Goal: Task Accomplishment & Management: Manage account settings

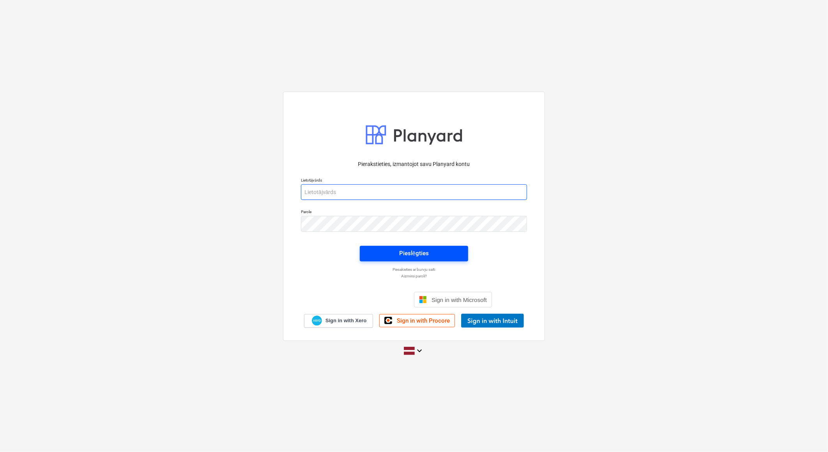
type input "[EMAIL_ADDRESS][DOMAIN_NAME]"
click at [388, 251] on span "Pieslēgties" at bounding box center [414, 253] width 90 height 10
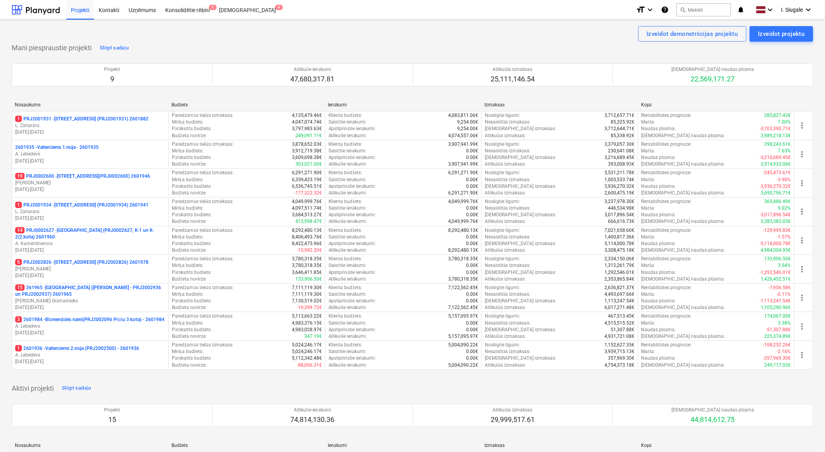
drag, startPoint x: 75, startPoint y: 298, endPoint x: 83, endPoint y: 299, distance: 7.8
click at [75, 298] on p "[PERSON_NAME] Grāmatnieks" at bounding box center [90, 301] width 150 height 7
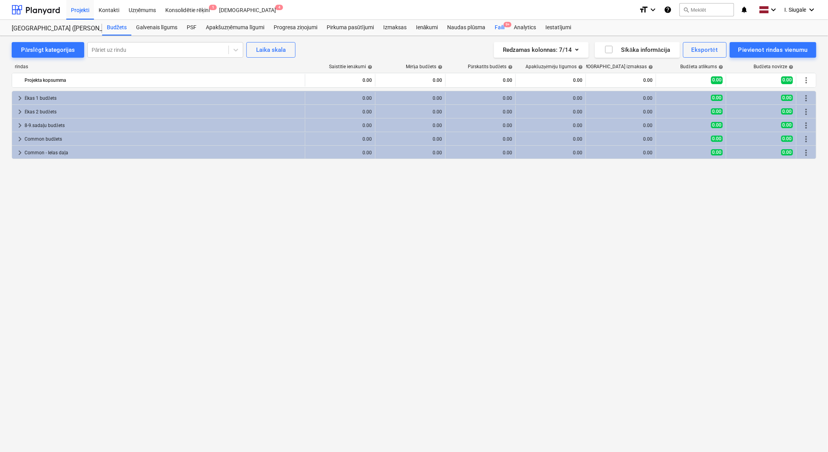
click at [500, 27] on div "Faili 9+" at bounding box center [499, 28] width 19 height 16
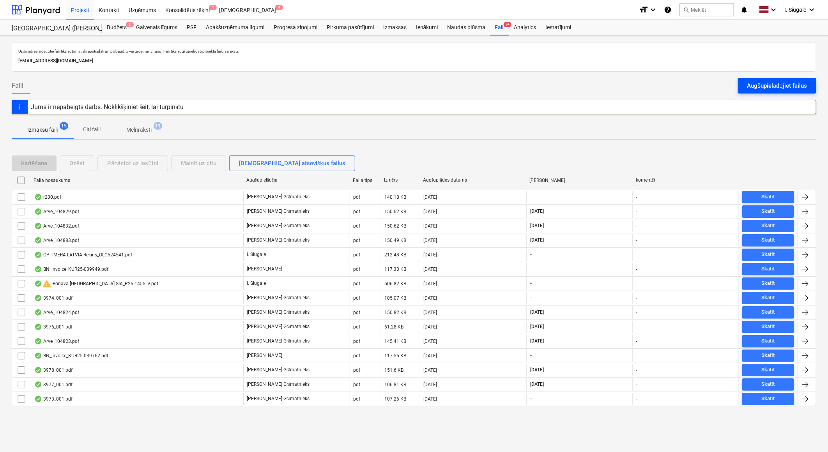
click at [758, 85] on div "Augšupielādējiet failus" at bounding box center [777, 86] width 60 height 10
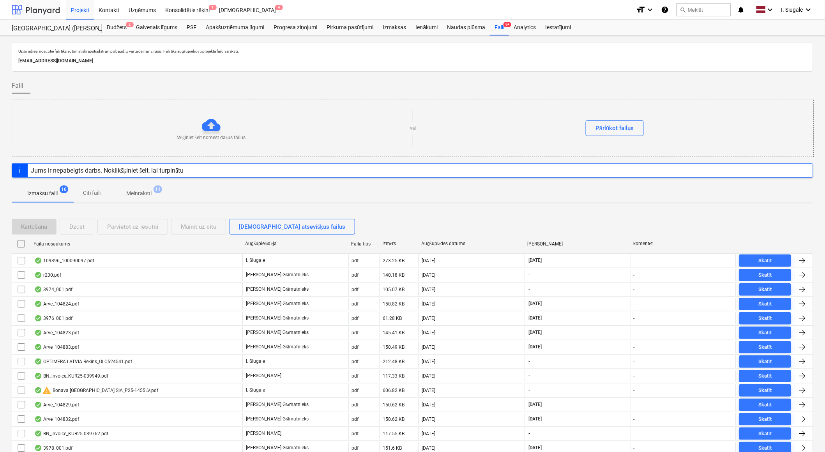
click at [43, 11] on div at bounding box center [36, 9] width 48 height 19
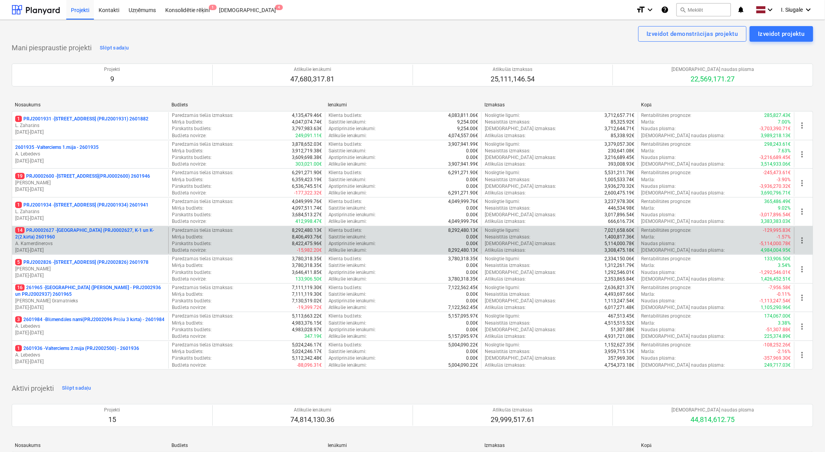
click at [94, 236] on p "14 PRJ0002627 - Tumes iela (PRJ0002627, K-1 un K-2(2.kārta) 2601960" at bounding box center [90, 233] width 150 height 13
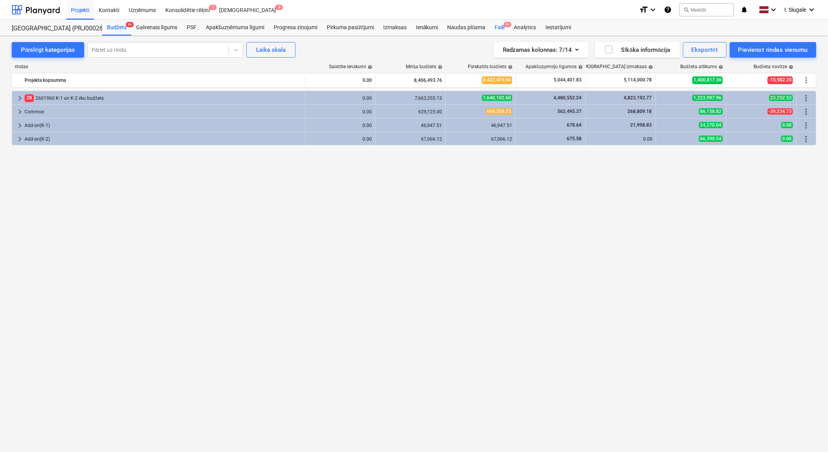
click at [504, 24] on span "9+" at bounding box center [508, 24] width 8 height 5
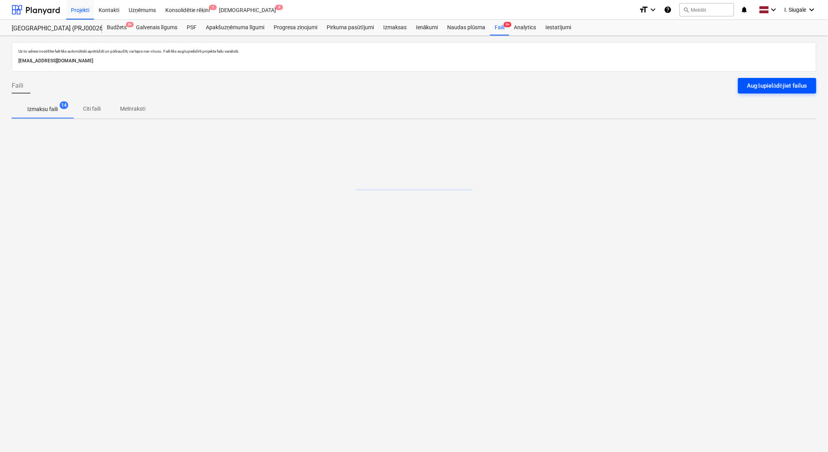
click at [747, 84] on div "Augšupielādējiet failus" at bounding box center [777, 86] width 60 height 10
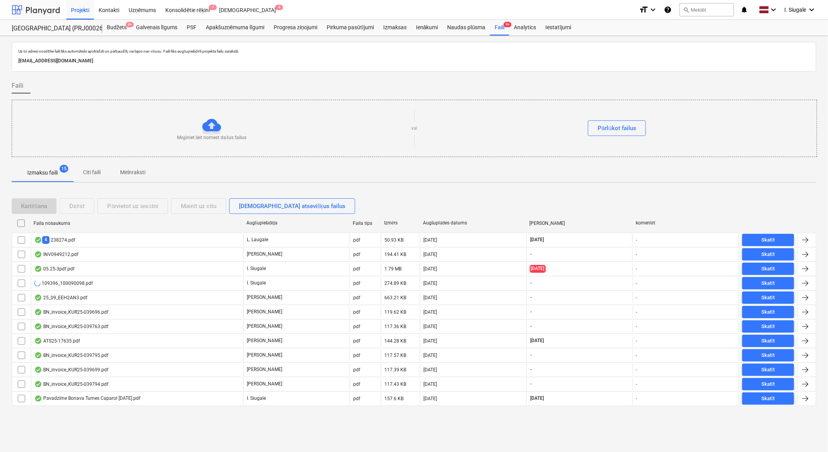
click at [34, 4] on div at bounding box center [36, 9] width 48 height 19
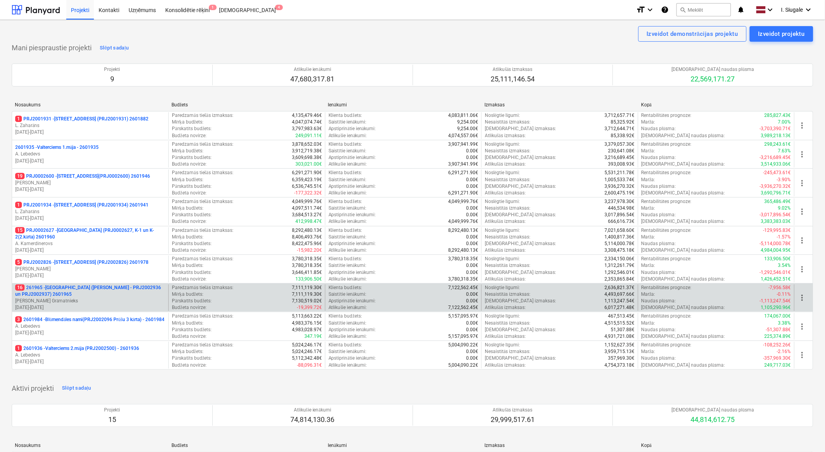
click at [85, 297] on p "16 261965 - Nīcgales iela (abas ēkas - PRJ2002936 un PRJ2002937) 2601965" at bounding box center [90, 291] width 150 height 13
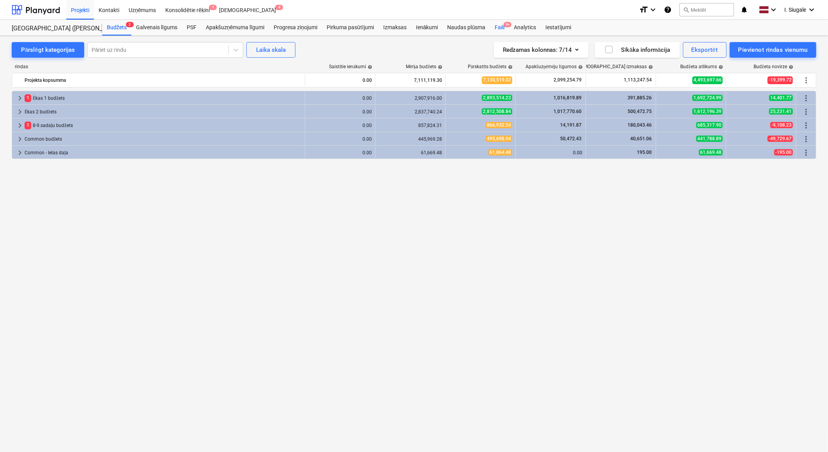
click at [500, 25] on div "Faili 9+" at bounding box center [499, 28] width 19 height 16
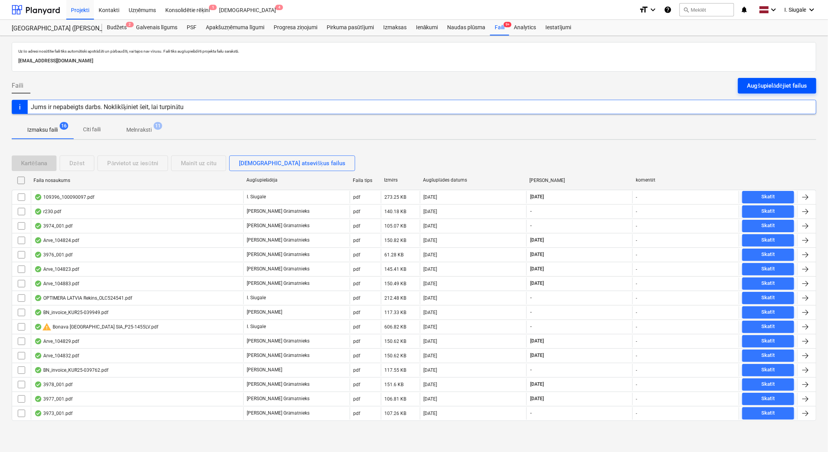
click at [775, 85] on div "Augšupielādējiet failus" at bounding box center [777, 86] width 60 height 10
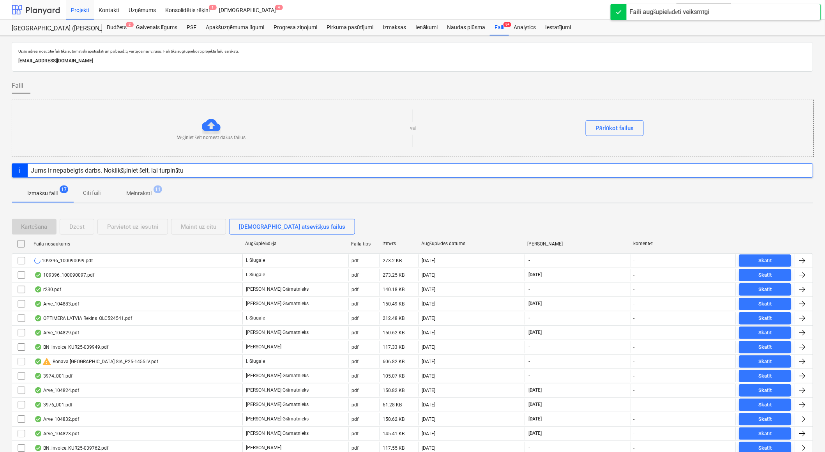
click at [51, 8] on div at bounding box center [36, 9] width 48 height 19
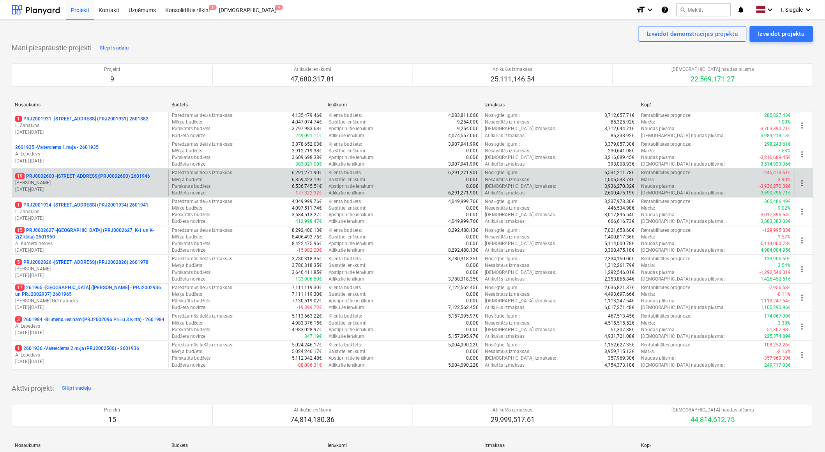
click at [83, 180] on p "[PERSON_NAME]" at bounding box center [90, 183] width 150 height 7
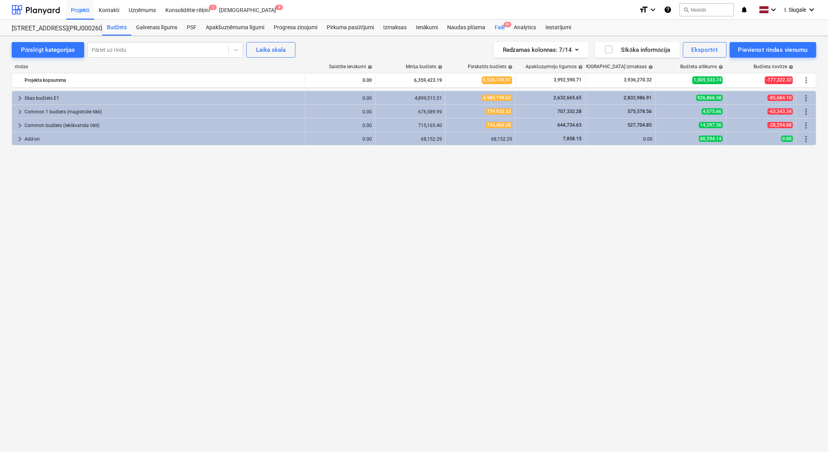
click at [503, 29] on div "Faili 9+" at bounding box center [499, 28] width 19 height 16
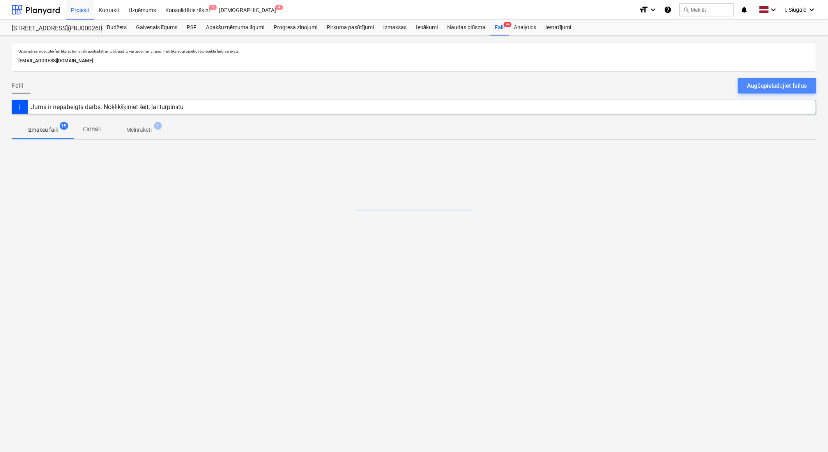
click at [763, 82] on div "Augšupielādējiet failus" at bounding box center [777, 86] width 60 height 10
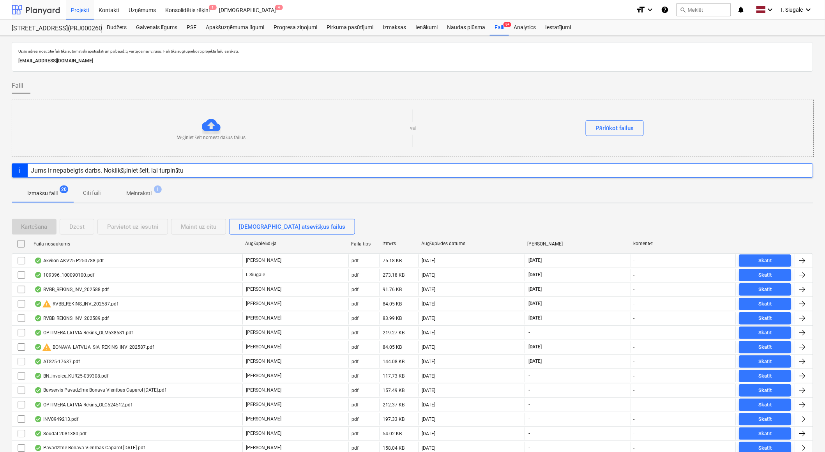
click at [56, 9] on div at bounding box center [36, 9] width 48 height 19
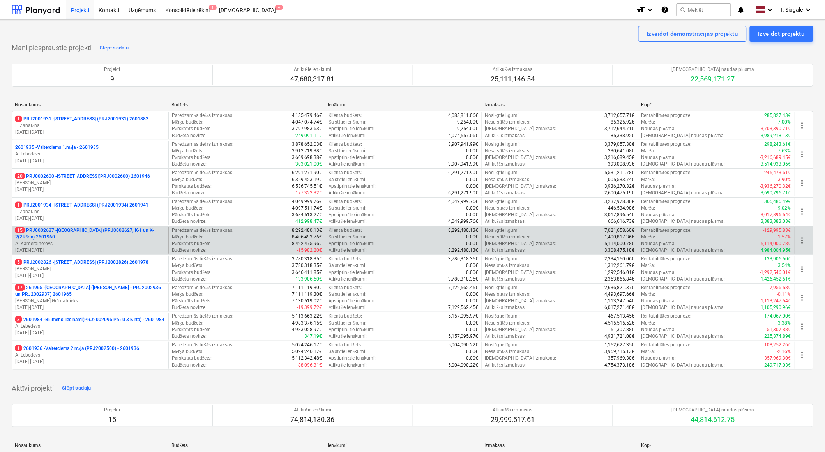
click at [85, 238] on p "15 PRJ0002627 - Tumes iela (PRJ0002627, K-1 un K-2(2.kārta) 2601960" at bounding box center [90, 233] width 150 height 13
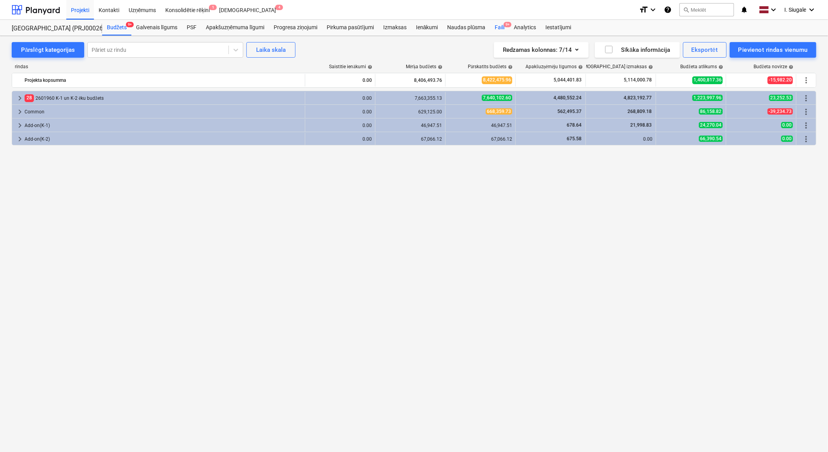
click at [505, 27] on span "9+" at bounding box center [508, 24] width 8 height 5
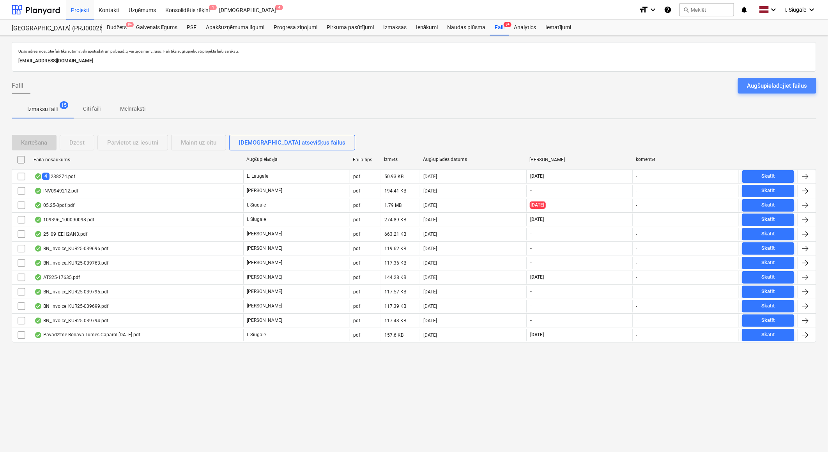
click at [761, 87] on div "Augšupielādējiet failus" at bounding box center [777, 86] width 60 height 10
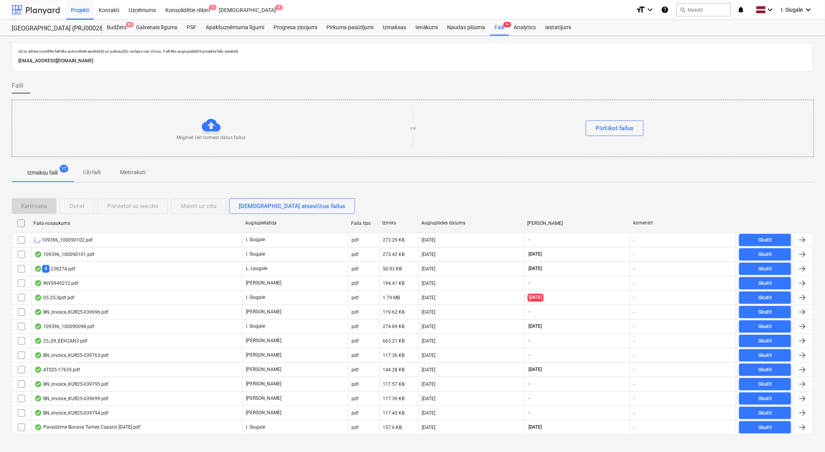
click at [43, 9] on div at bounding box center [36, 9] width 48 height 19
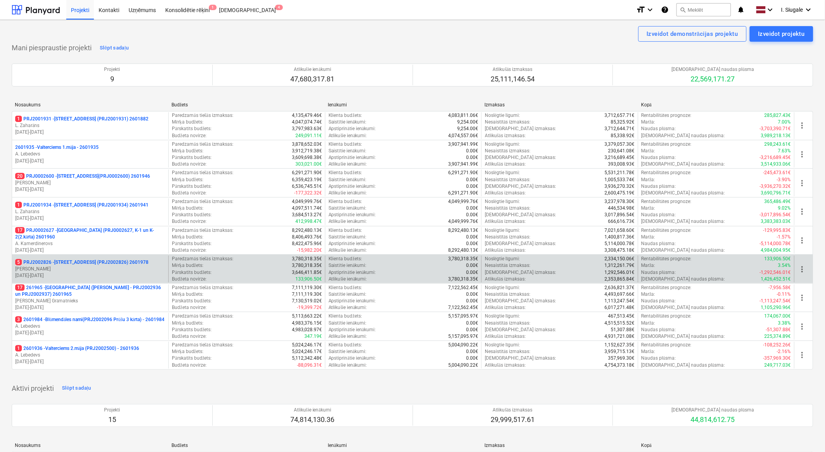
click at [93, 266] on p "[PERSON_NAME]" at bounding box center [90, 269] width 150 height 7
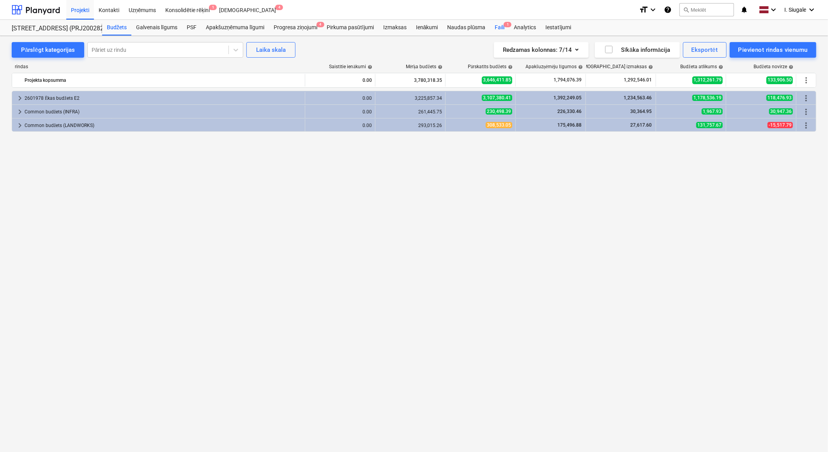
click at [500, 27] on div "Faili 1" at bounding box center [499, 28] width 19 height 16
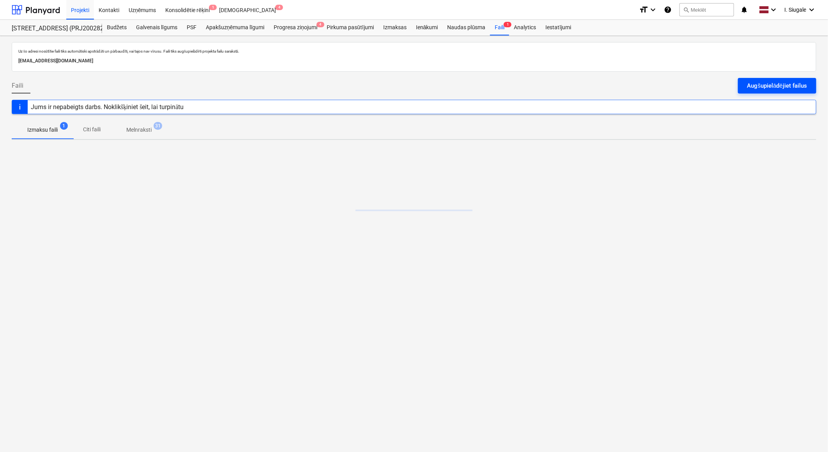
click at [751, 83] on div "Augšupielādējiet failus" at bounding box center [777, 86] width 60 height 10
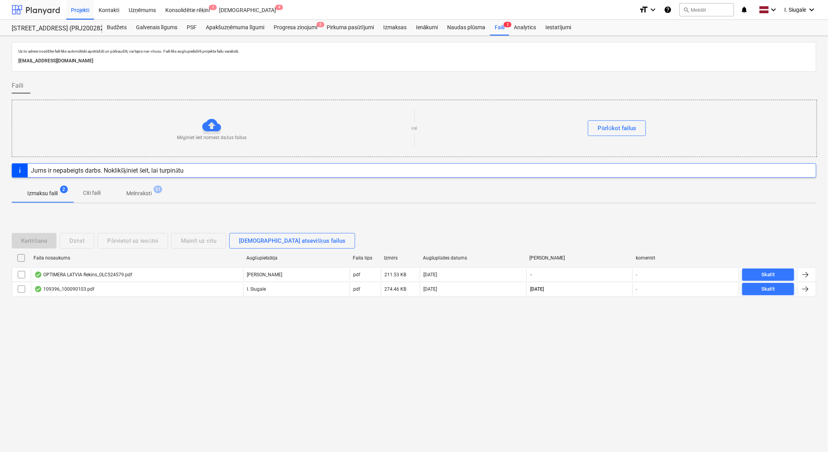
click at [48, 7] on div at bounding box center [36, 9] width 48 height 19
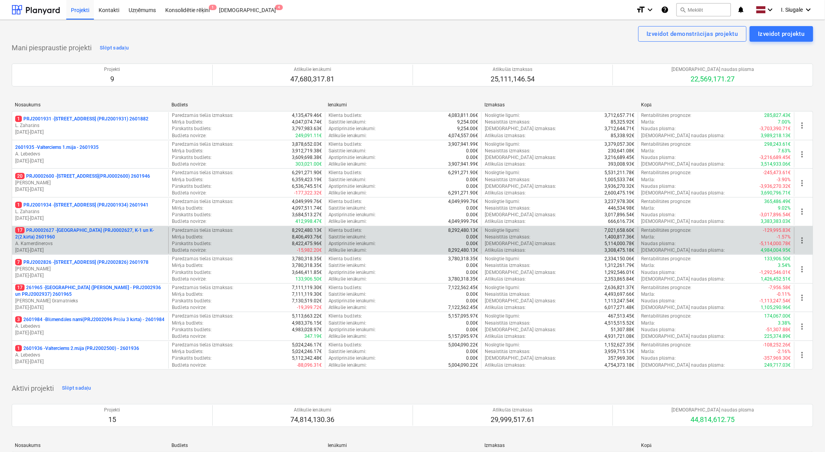
click at [84, 241] on p "A. Kamerdinerovs" at bounding box center [90, 244] width 150 height 7
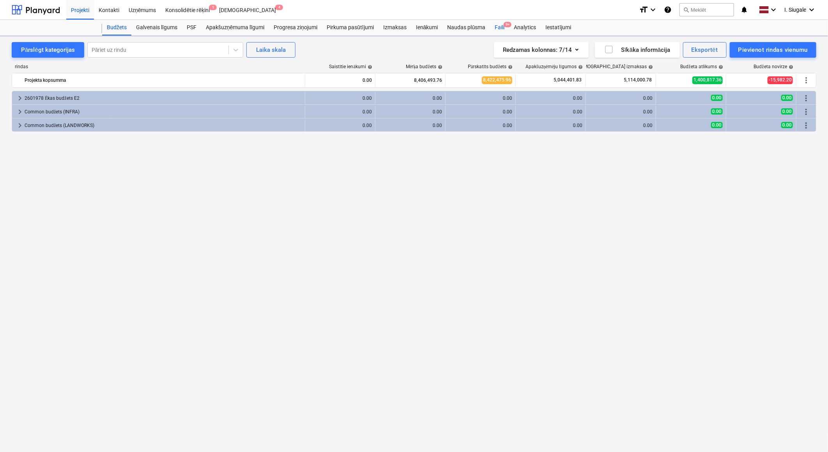
click at [504, 28] on div "Faili 9+" at bounding box center [499, 28] width 19 height 16
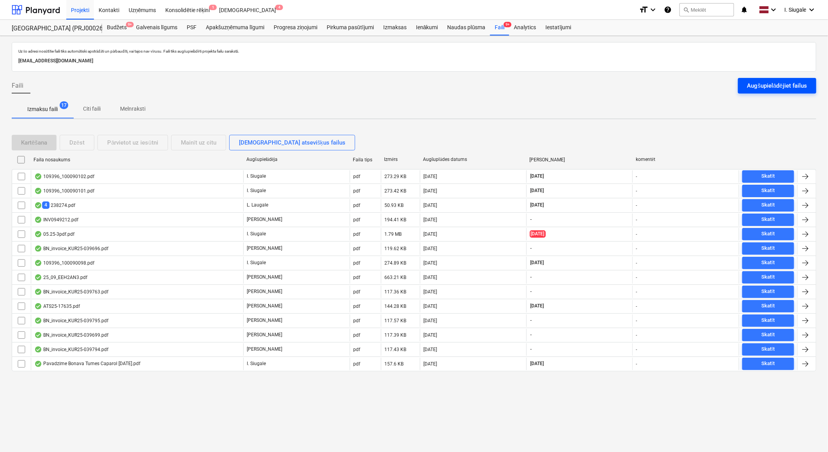
click at [770, 81] on div "Augšupielādējiet failus" at bounding box center [777, 86] width 60 height 10
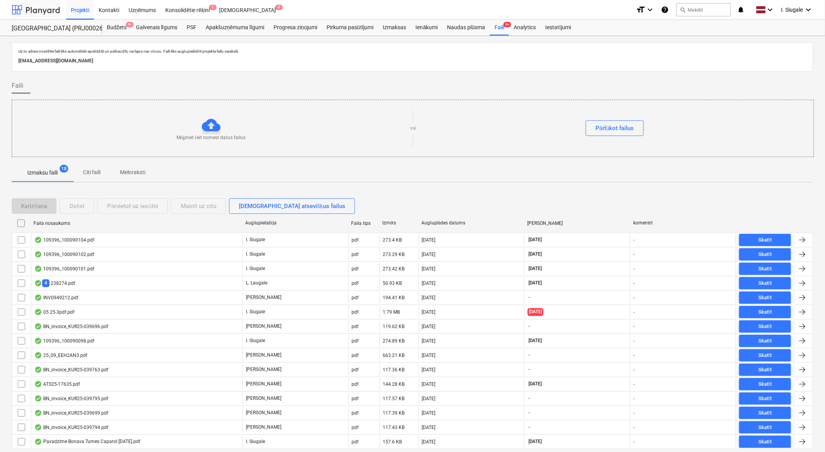
click at [44, 8] on div at bounding box center [36, 9] width 48 height 19
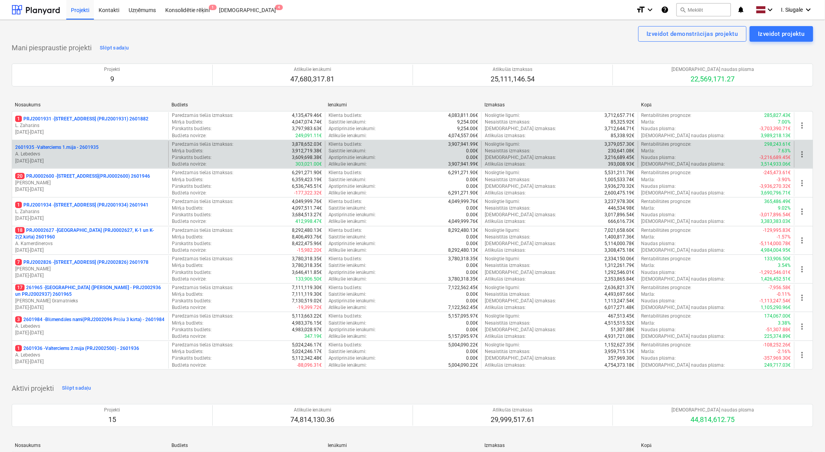
click at [96, 155] on p "A. Lebedevs" at bounding box center [90, 154] width 150 height 7
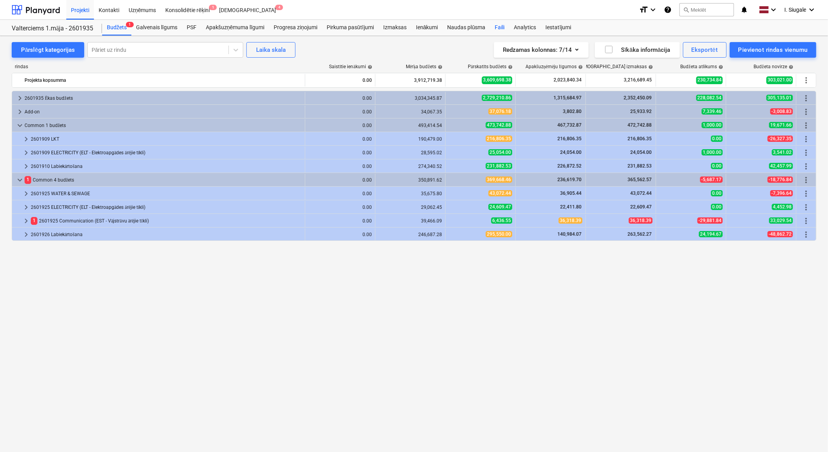
click at [501, 29] on div "Faili" at bounding box center [499, 28] width 19 height 16
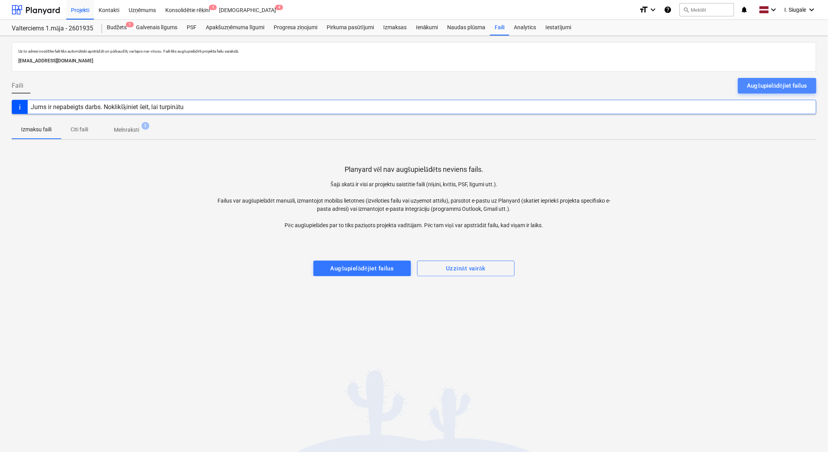
click at [761, 83] on div "Augšupielādējiet failus" at bounding box center [777, 86] width 60 height 10
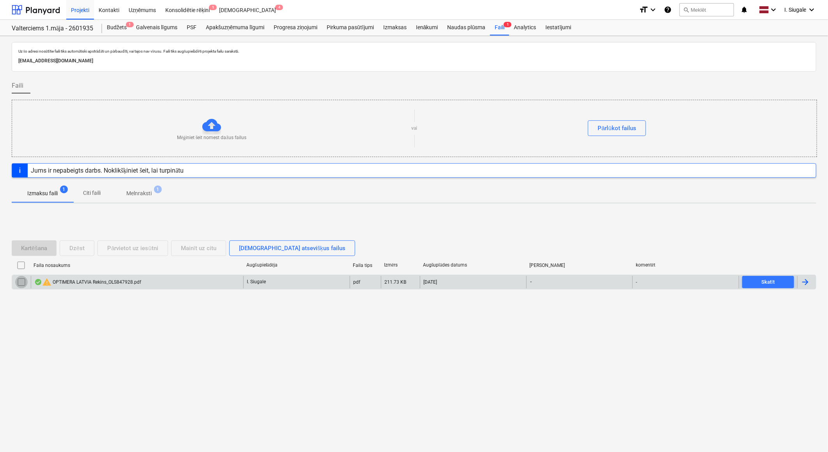
click at [24, 285] on input "checkbox" at bounding box center [21, 282] width 12 height 12
click at [75, 246] on div "Dzēst" at bounding box center [76, 248] width 15 height 10
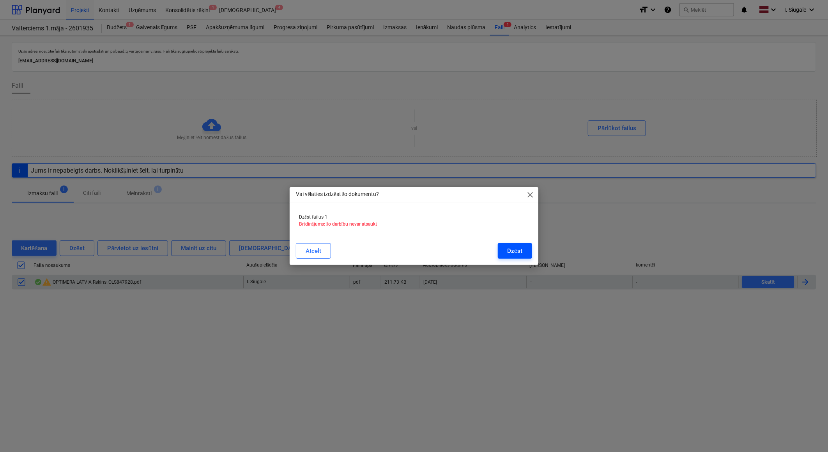
click at [508, 248] on div "Dzēst" at bounding box center [514, 251] width 15 height 10
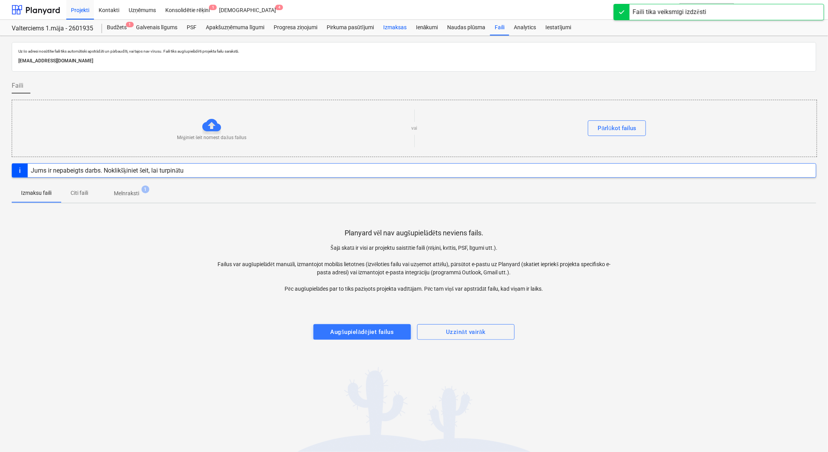
click at [394, 27] on div "Izmaksas" at bounding box center [395, 28] width 33 height 16
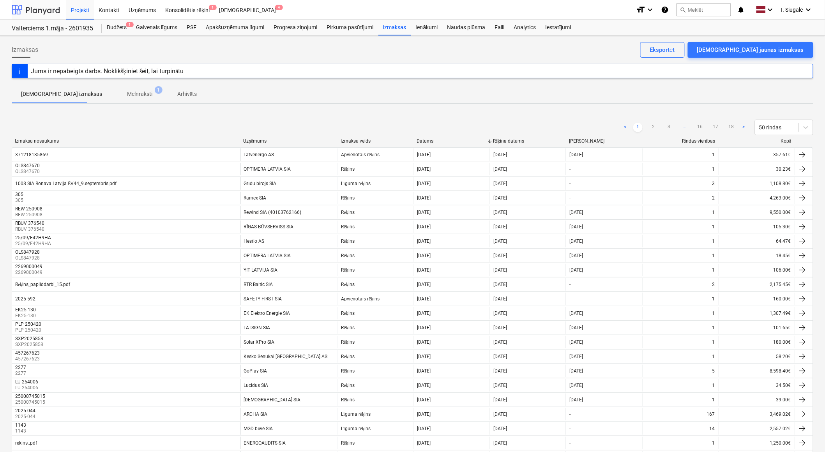
click at [42, 5] on div at bounding box center [36, 9] width 48 height 19
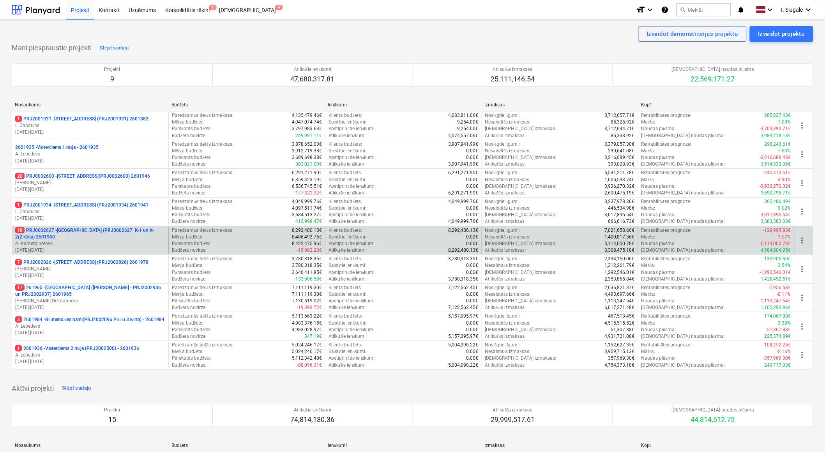
click at [78, 227] on p "18 PRJ0002627 - Tumes iela (PRJ0002627, K-1 un K-2(2.kārta) 2601960" at bounding box center [90, 233] width 150 height 13
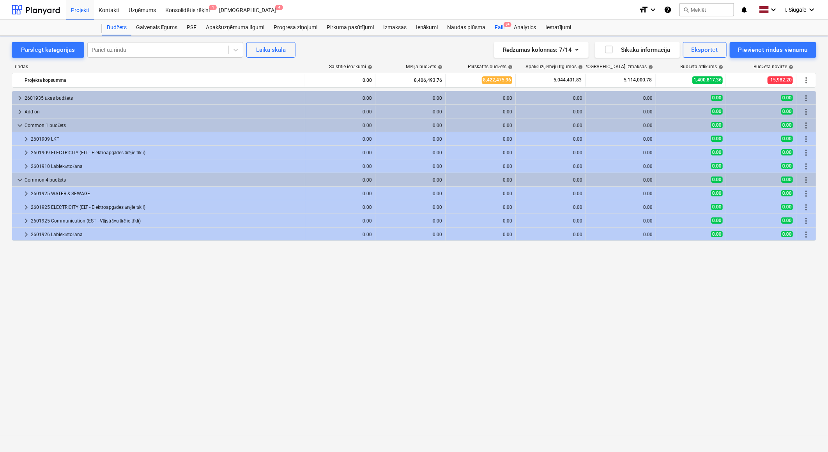
click at [501, 28] on div "Faili 9+" at bounding box center [499, 28] width 19 height 16
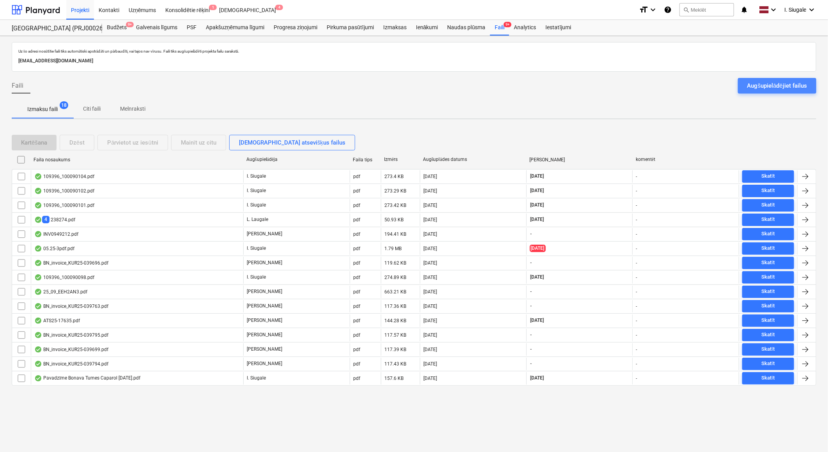
click at [759, 86] on div "Augšupielādējiet failus" at bounding box center [777, 86] width 60 height 10
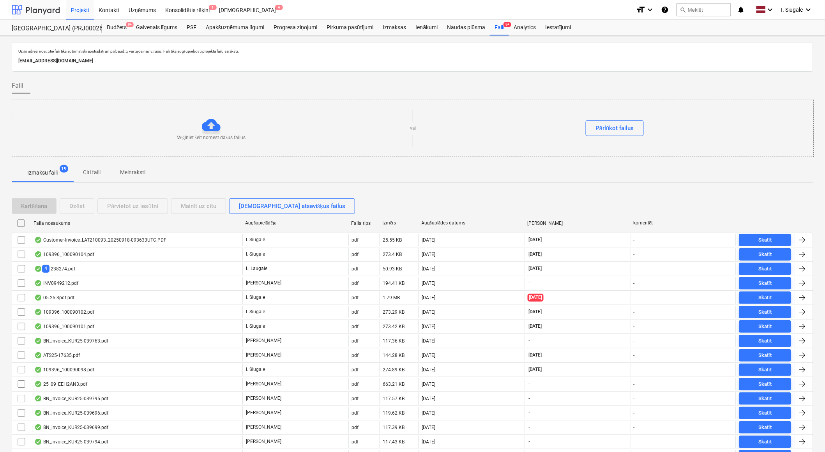
click at [36, 5] on div at bounding box center [36, 9] width 48 height 19
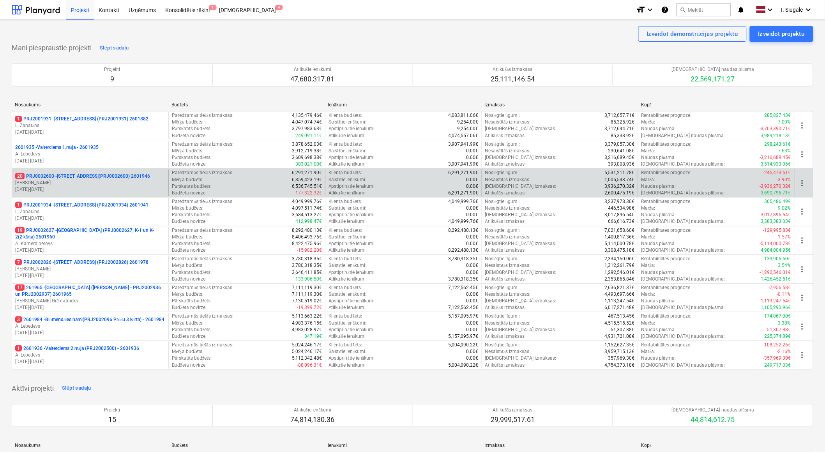
click at [83, 186] on p "[DATE] - [DATE]" at bounding box center [90, 189] width 150 height 7
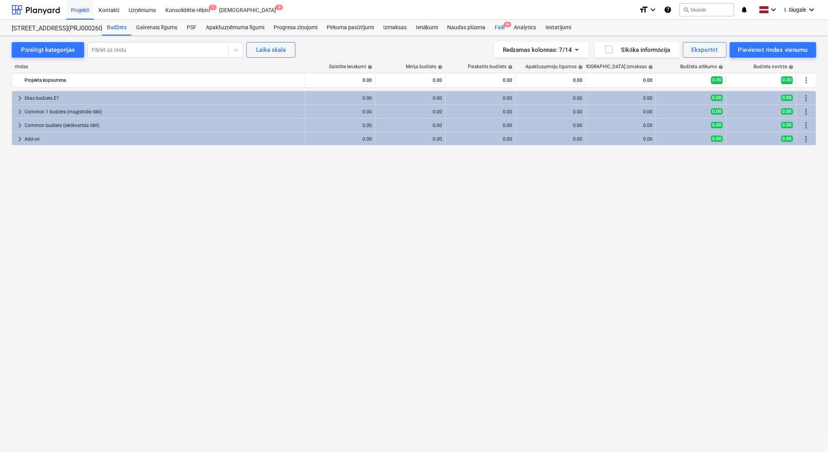
click at [453, 28] on div "Naudas plūsma" at bounding box center [467, 28] width 48 height 16
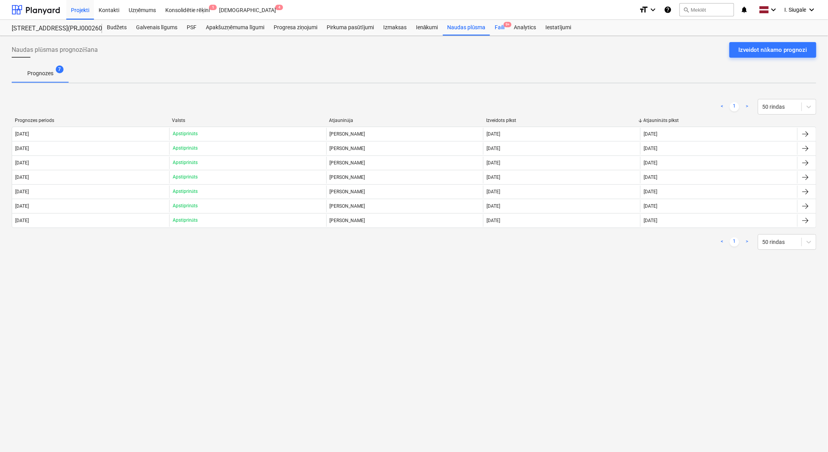
click at [497, 30] on div "Faili 9+" at bounding box center [499, 28] width 19 height 16
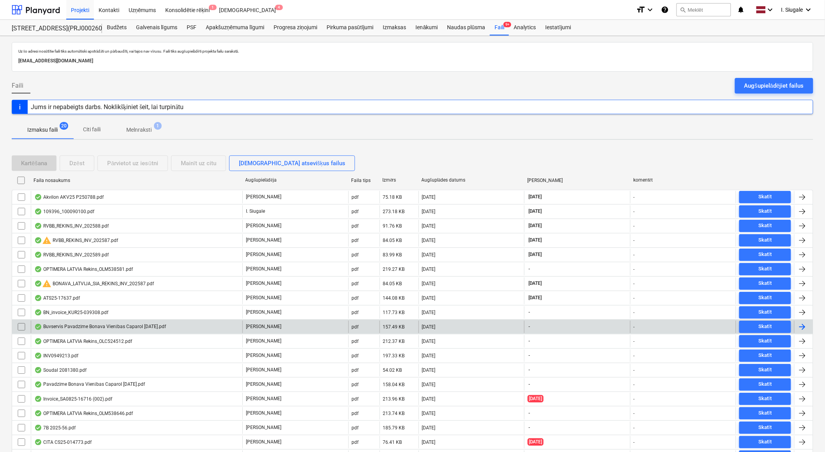
click at [157, 326] on div "Buvservis Pavadzīme Bonava Vienības Caparol [DATE].pdf" at bounding box center [100, 327] width 132 height 6
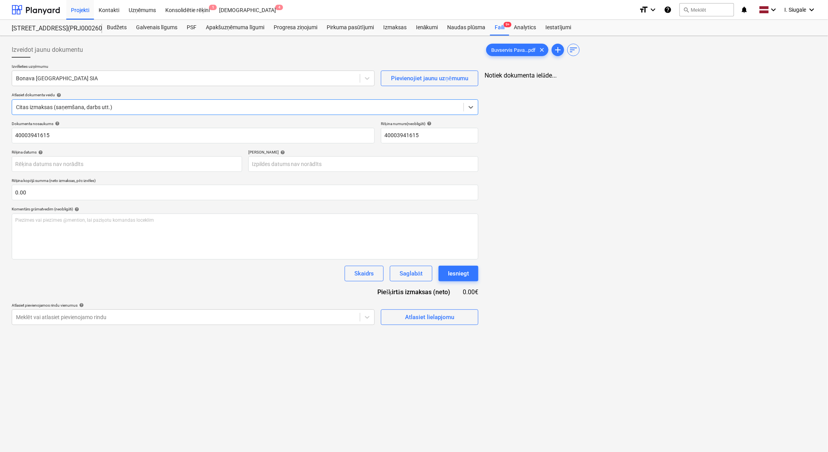
type input "40003941615"
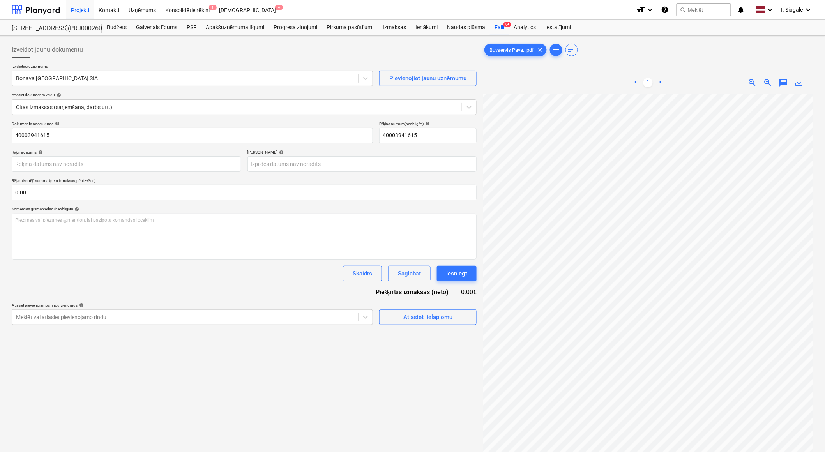
scroll to position [0, 79]
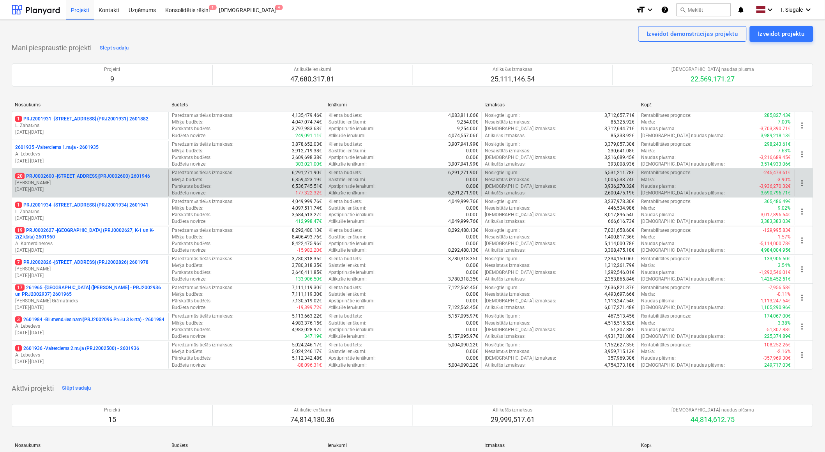
click at [102, 184] on p "[PERSON_NAME]" at bounding box center [90, 183] width 150 height 7
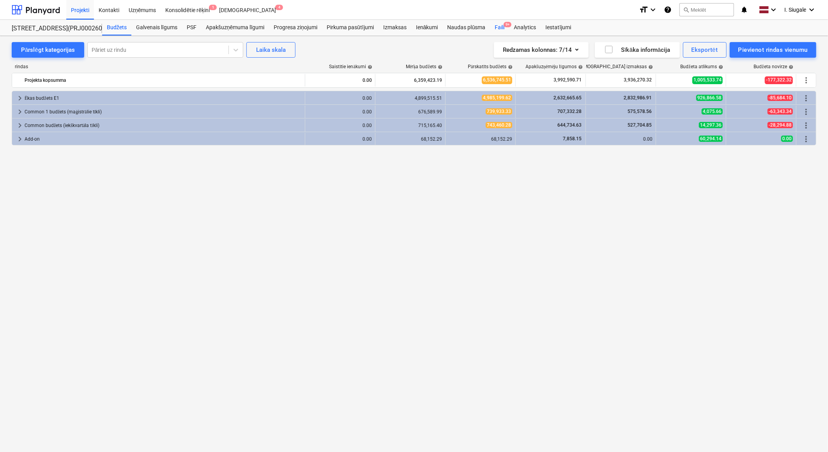
click at [501, 25] on div "Faili 9+" at bounding box center [499, 28] width 19 height 16
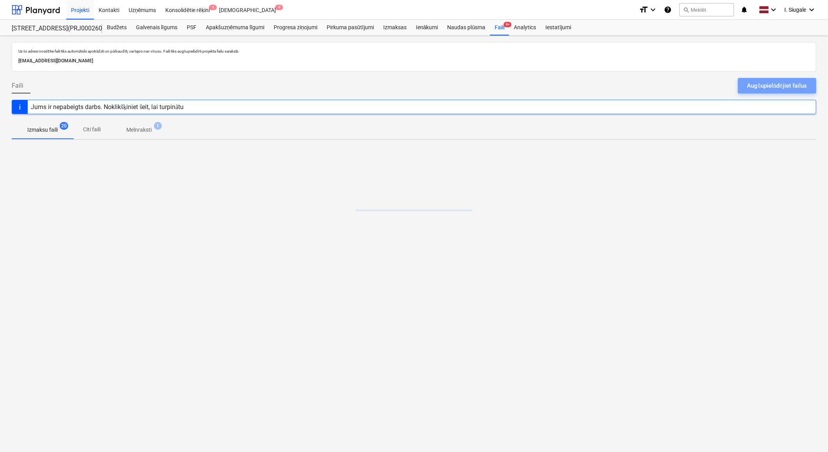
click at [759, 82] on div "Augšupielādējiet failus" at bounding box center [777, 86] width 60 height 10
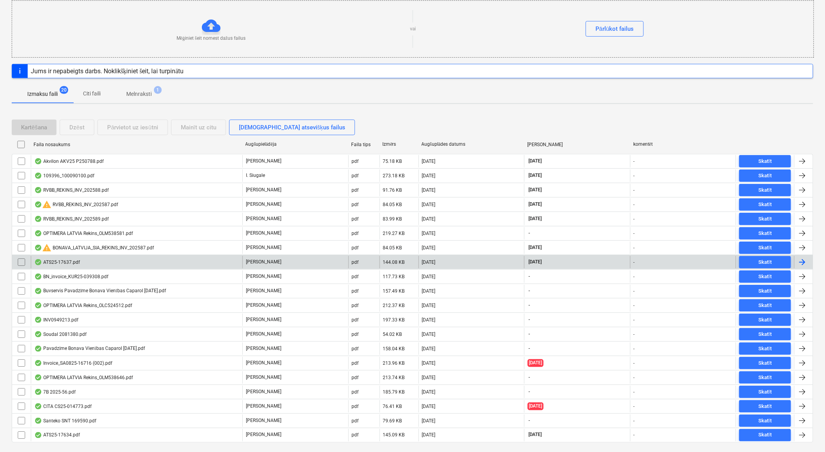
scroll to position [119, 0]
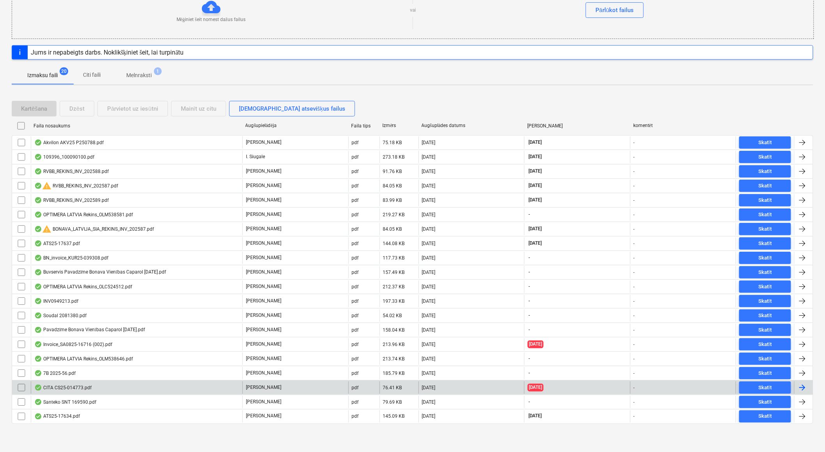
click at [97, 384] on div "CITA CS25-014773.pdf" at bounding box center [137, 388] width 212 height 12
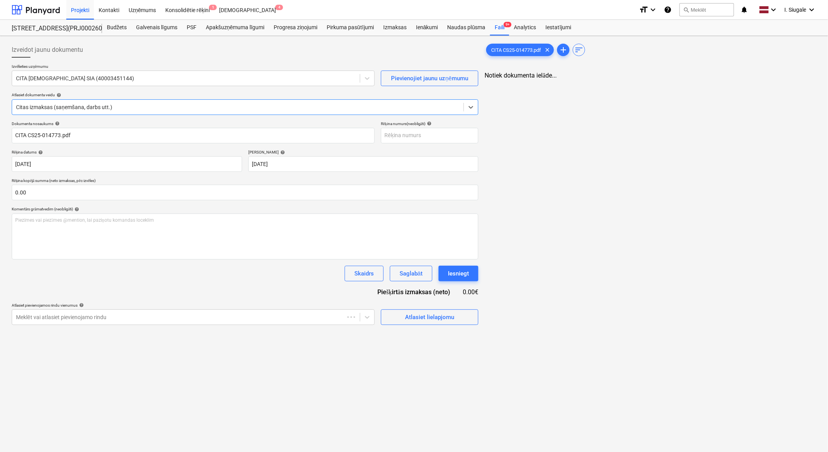
type input "CITA CS25-014773.pdf"
type input "[DATE]"
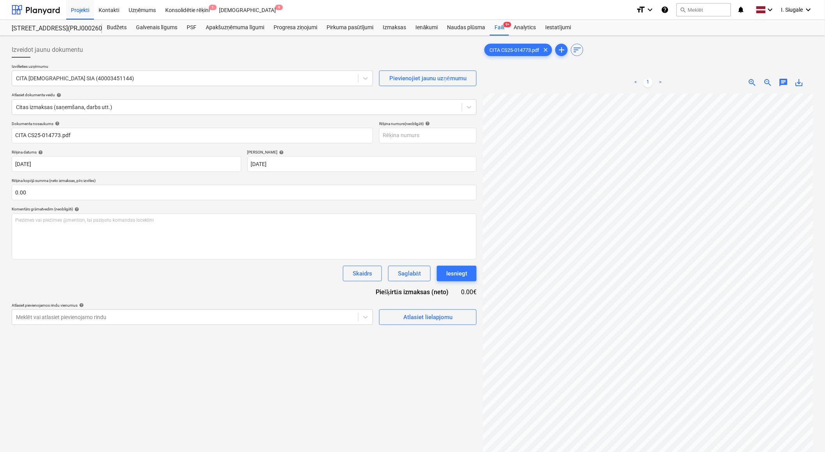
scroll to position [0, 79]
drag, startPoint x: 30, startPoint y: 11, endPoint x: 3, endPoint y: 3, distance: 28.8
click at [30, 11] on div at bounding box center [36, 9] width 48 height 19
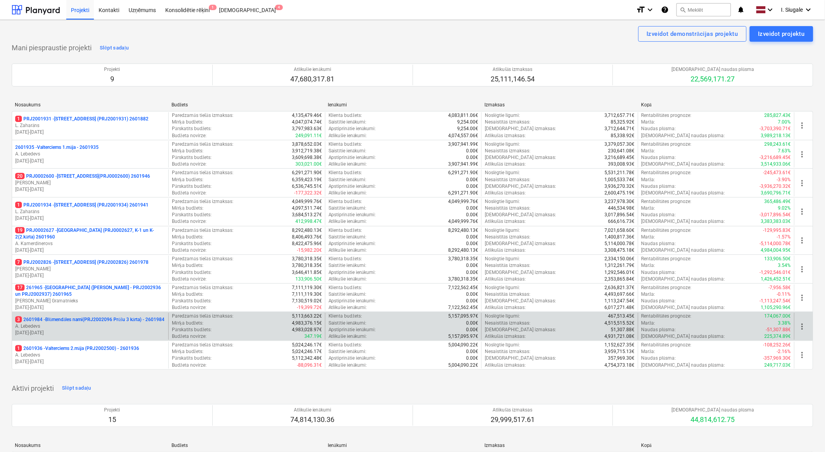
click at [74, 323] on p "3 2601984 - Blūmendāles nami(PRJ2002096 Prūšu 3 kārta) - 2601984" at bounding box center [89, 320] width 149 height 7
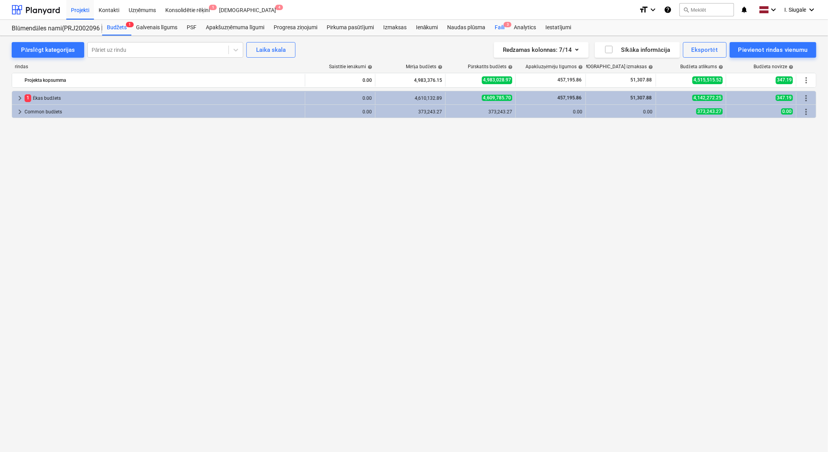
click at [503, 27] on div "Faili 3" at bounding box center [499, 28] width 19 height 16
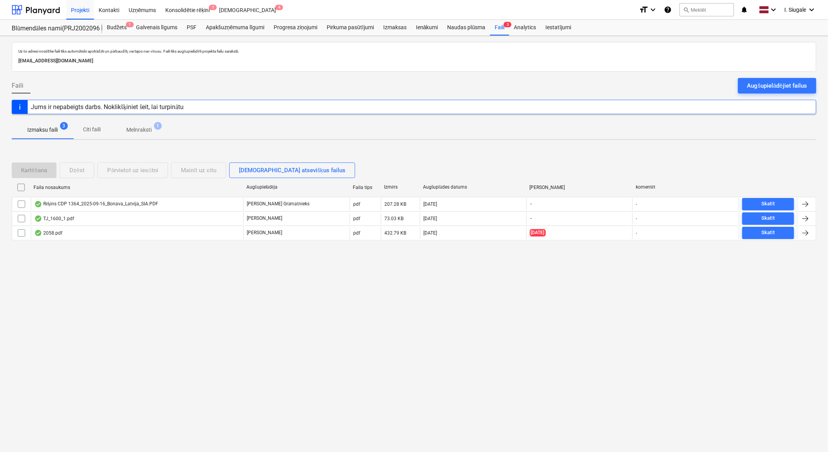
click at [761, 82] on div "Augšupielādējiet failus" at bounding box center [777, 86] width 60 height 10
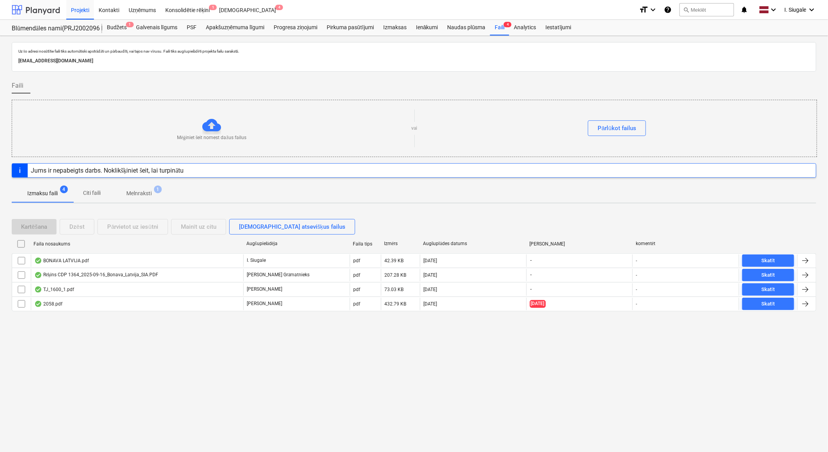
click at [42, 5] on div at bounding box center [36, 9] width 48 height 19
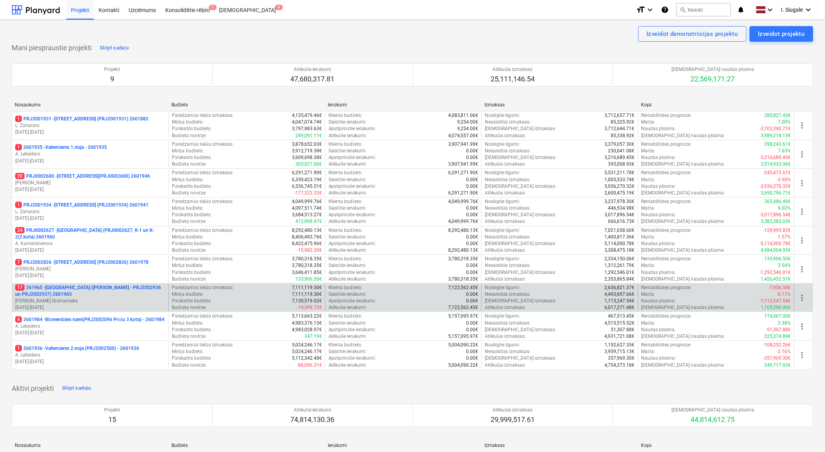
click at [84, 288] on p "17 261965 - [GEOGRAPHIC_DATA] ([PERSON_NAME] - PRJ2002936 un PRJ2002937) 2601965" at bounding box center [90, 291] width 150 height 13
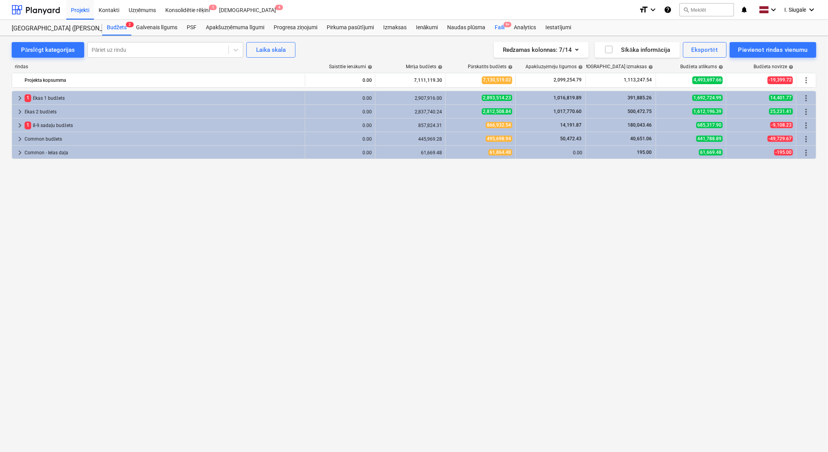
click at [505, 25] on span "9+" at bounding box center [508, 24] width 8 height 5
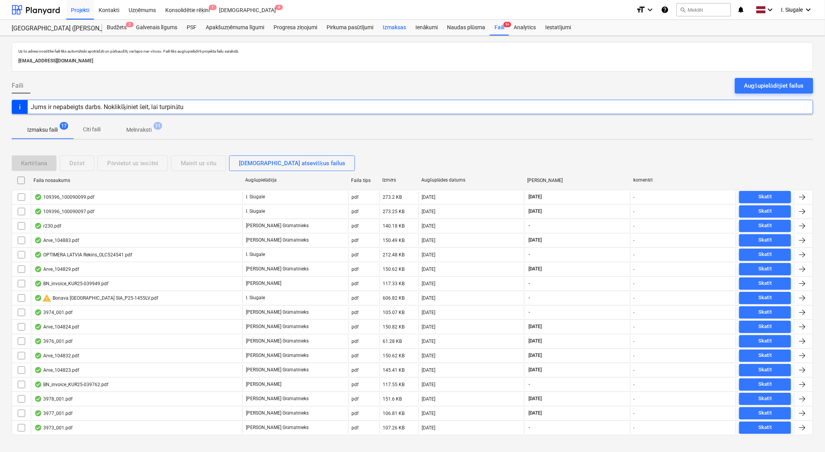
click at [403, 27] on div "Izmaksas" at bounding box center [395, 28] width 33 height 16
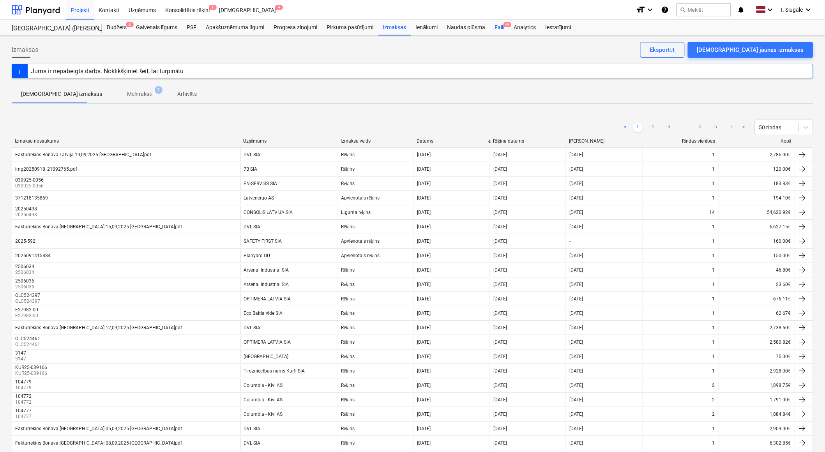
click at [502, 26] on div "Faili 9+" at bounding box center [499, 28] width 19 height 16
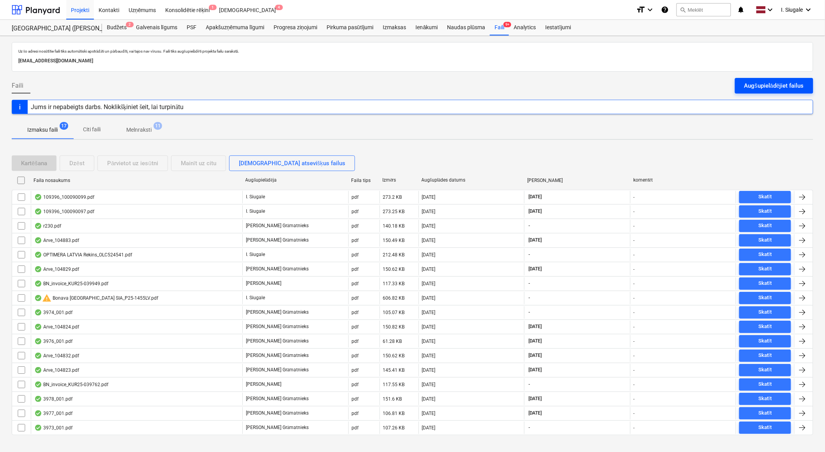
click at [763, 87] on div "Augšupielādējiet failus" at bounding box center [775, 86] width 60 height 10
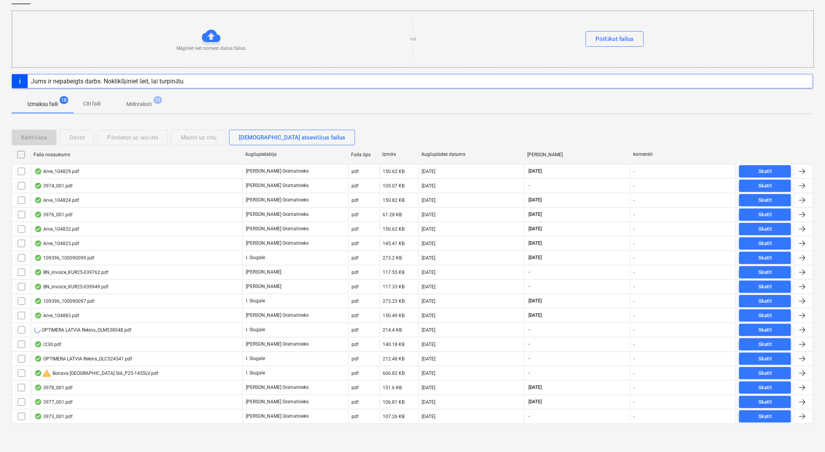
scroll to position [90, 0]
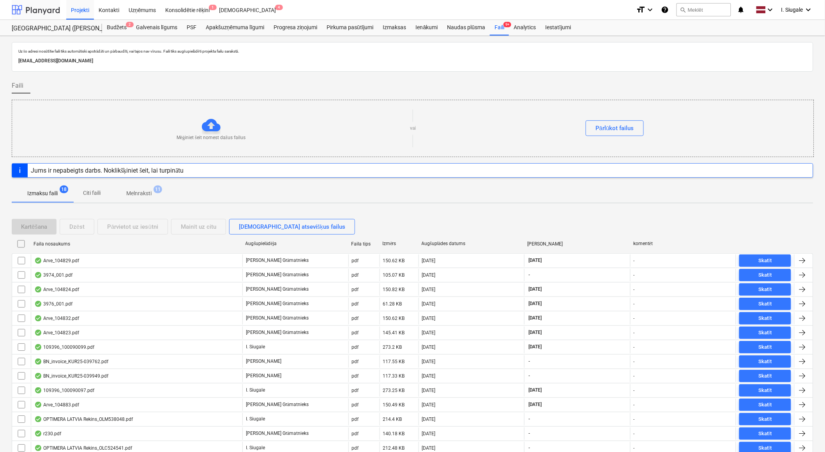
click at [43, 6] on div at bounding box center [36, 9] width 48 height 19
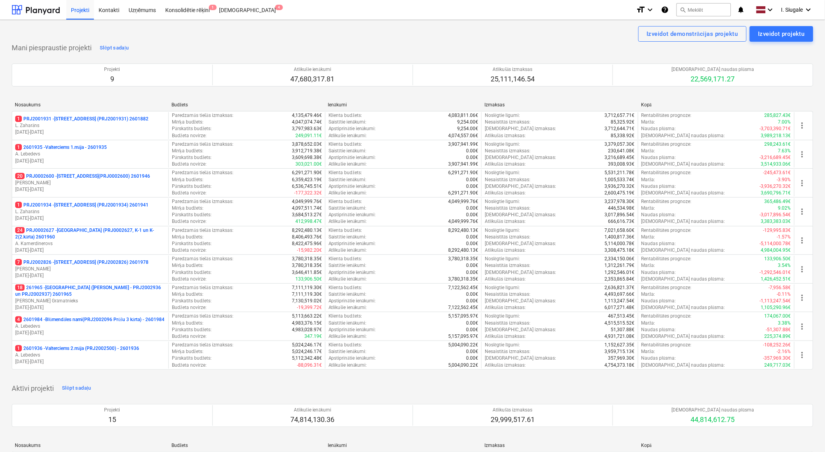
click at [94, 207] on p "1 PRJ2001934 - [STREET_ADDRESS] (PRJ2001934) 2601941" at bounding box center [81, 205] width 133 height 7
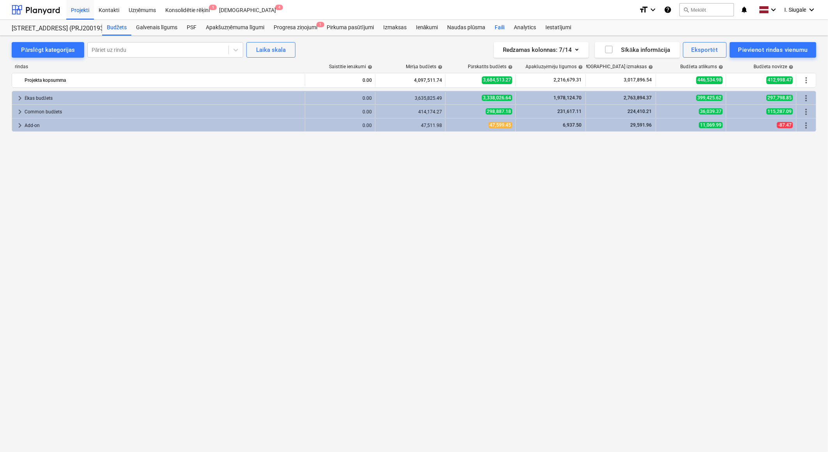
click at [501, 28] on div "Faili" at bounding box center [499, 28] width 19 height 16
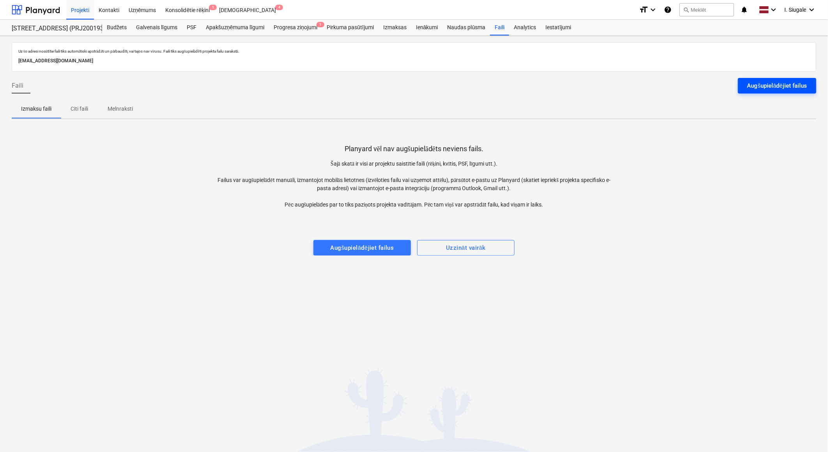
click at [764, 87] on div "Augšupielādējiet failus" at bounding box center [777, 86] width 60 height 10
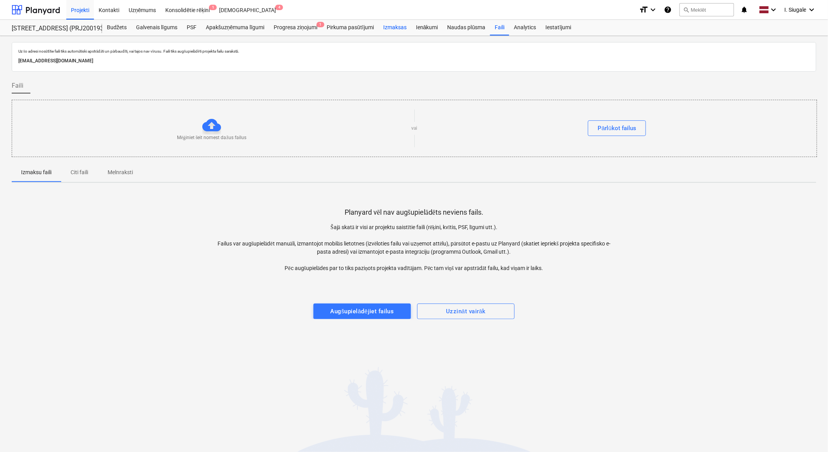
click at [399, 25] on div "Izmaksas" at bounding box center [395, 28] width 33 height 16
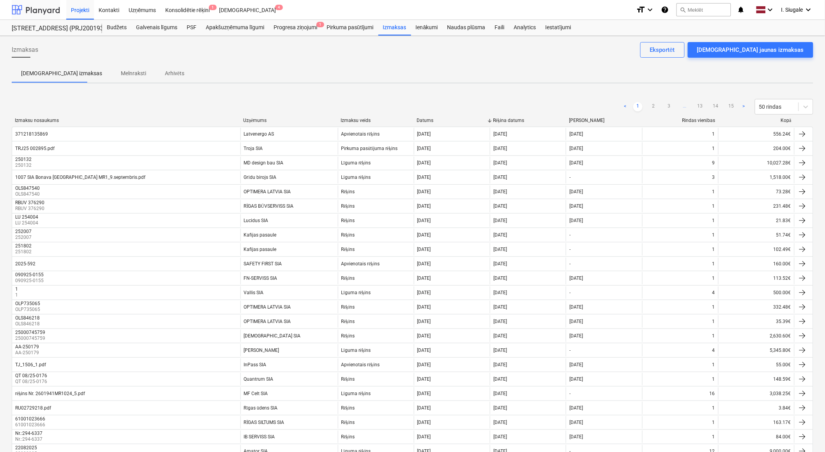
click at [37, 12] on div at bounding box center [36, 9] width 48 height 19
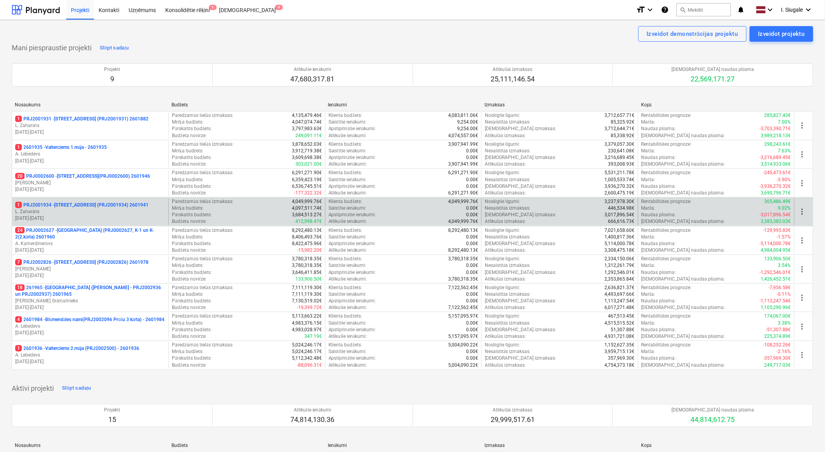
click at [96, 208] on p "1 PRJ2001934 - [STREET_ADDRESS] (PRJ2001934) 2601941" at bounding box center [81, 205] width 133 height 7
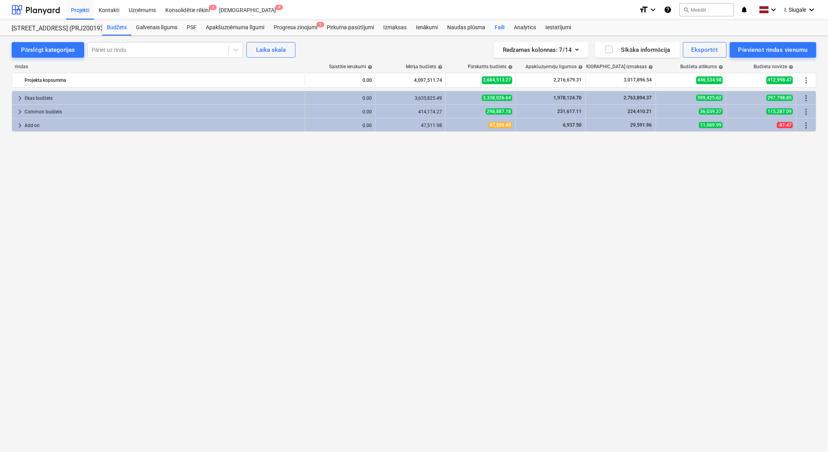
click at [503, 23] on div "Faili" at bounding box center [499, 28] width 19 height 16
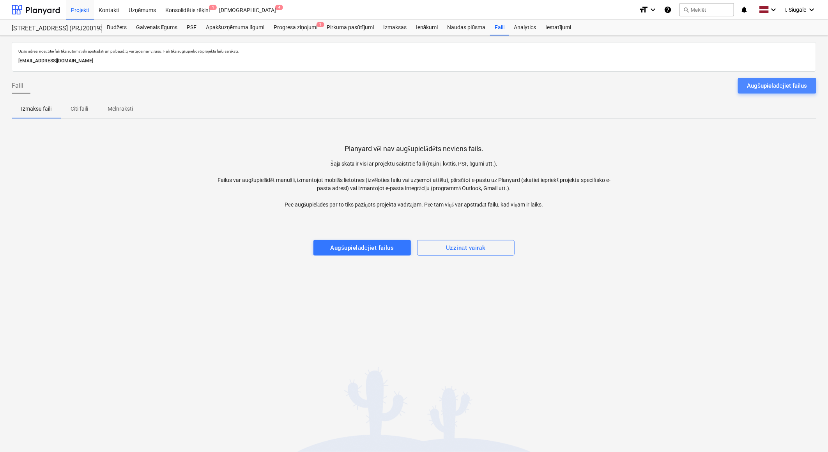
click at [769, 87] on div "Augšupielādējiet failus" at bounding box center [777, 86] width 60 height 10
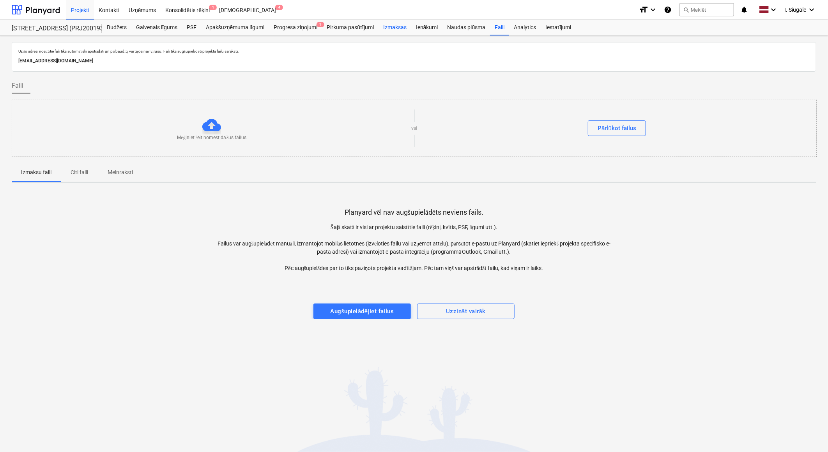
click at [406, 26] on div "Izmaksas" at bounding box center [395, 28] width 33 height 16
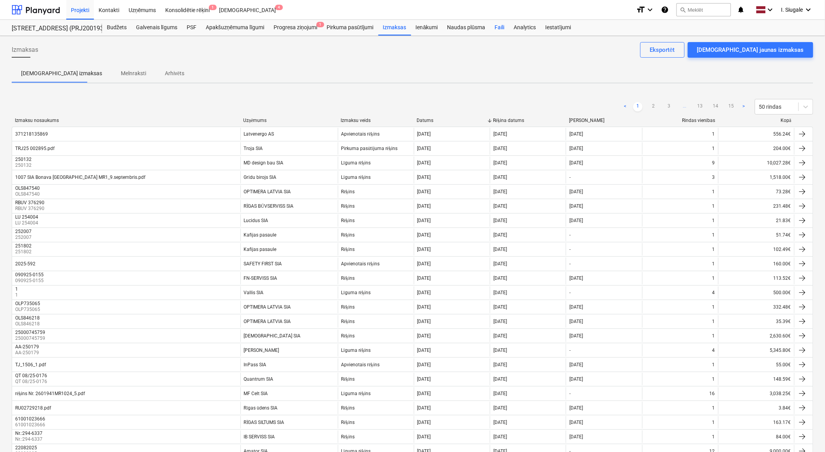
click at [497, 28] on div "Faili" at bounding box center [499, 28] width 19 height 16
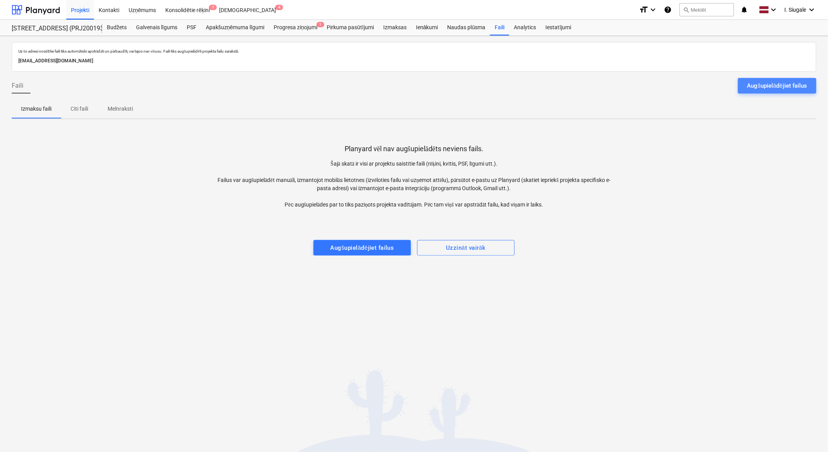
click at [777, 88] on div "Augšupielādējiet failus" at bounding box center [777, 86] width 60 height 10
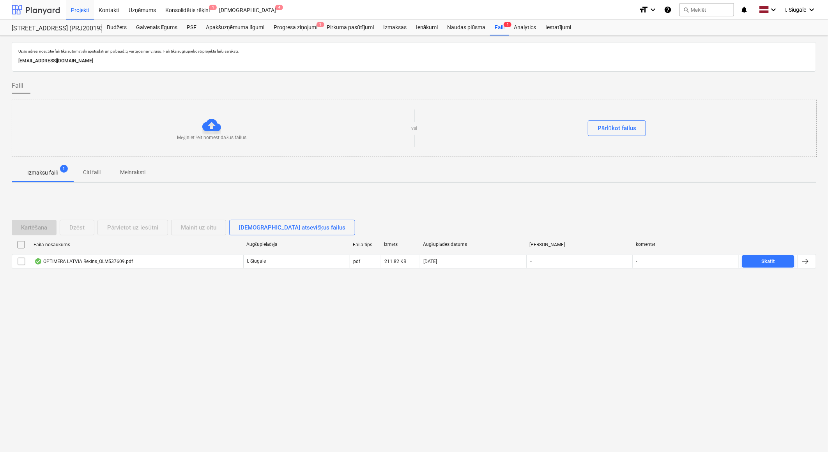
click at [44, 7] on div at bounding box center [36, 9] width 48 height 19
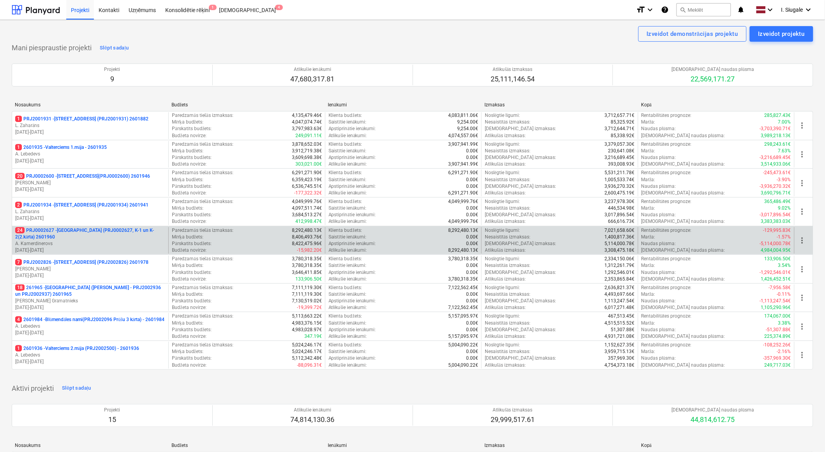
click at [84, 236] on p "24 PRJ0002627 - [GEOGRAPHIC_DATA] (PRJ0002627, K-1 un K-2(2.kārta) 2601960" at bounding box center [90, 233] width 150 height 13
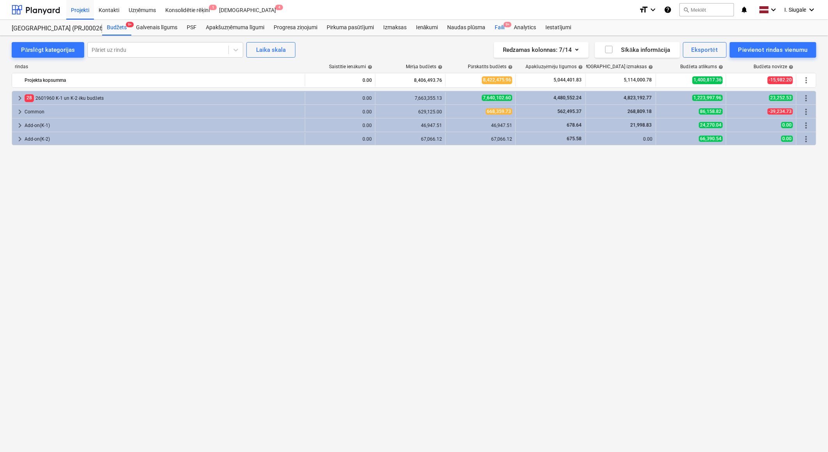
click at [501, 28] on div "Faili 9+" at bounding box center [499, 28] width 19 height 16
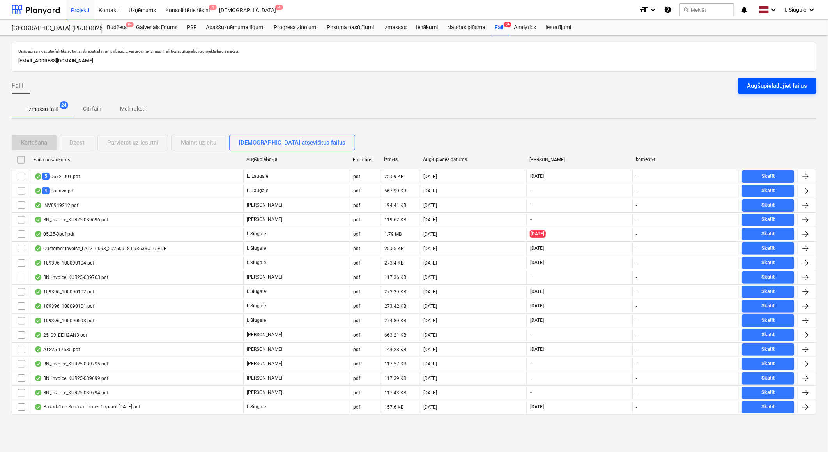
click at [754, 84] on div "Augšupielādējiet failus" at bounding box center [777, 86] width 60 height 10
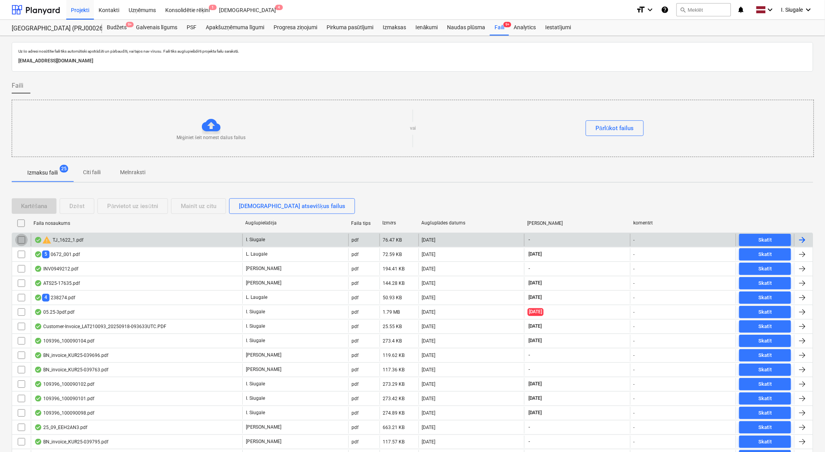
click at [20, 239] on input "checkbox" at bounding box center [21, 240] width 12 height 12
click at [79, 207] on div "Dzēst" at bounding box center [76, 206] width 15 height 10
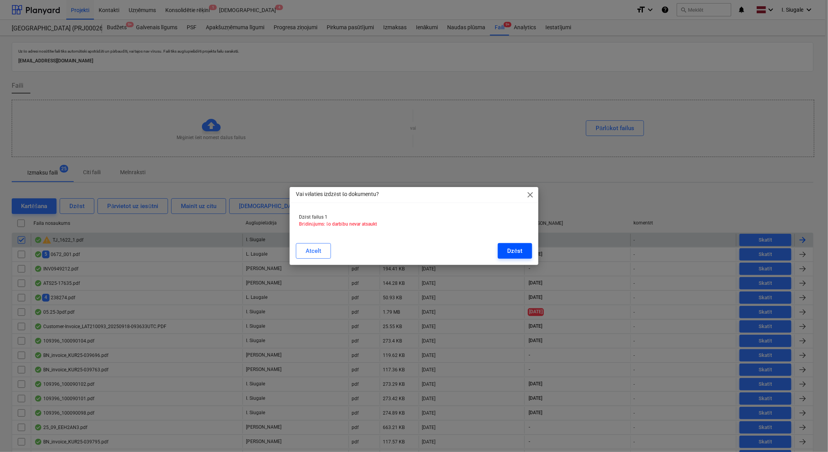
click at [514, 248] on div "Dzēst" at bounding box center [514, 251] width 15 height 10
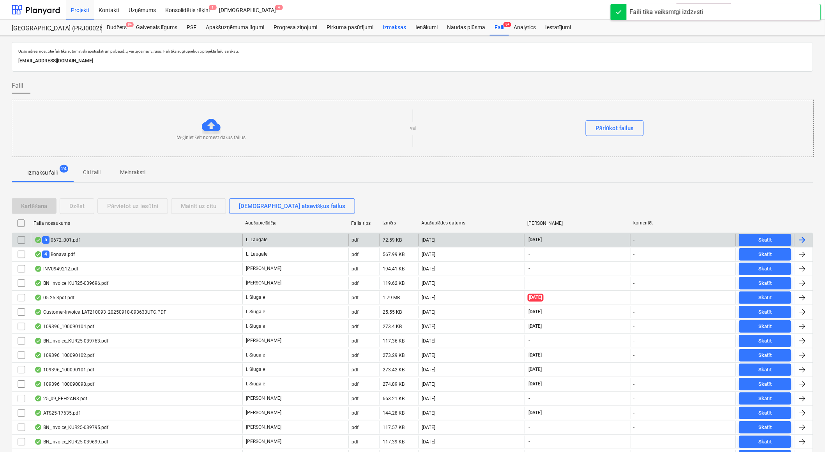
click at [398, 29] on div "Izmaksas" at bounding box center [395, 28] width 33 height 16
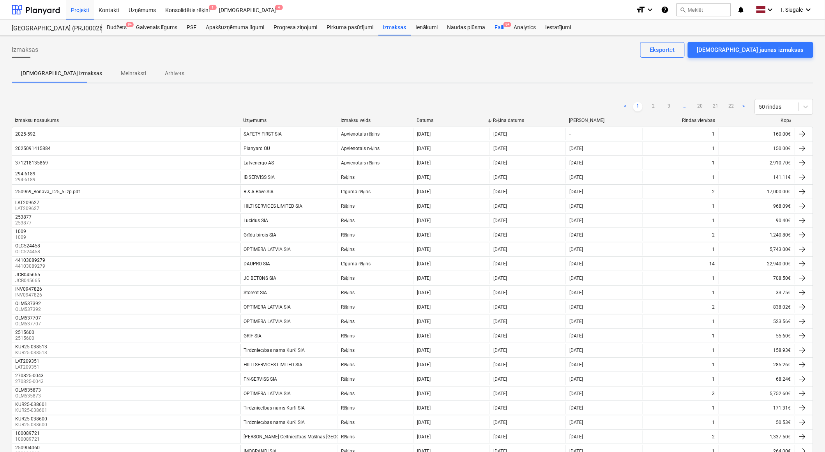
click at [502, 24] on div "Faili 9+" at bounding box center [499, 28] width 19 height 16
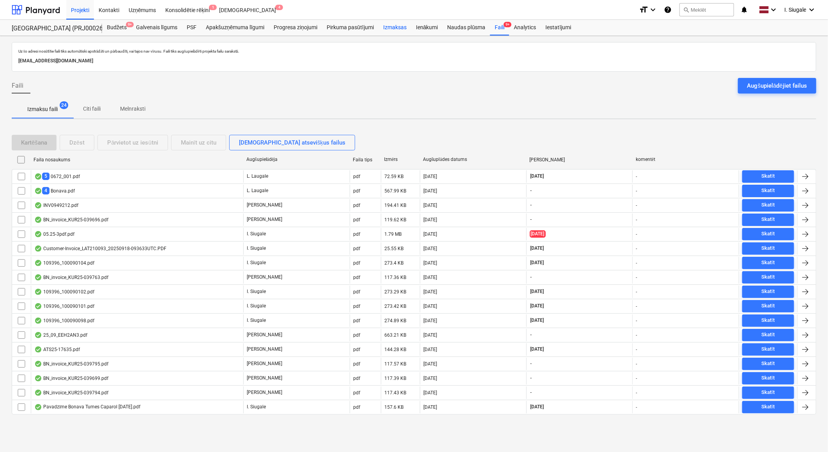
click at [396, 26] on div "Izmaksas" at bounding box center [395, 28] width 33 height 16
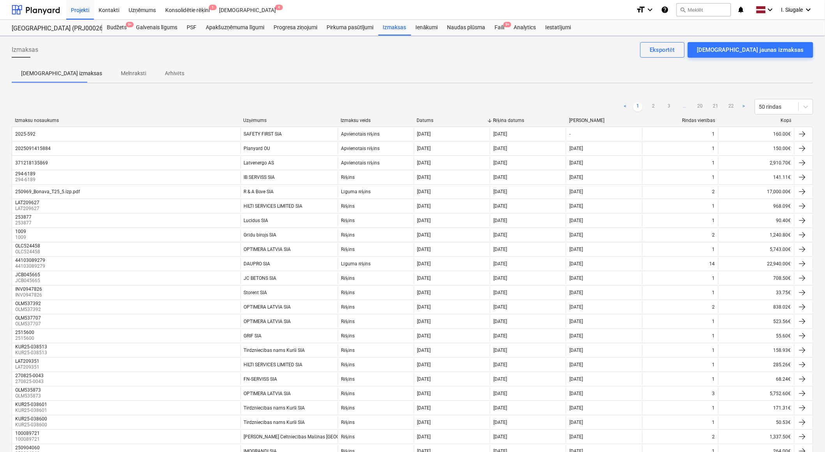
click at [253, 119] on div "Uzņēmums" at bounding box center [288, 121] width 91 height 6
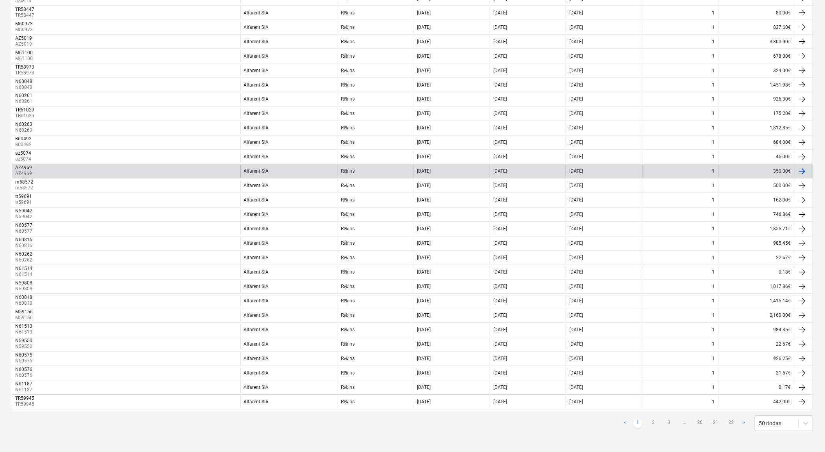
scroll to position [441, 0]
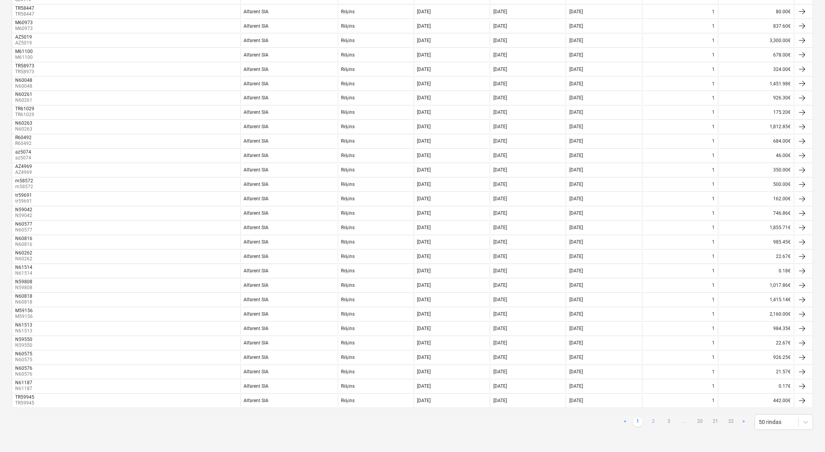
click at [652, 424] on link "2" at bounding box center [653, 422] width 9 height 9
click at [667, 422] on link "3" at bounding box center [669, 422] width 9 height 9
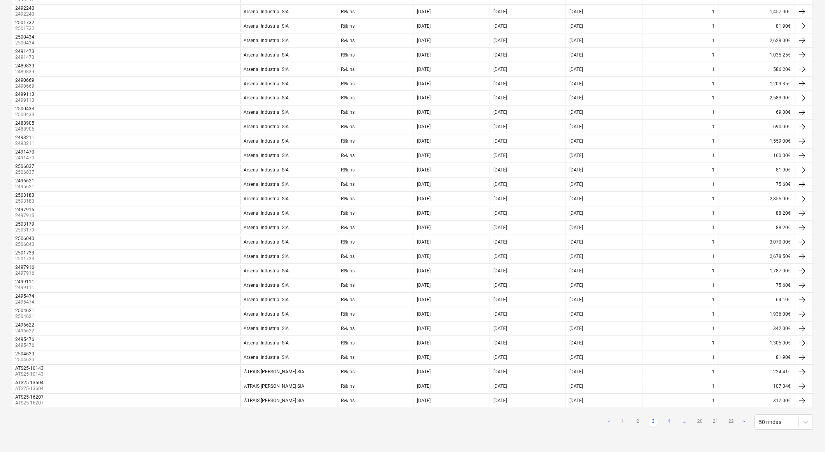
click at [670, 422] on link "4" at bounding box center [669, 422] width 9 height 9
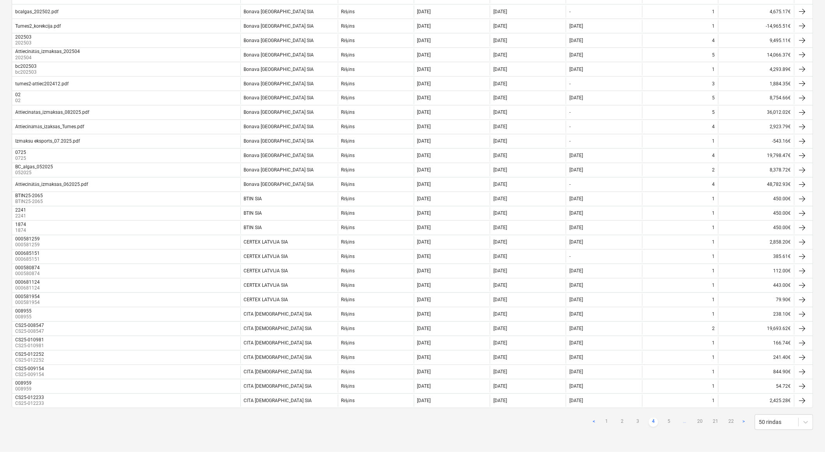
click at [670, 422] on link "5" at bounding box center [669, 422] width 9 height 9
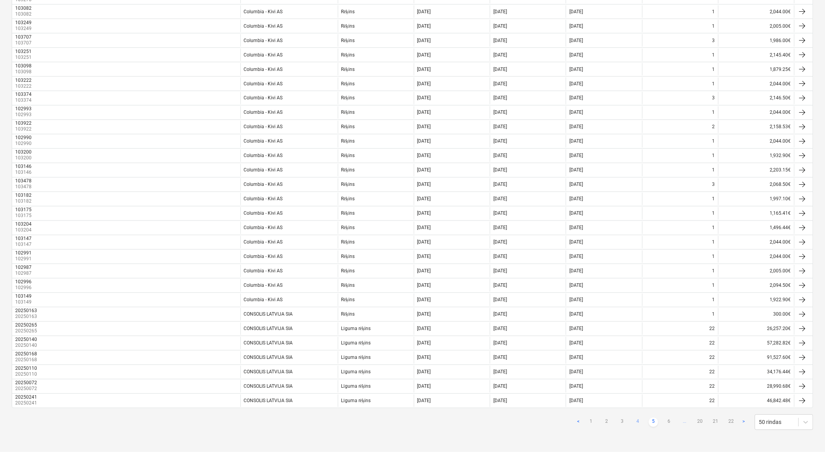
click at [670, 422] on link "6" at bounding box center [669, 422] width 9 height 9
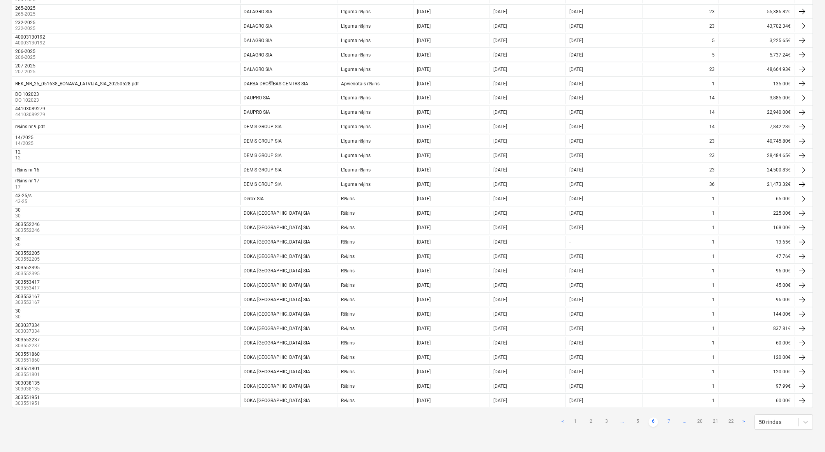
click at [671, 423] on link "7" at bounding box center [669, 422] width 9 height 9
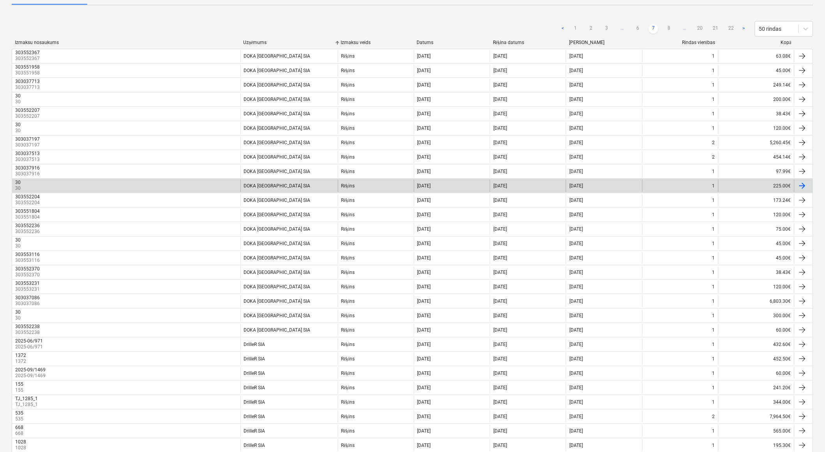
scroll to position [0, 0]
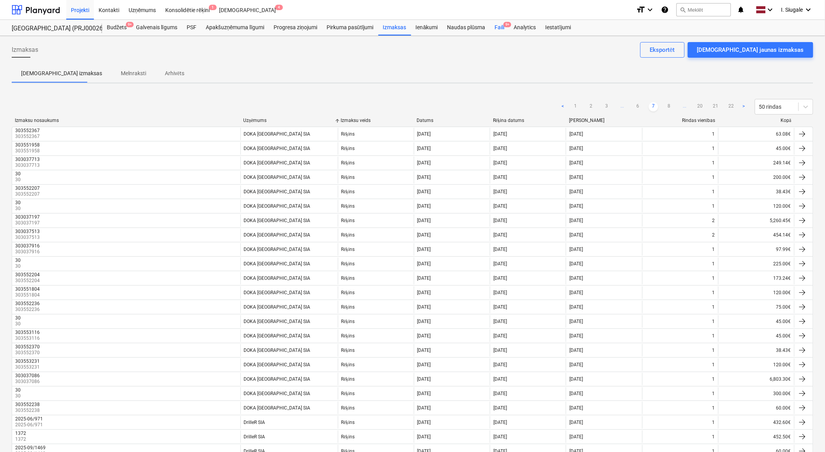
click at [506, 25] on span "9+" at bounding box center [508, 24] width 8 height 5
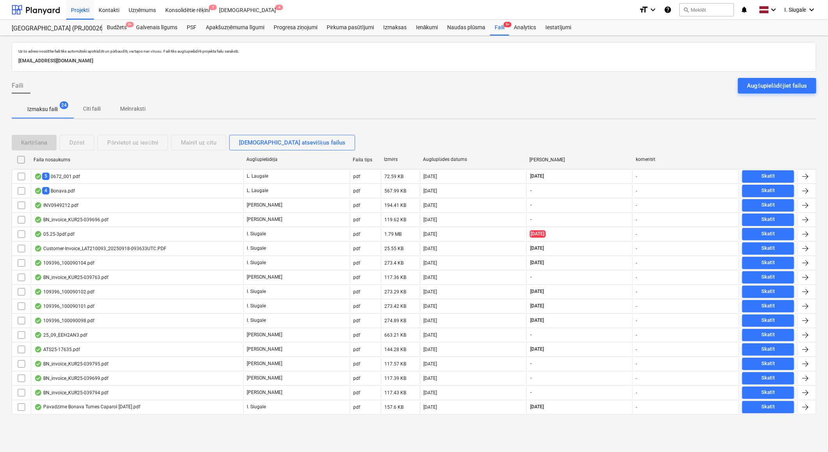
click at [792, 82] on div "Augšupielādējiet failus" at bounding box center [777, 86] width 60 height 10
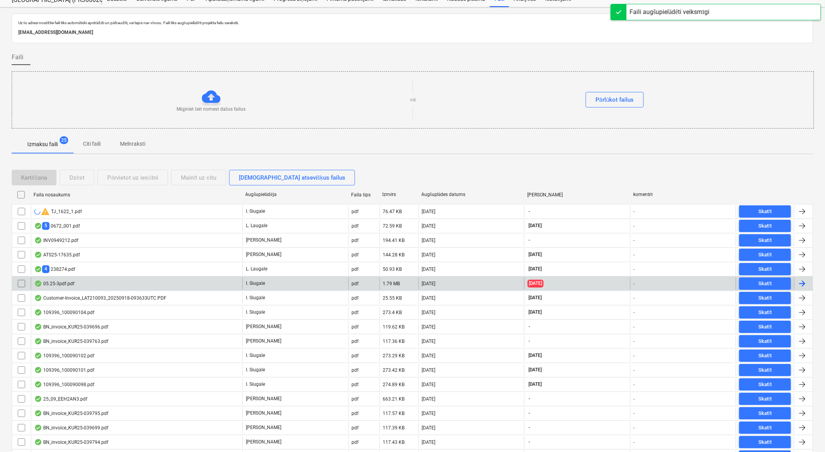
scroll to position [69, 0]
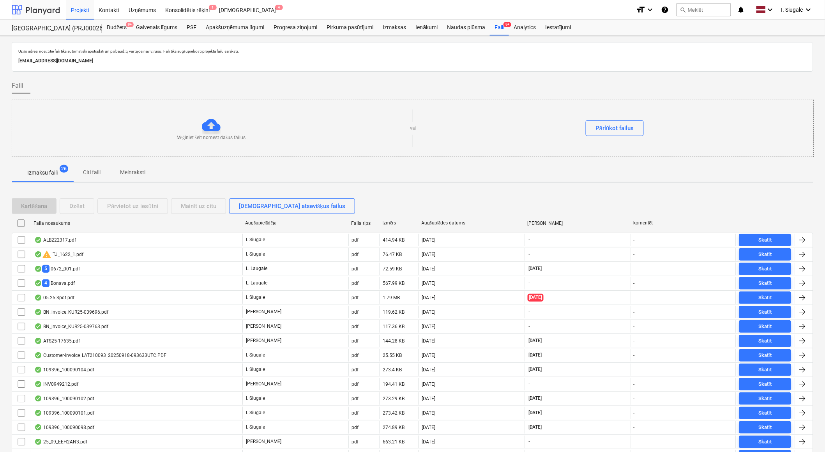
click at [36, 9] on div at bounding box center [36, 9] width 48 height 19
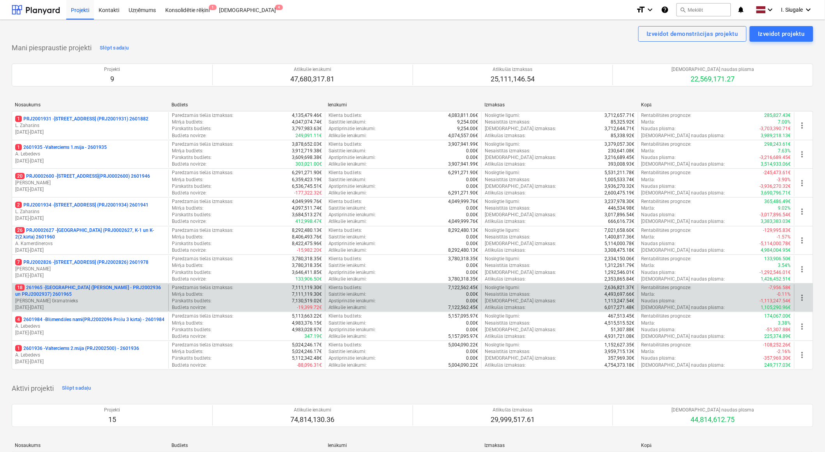
click at [82, 295] on p "18 261965 - [GEOGRAPHIC_DATA] ([PERSON_NAME] - PRJ2002936 un PRJ2002937) 2601965" at bounding box center [90, 291] width 150 height 13
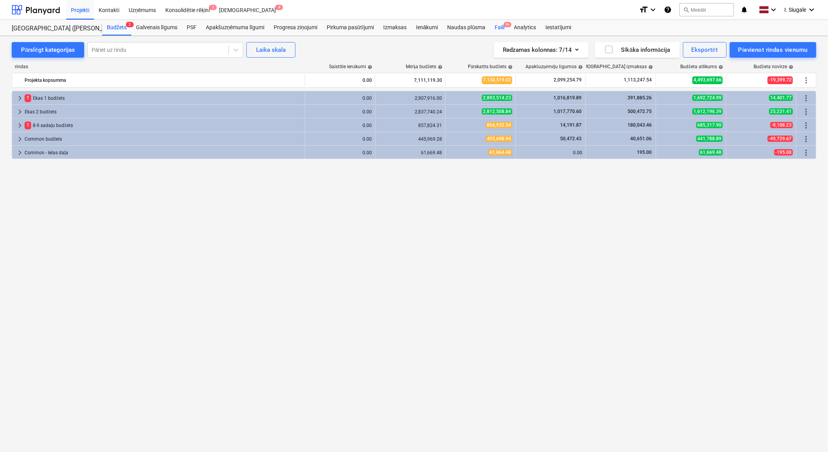
click at [499, 26] on div "Faili 9+" at bounding box center [499, 28] width 19 height 16
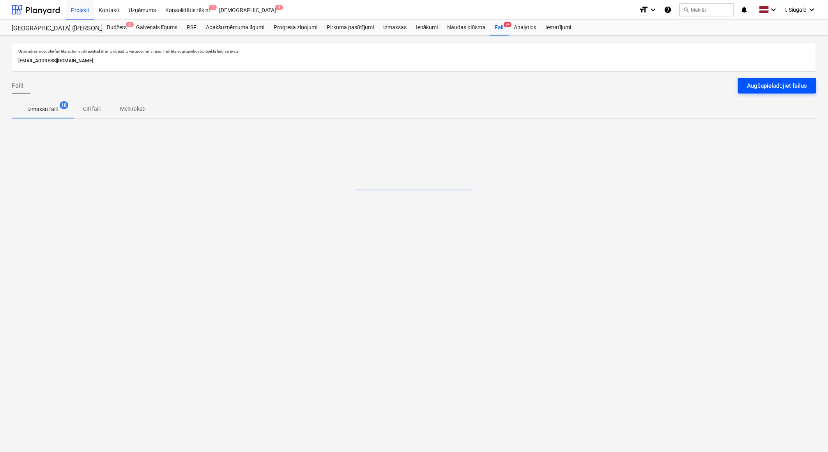
click at [770, 85] on div "Augšupielādējiet failus" at bounding box center [777, 86] width 60 height 10
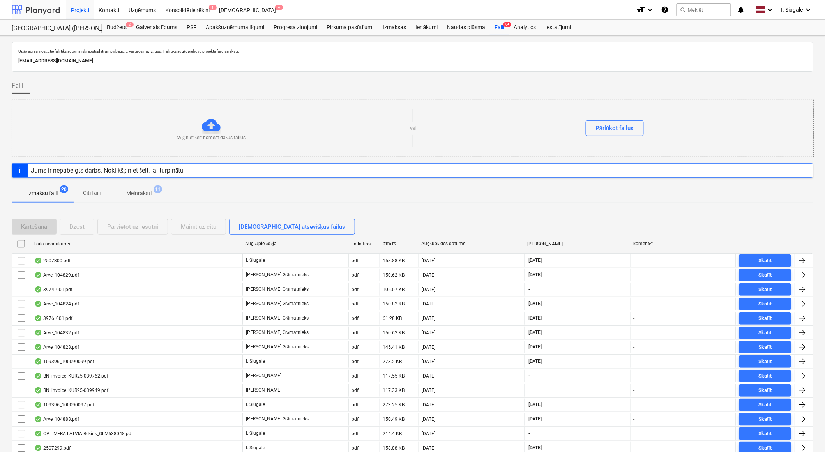
click at [42, 5] on div at bounding box center [36, 9] width 48 height 19
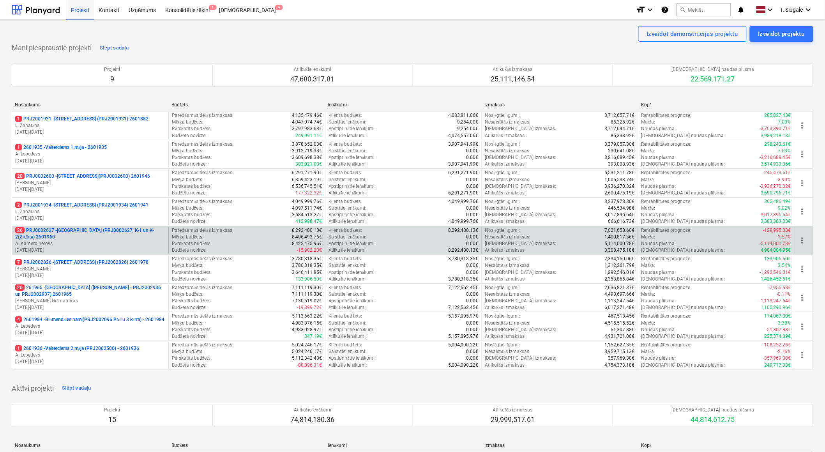
click at [84, 242] on p "A. Kamerdinerovs" at bounding box center [90, 244] width 150 height 7
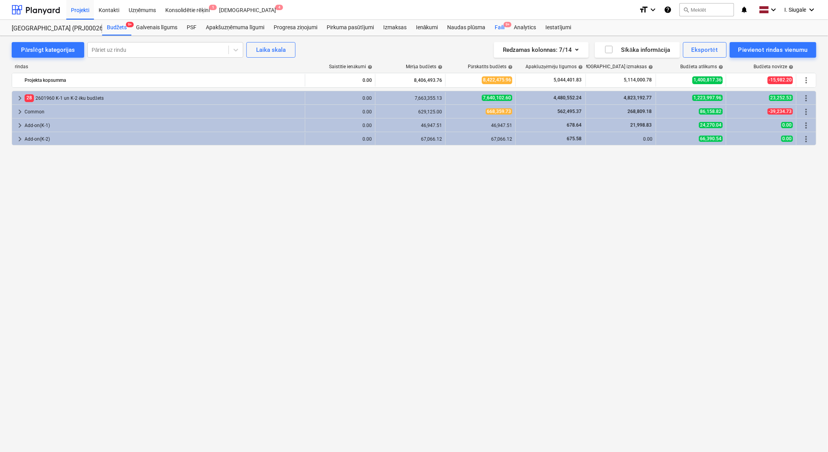
click at [497, 27] on div "Faili 9+" at bounding box center [499, 28] width 19 height 16
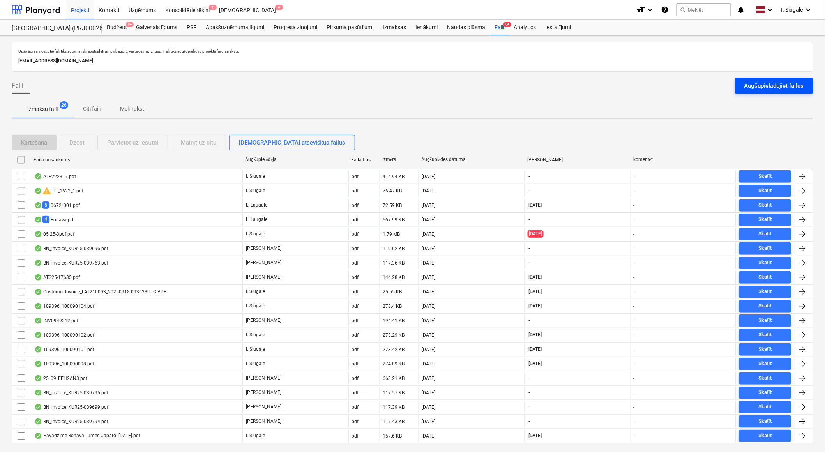
click at [765, 83] on div "Augšupielādējiet failus" at bounding box center [775, 86] width 60 height 10
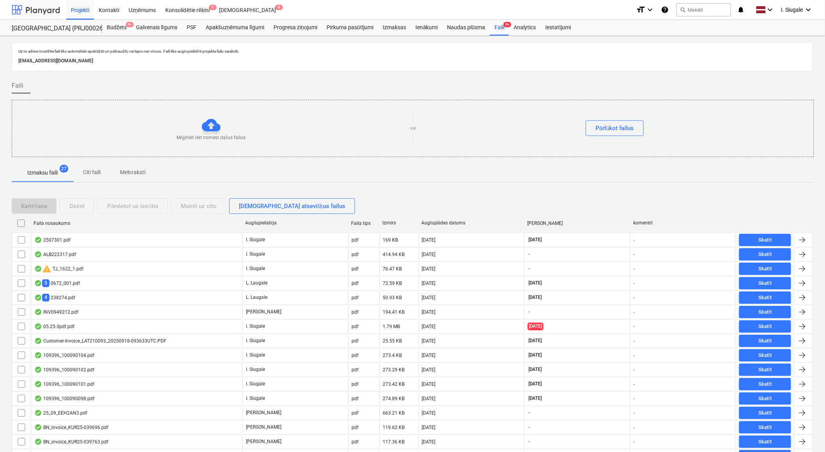
click at [34, 5] on div at bounding box center [36, 9] width 48 height 19
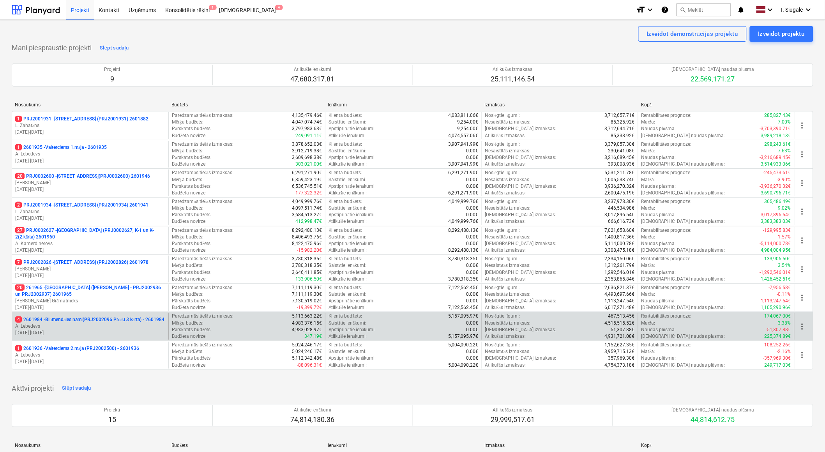
click at [87, 323] on p "4 2601984 - Blūmendāles nami(PRJ2002096 Prūšu 3 kārta) - 2601984" at bounding box center [89, 320] width 149 height 7
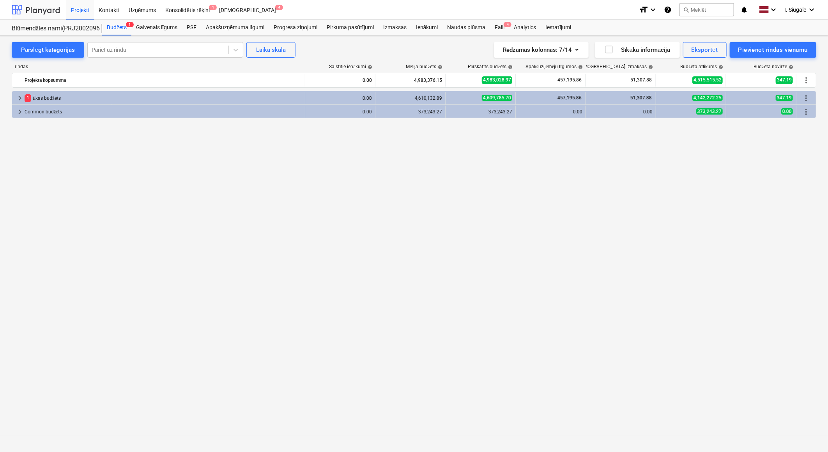
click at [43, 10] on div at bounding box center [36, 9] width 48 height 19
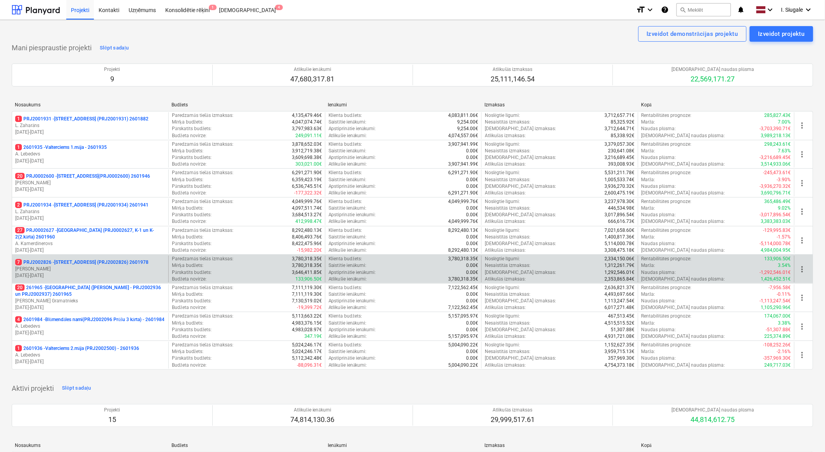
click at [88, 272] on p "[PERSON_NAME]" at bounding box center [90, 269] width 150 height 7
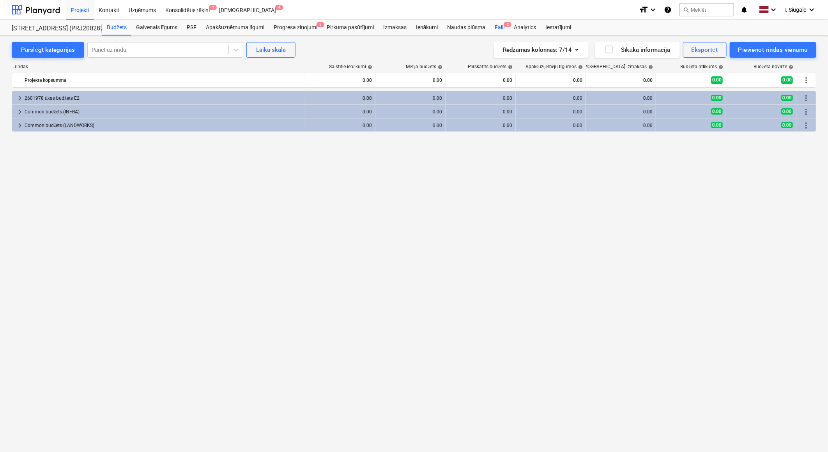
click at [504, 26] on span "2" at bounding box center [508, 24] width 8 height 5
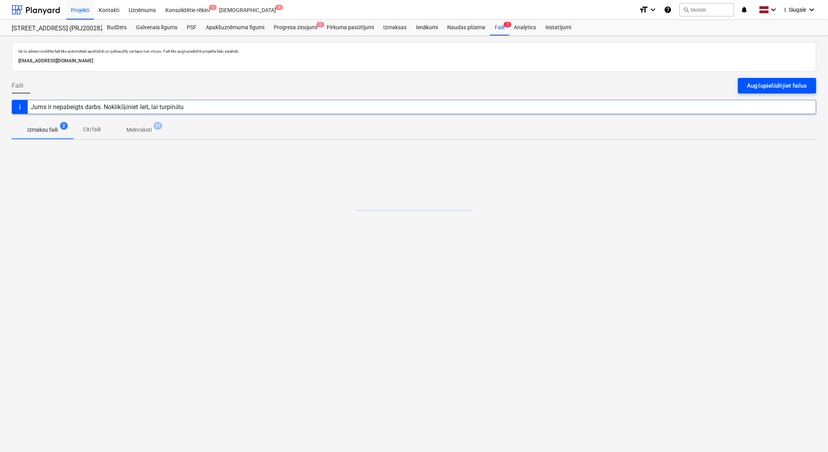
click at [751, 84] on div "Augšupielādējiet failus" at bounding box center [777, 86] width 60 height 10
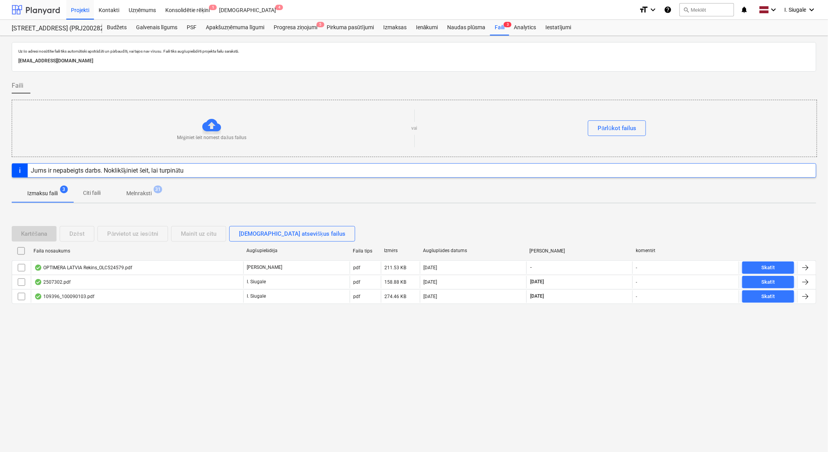
drag, startPoint x: 46, startPoint y: 5, endPoint x: 45, endPoint y: 10, distance: 4.3
click at [46, 5] on div at bounding box center [36, 9] width 48 height 19
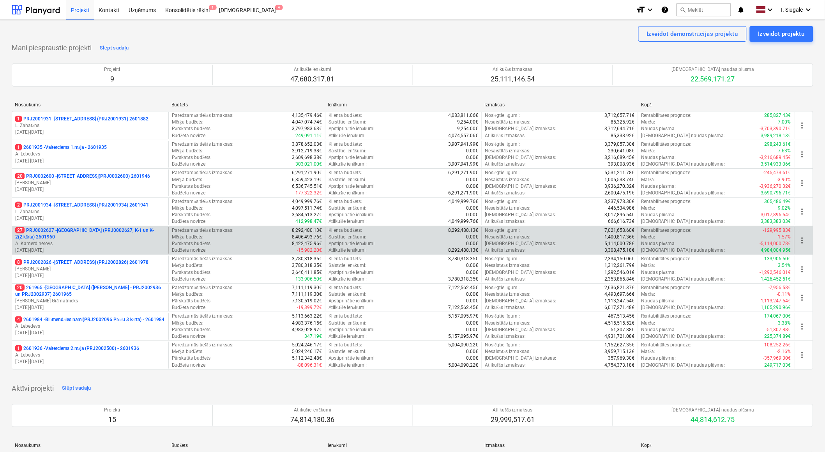
click at [92, 236] on p "27 PRJ0002627 - [GEOGRAPHIC_DATA] (PRJ0002627, K-1 un K-2(2.kārta) 2601960" at bounding box center [90, 233] width 150 height 13
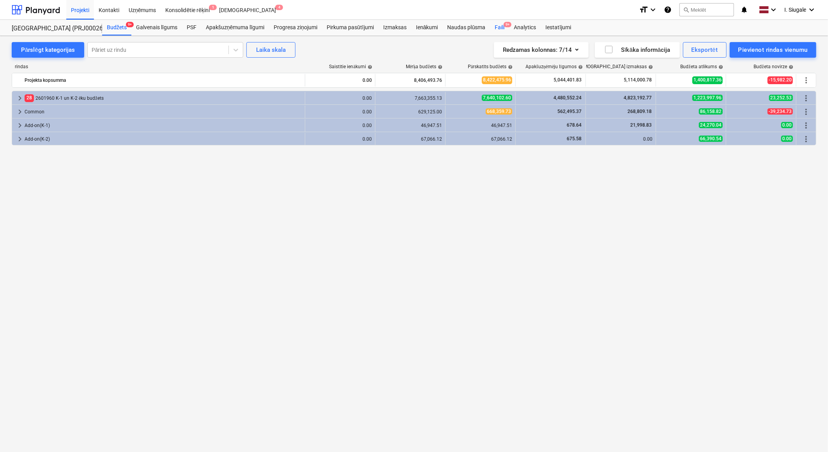
click at [501, 26] on div "Faili 9+" at bounding box center [499, 28] width 19 height 16
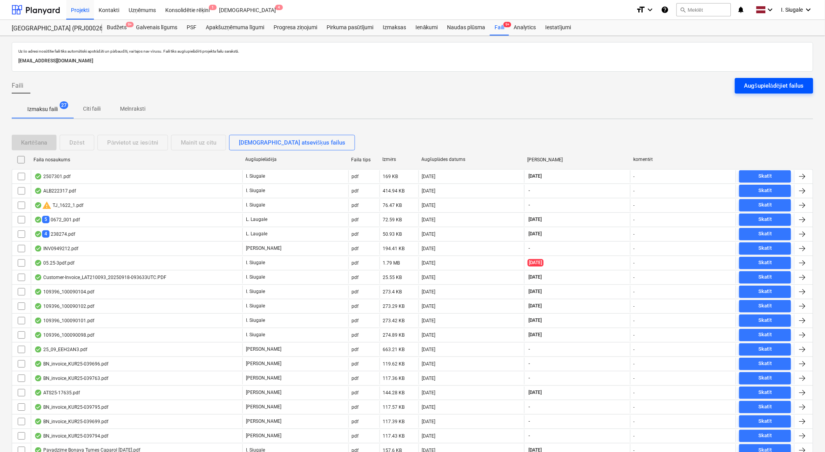
click at [762, 83] on div "Augšupielādējiet failus" at bounding box center [775, 86] width 60 height 10
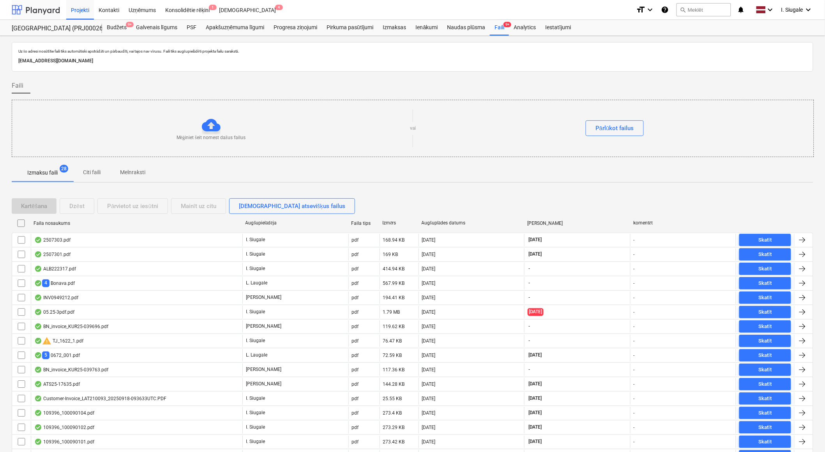
click at [47, 5] on div at bounding box center [36, 9] width 48 height 19
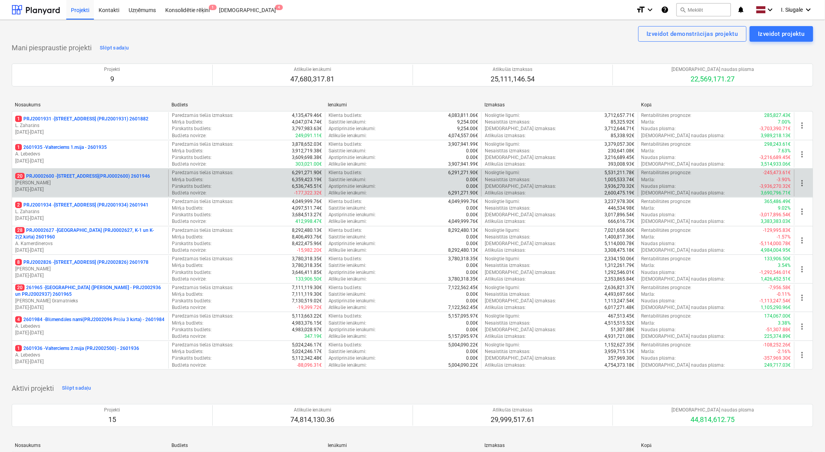
click at [89, 184] on p "[PERSON_NAME]" at bounding box center [90, 183] width 150 height 7
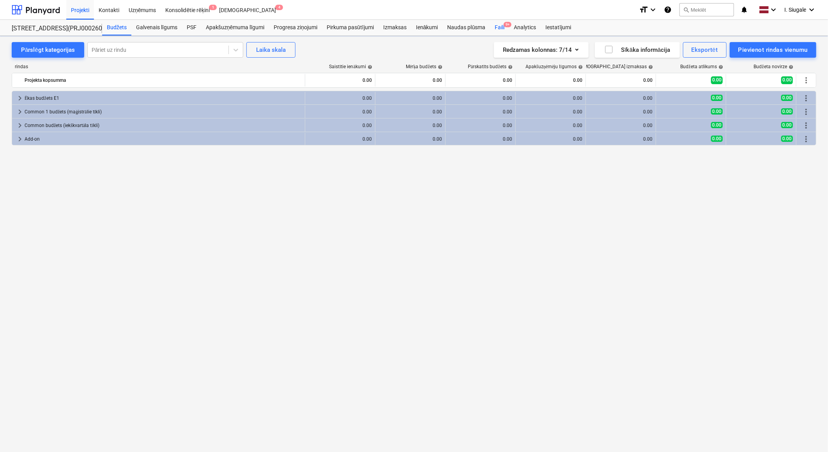
click at [501, 26] on div "Faili 9+" at bounding box center [499, 28] width 19 height 16
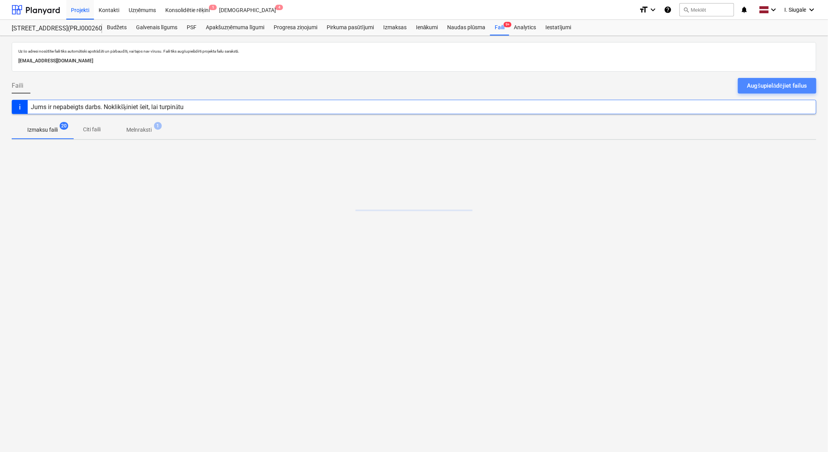
click at [762, 85] on div "Augšupielādējiet failus" at bounding box center [777, 86] width 60 height 10
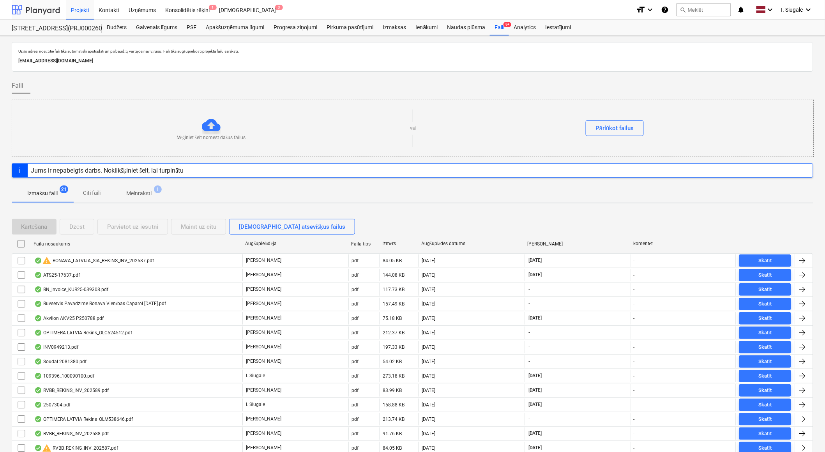
click at [48, 7] on div at bounding box center [36, 9] width 48 height 19
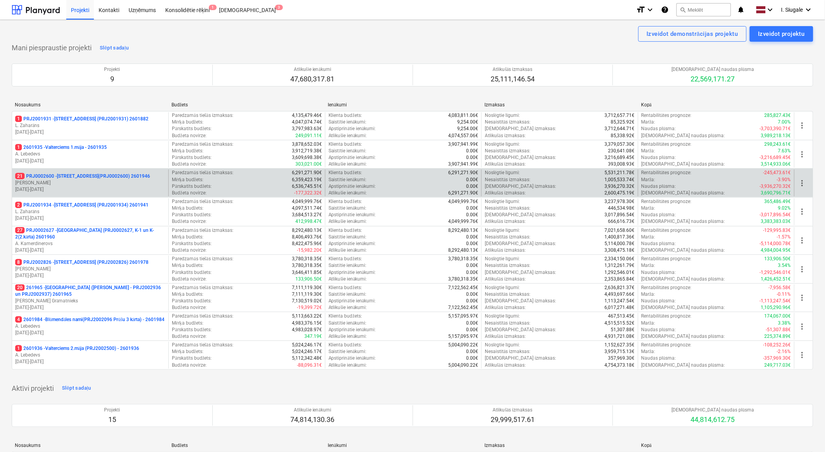
click at [85, 192] on p "[DATE] - [DATE]" at bounding box center [90, 189] width 150 height 7
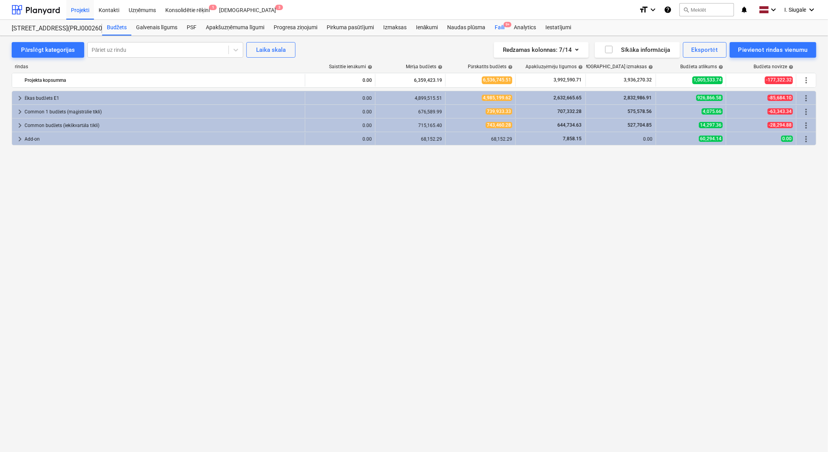
click at [501, 22] on div "Faili 9+" at bounding box center [499, 28] width 19 height 16
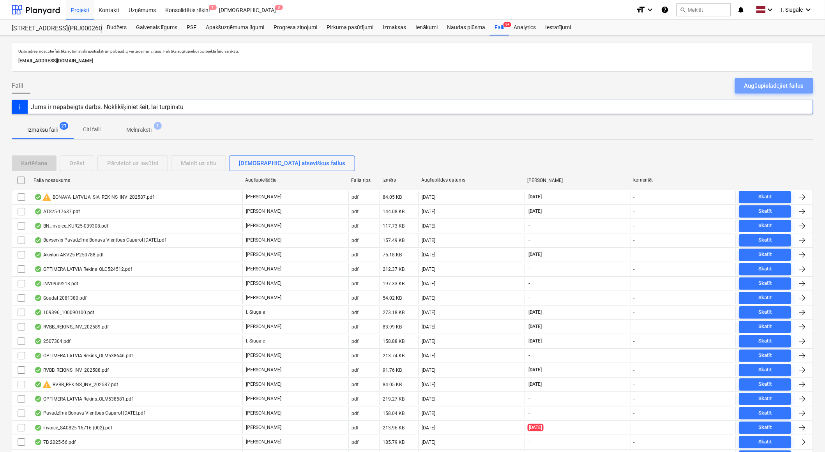
click at [763, 83] on div "Augšupielādējiet failus" at bounding box center [775, 86] width 60 height 10
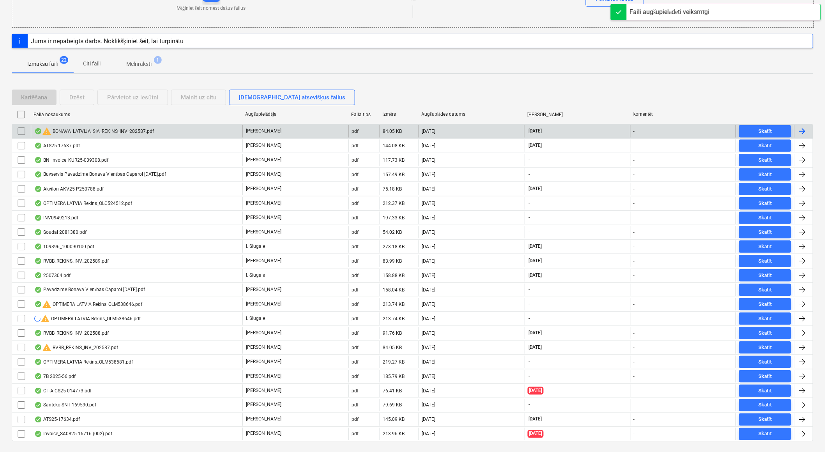
scroll to position [130, 0]
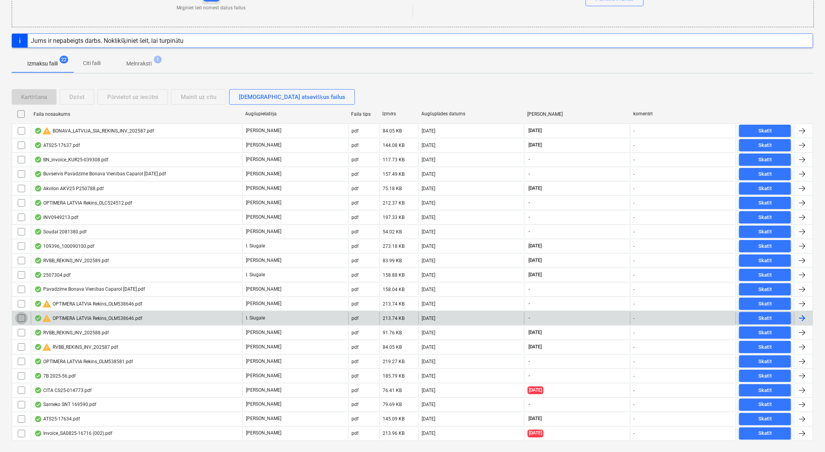
click at [21, 320] on input "checkbox" at bounding box center [21, 318] width 12 height 12
click at [80, 98] on div "Dzēst" at bounding box center [76, 97] width 15 height 10
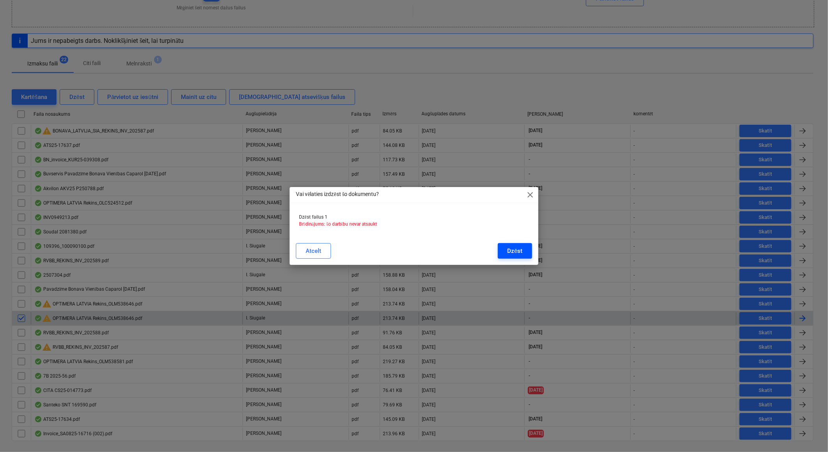
click at [503, 249] on button "Dzēst" at bounding box center [515, 251] width 34 height 16
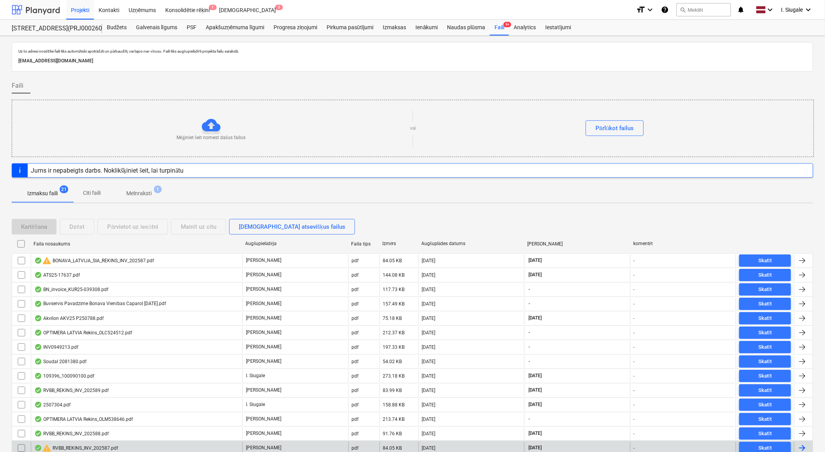
click at [41, 10] on div at bounding box center [36, 9] width 48 height 19
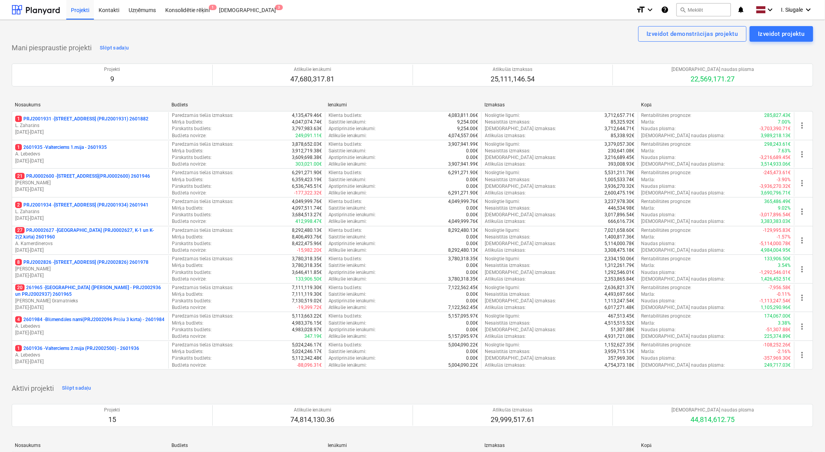
click at [105, 323] on p "4 2601984 - Blūmendāles nami(PRJ2002096 Prūšu 3 kārta) - 2601984" at bounding box center [89, 320] width 149 height 7
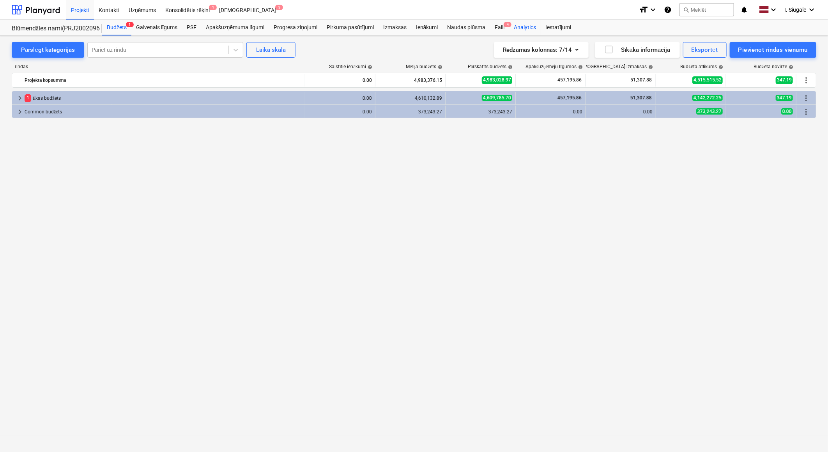
click at [502, 28] on div "Faili 4" at bounding box center [499, 28] width 19 height 16
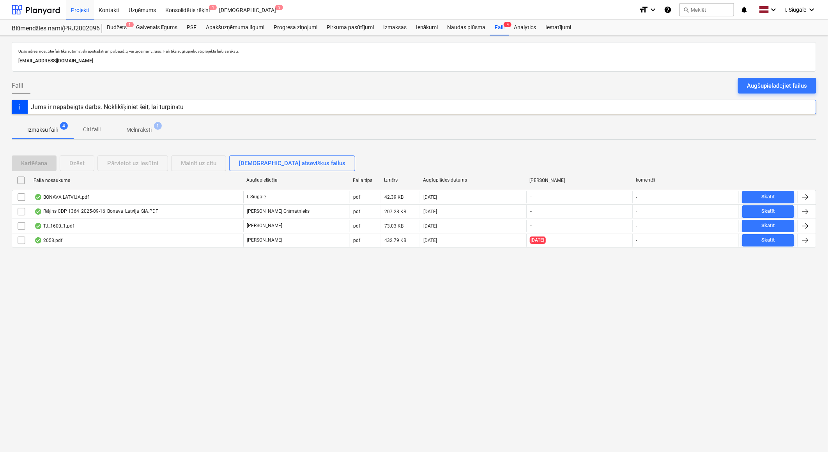
click at [777, 86] on div "Augšupielādējiet failus" at bounding box center [777, 86] width 60 height 10
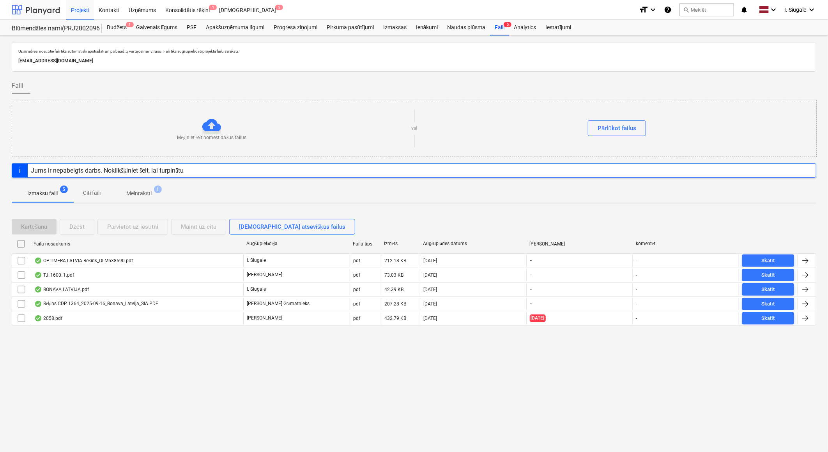
click at [41, 10] on div at bounding box center [36, 9] width 48 height 19
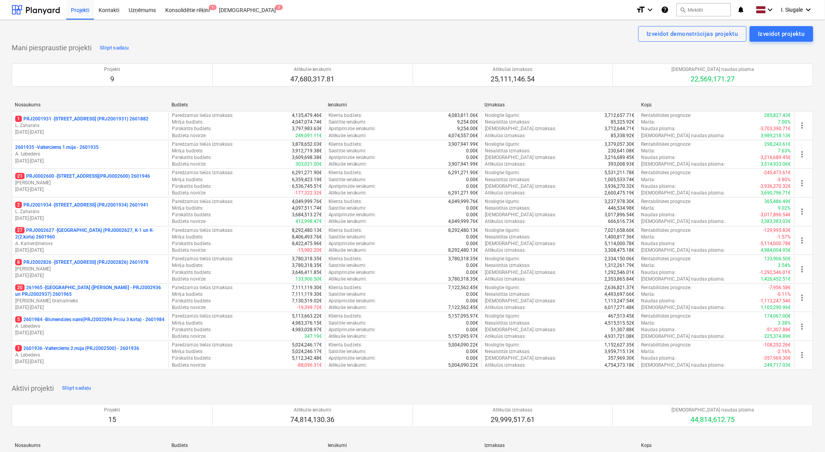
drag, startPoint x: 95, startPoint y: 178, endPoint x: 192, endPoint y: 161, distance: 98.1
click at [95, 178] on p "21 PRJ0002600 - [STREET_ADDRESS](PRJ0002600) 2601946" at bounding box center [82, 176] width 135 height 7
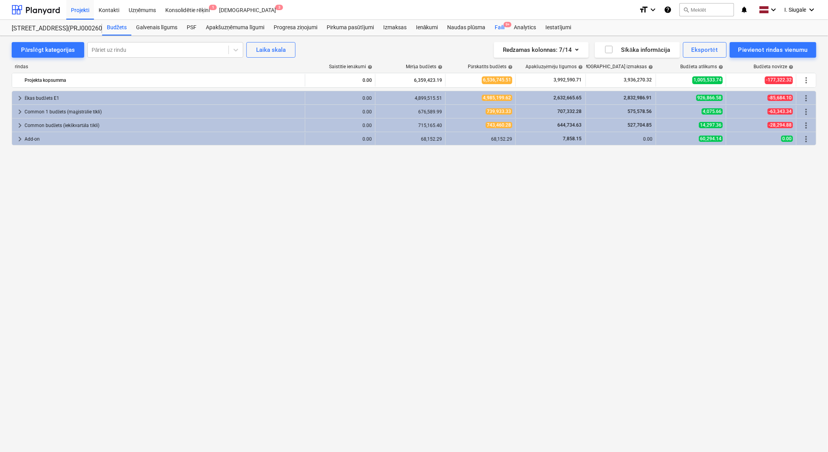
click at [504, 28] on div "Faili 9+" at bounding box center [499, 28] width 19 height 16
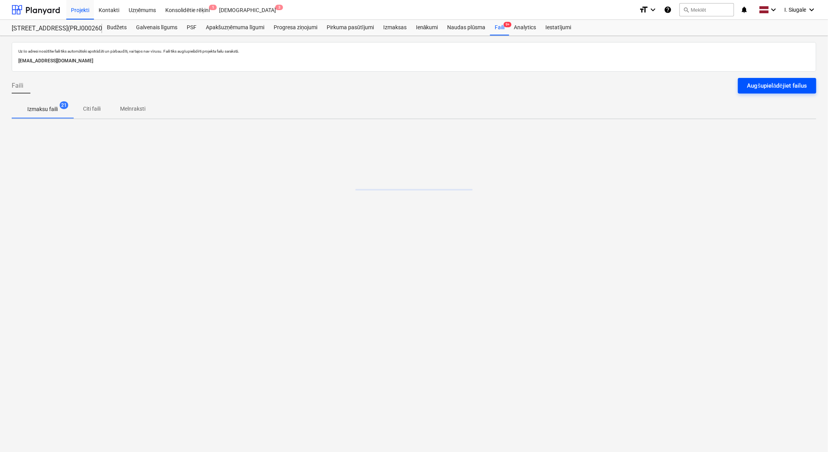
click at [761, 84] on div "Augšupielādējiet failus" at bounding box center [777, 86] width 60 height 10
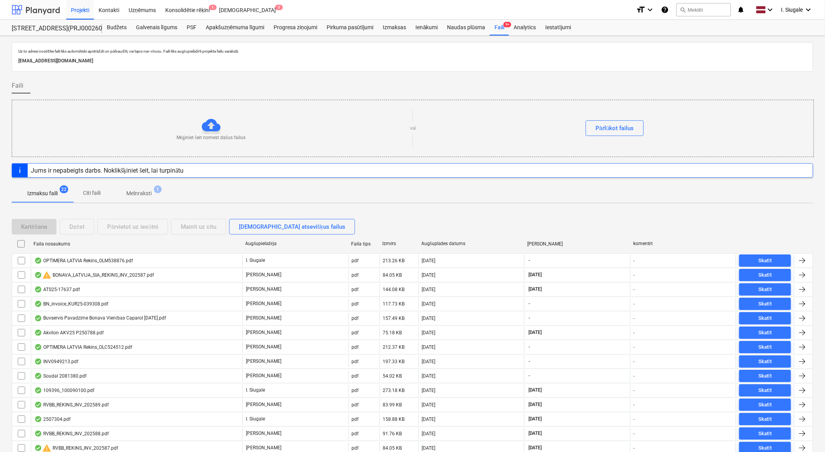
click at [41, 11] on div at bounding box center [36, 9] width 48 height 19
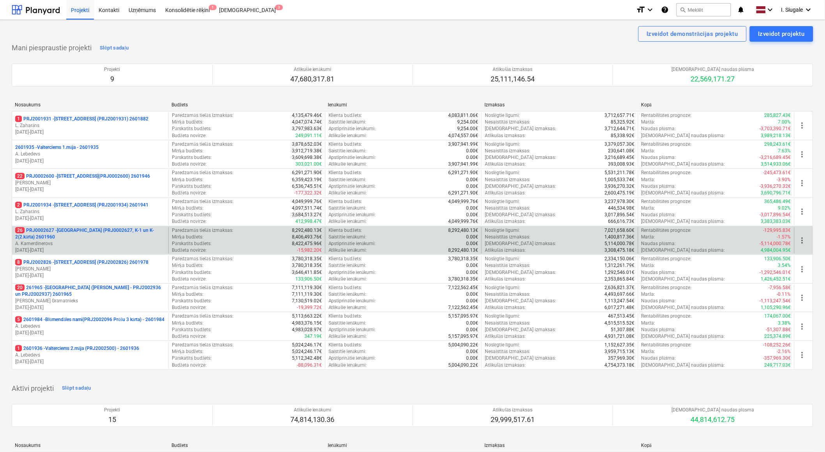
click at [87, 238] on p "26 PRJ0002627 - [GEOGRAPHIC_DATA] (PRJ0002627, K-1 un K-2(2.kārta) 2601960" at bounding box center [90, 233] width 150 height 13
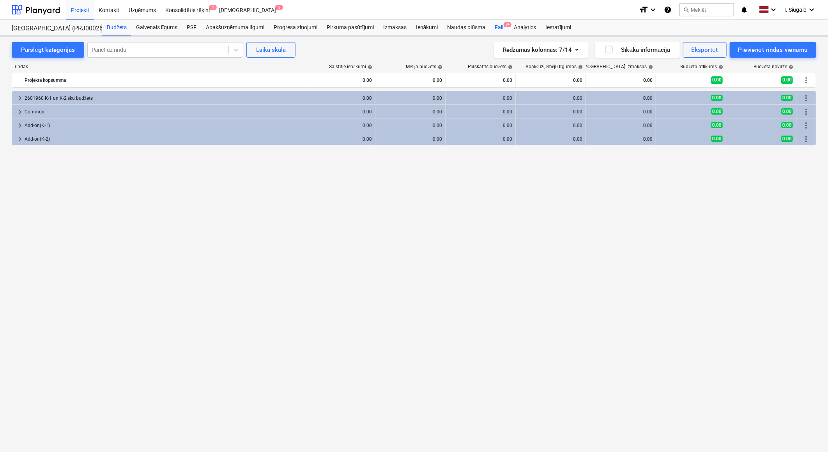
drag, startPoint x: 505, startPoint y: 26, endPoint x: 508, endPoint y: 28, distance: 4.2
click at [504, 26] on span "9+" at bounding box center [508, 24] width 8 height 5
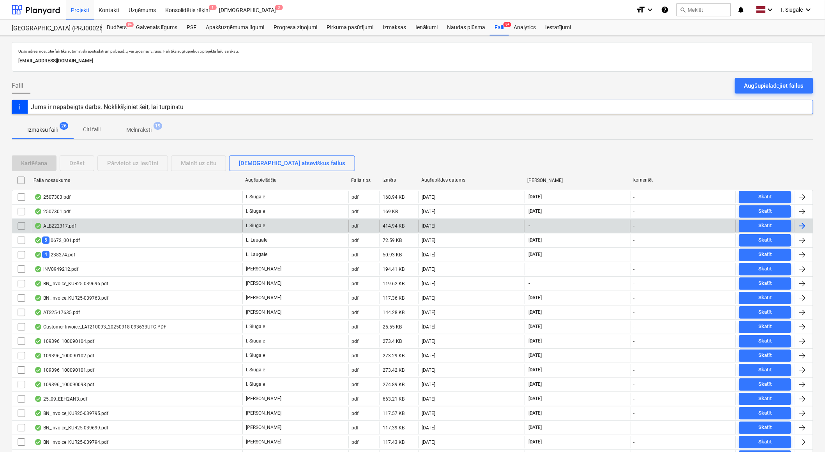
click at [113, 227] on div "ALB222317.pdf" at bounding box center [137, 226] width 212 height 12
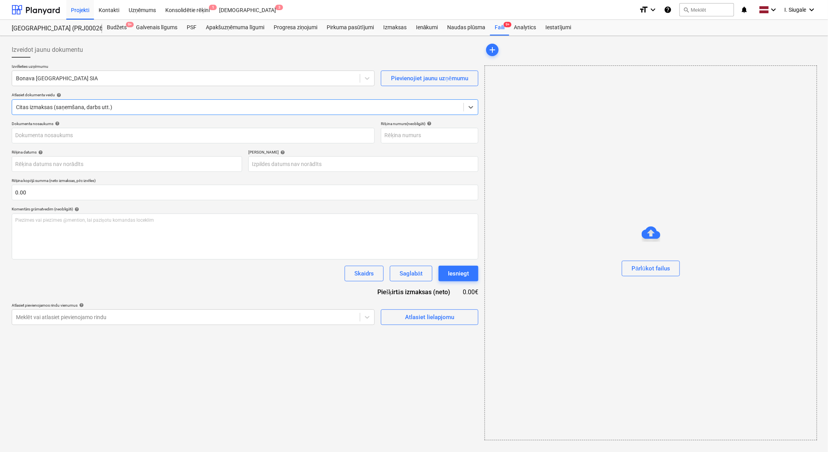
type input "ALB222317.pdf"
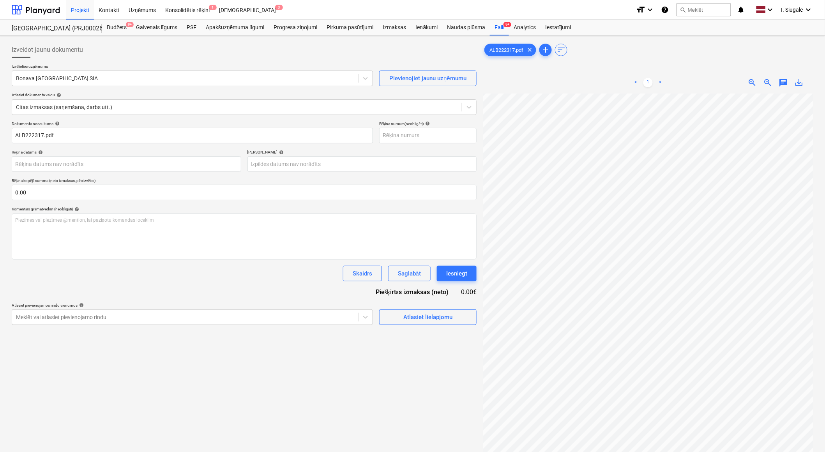
scroll to position [8, 80]
click at [42, 10] on div at bounding box center [36, 9] width 48 height 19
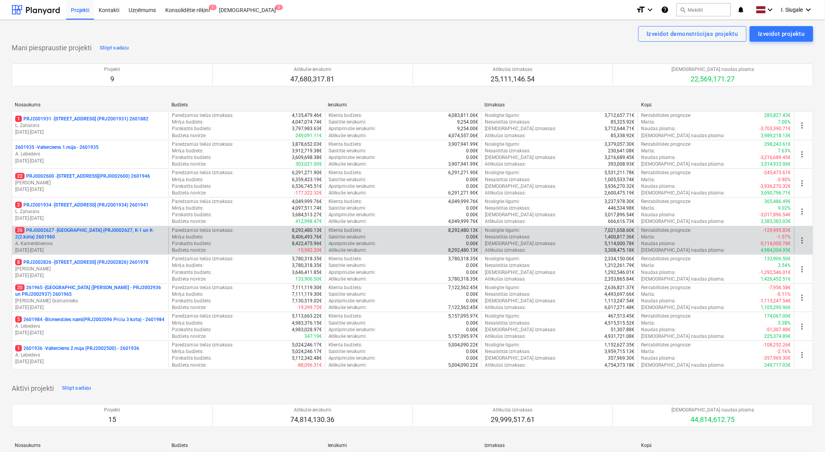
click at [83, 239] on p "26 PRJ0002627 - [GEOGRAPHIC_DATA] (PRJ0002627, K-1 un K-2(2.kārta) 2601960" at bounding box center [90, 233] width 150 height 13
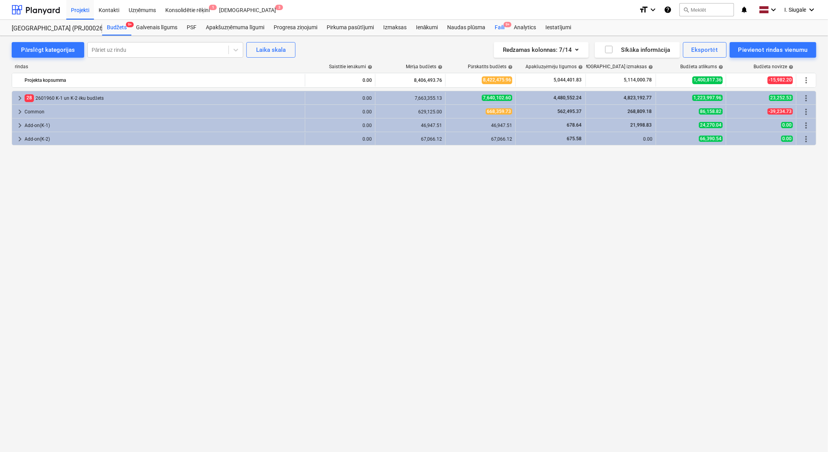
click at [496, 25] on div "Faili 9+" at bounding box center [499, 28] width 19 height 16
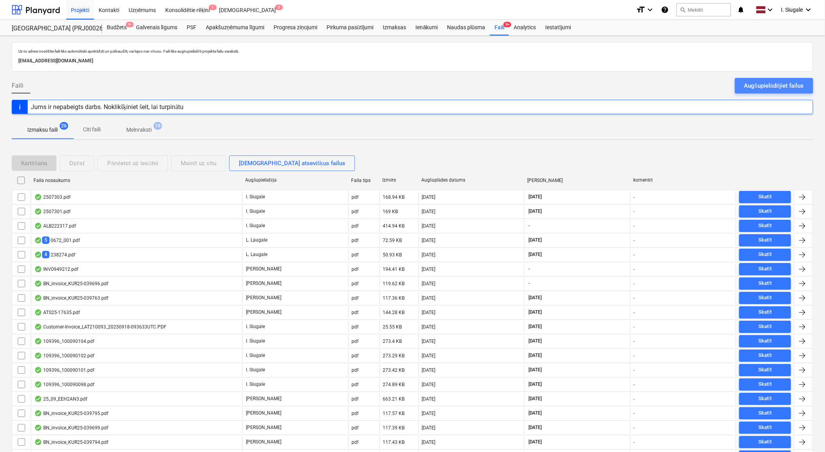
drag, startPoint x: 771, startPoint y: 83, endPoint x: 702, endPoint y: 59, distance: 72.2
click at [770, 83] on div "Augšupielādējiet failus" at bounding box center [775, 86] width 60 height 10
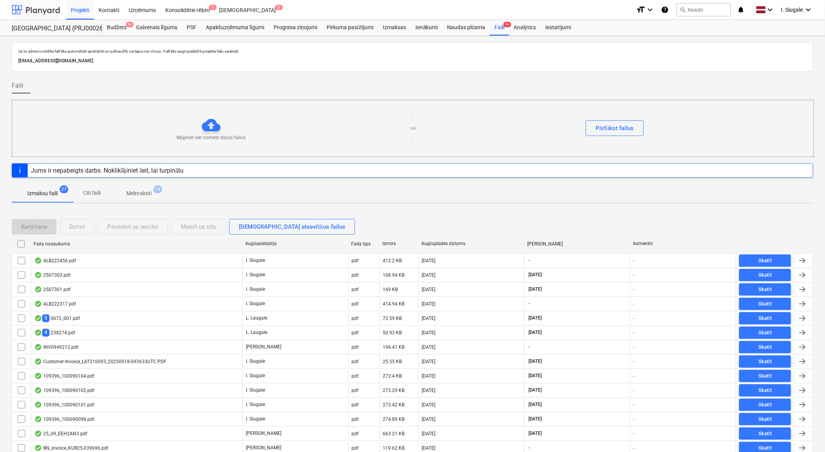
click at [34, 9] on div at bounding box center [36, 9] width 48 height 19
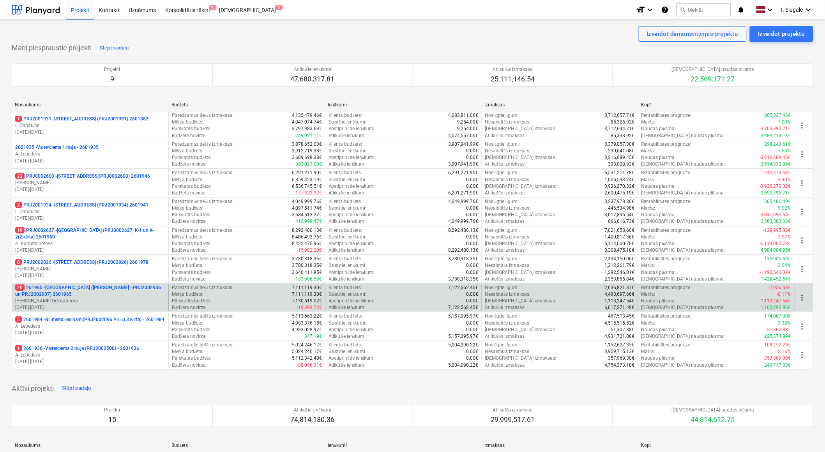
click at [78, 298] on p "[PERSON_NAME] Grāmatnieks" at bounding box center [90, 301] width 150 height 7
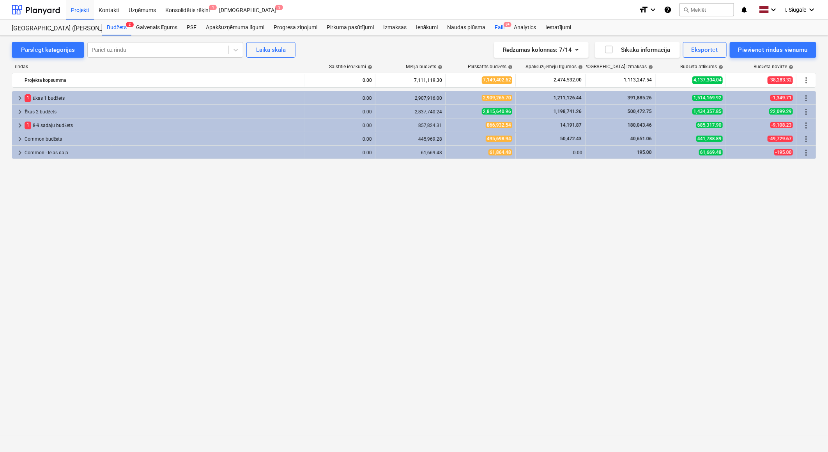
click at [508, 28] on div "Faili 9+" at bounding box center [499, 28] width 19 height 16
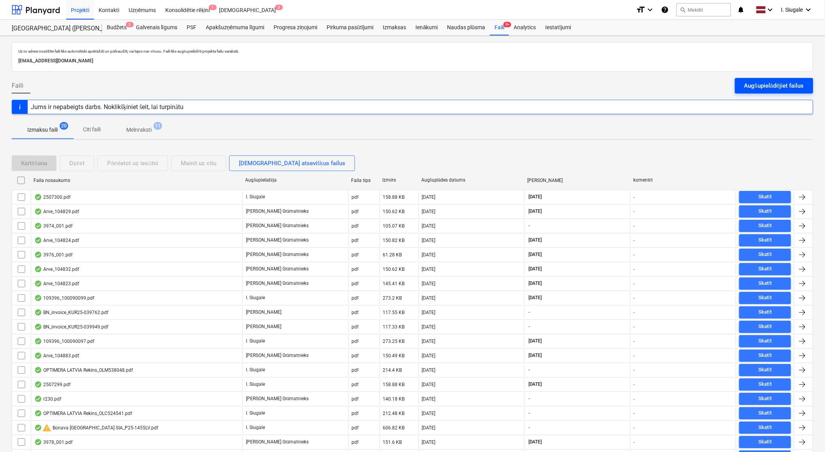
click at [747, 86] on div "Augšupielādējiet failus" at bounding box center [775, 86] width 60 height 10
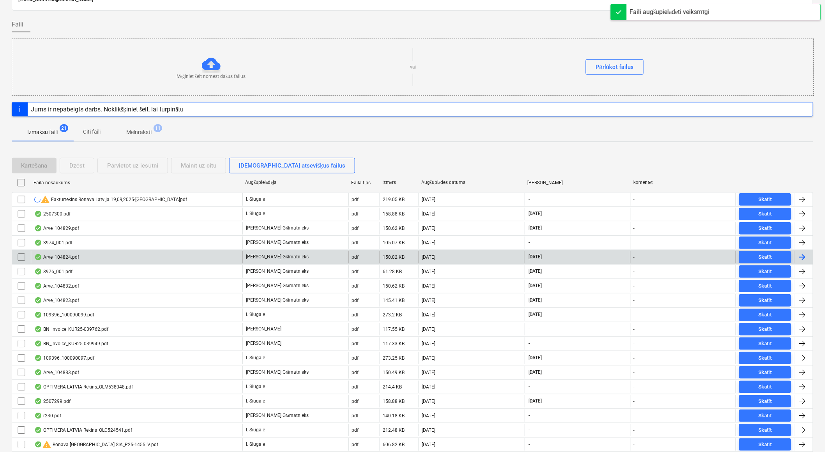
scroll to position [134, 0]
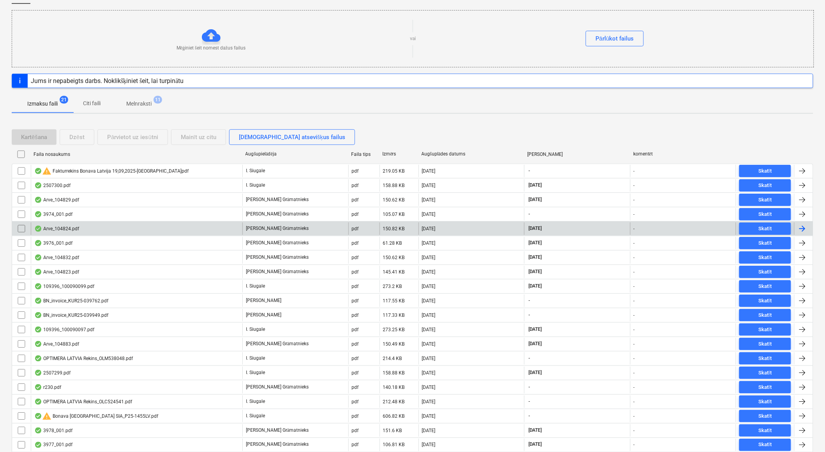
scroll to position [4, 0]
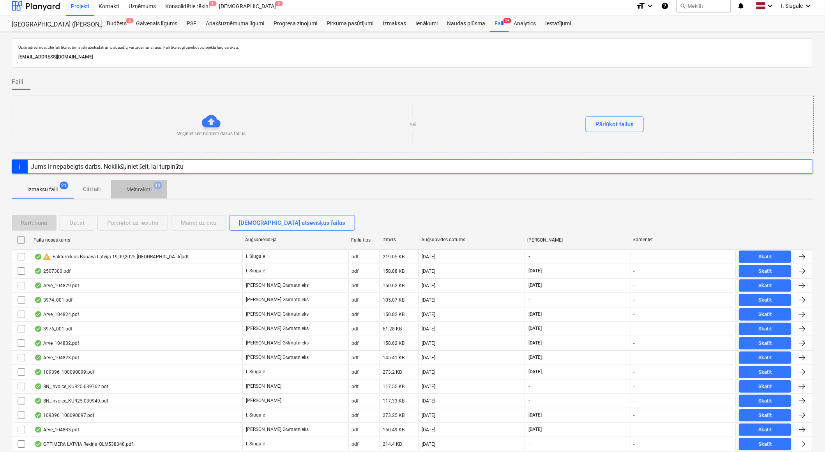
click at [140, 188] on p "Melnraksti" at bounding box center [138, 190] width 25 height 8
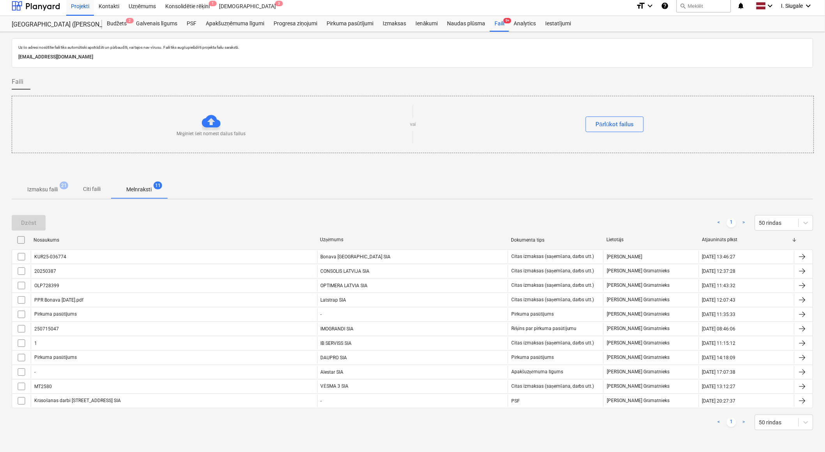
click at [43, 188] on p "Izmaksu faili" at bounding box center [42, 190] width 30 height 8
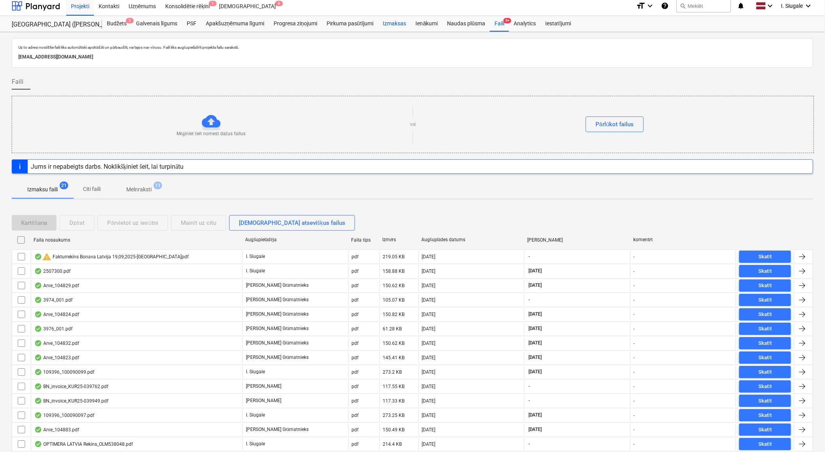
click at [393, 24] on div "Izmaksas" at bounding box center [395, 24] width 33 height 16
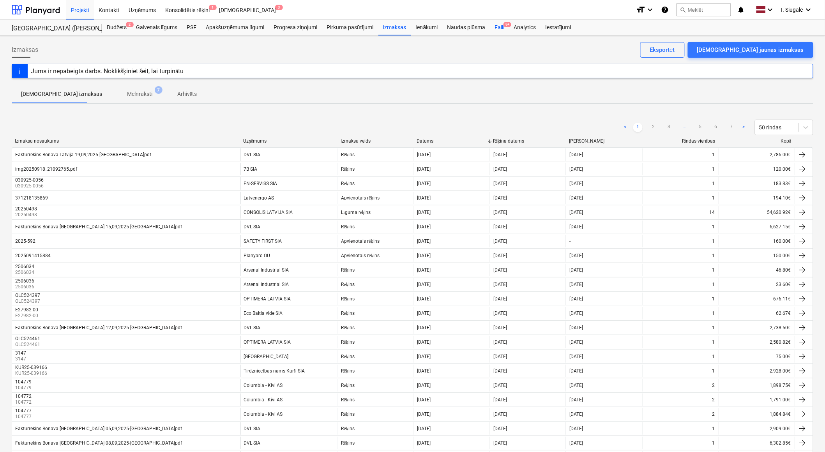
click at [498, 26] on div "Faili 9+" at bounding box center [499, 28] width 19 height 16
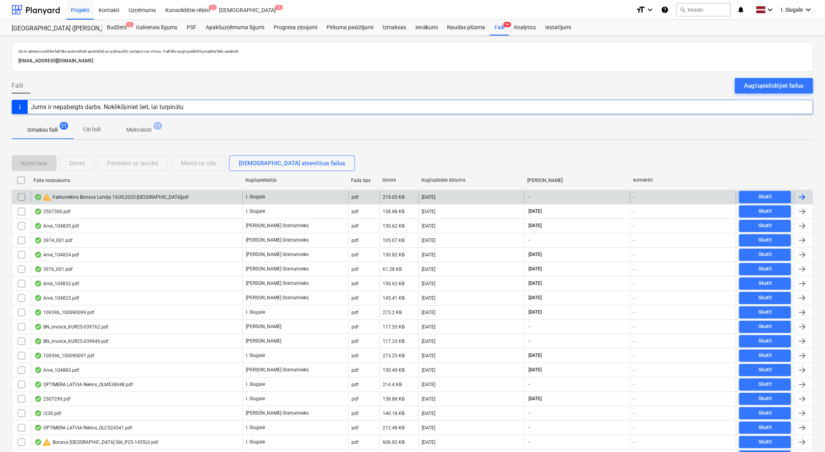
click at [25, 198] on input "checkbox" at bounding box center [21, 197] width 12 height 12
click at [87, 166] on button "Dzēst" at bounding box center [77, 164] width 35 height 16
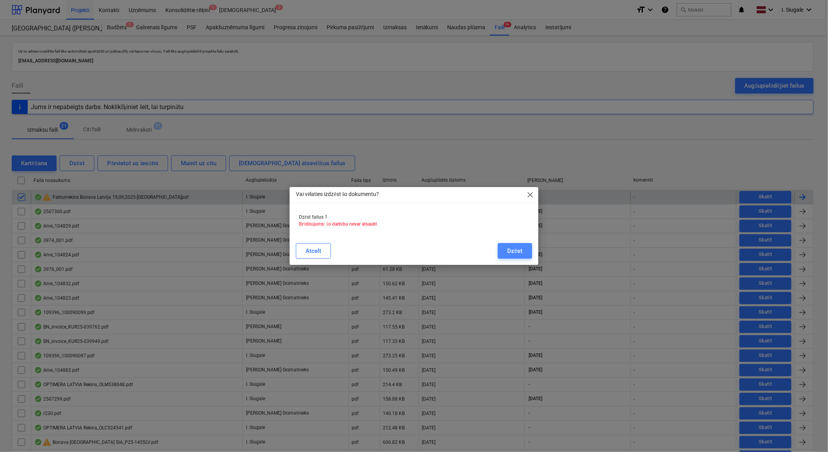
click at [517, 250] on div "Dzēst" at bounding box center [514, 251] width 15 height 10
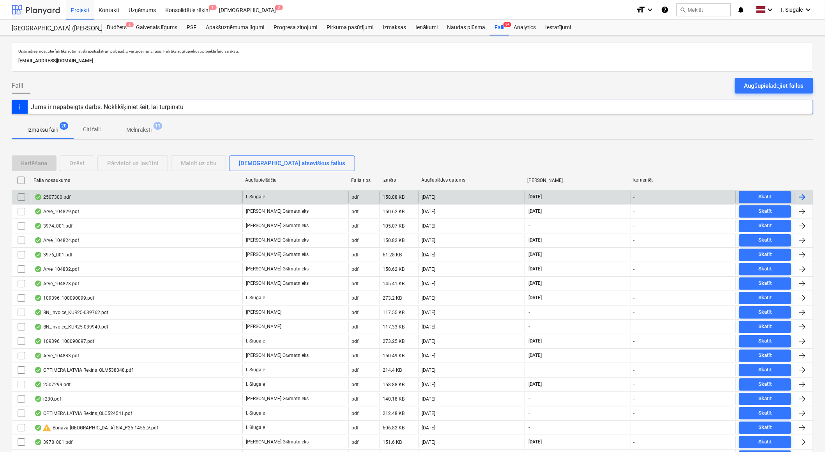
click at [34, 11] on div at bounding box center [36, 9] width 48 height 19
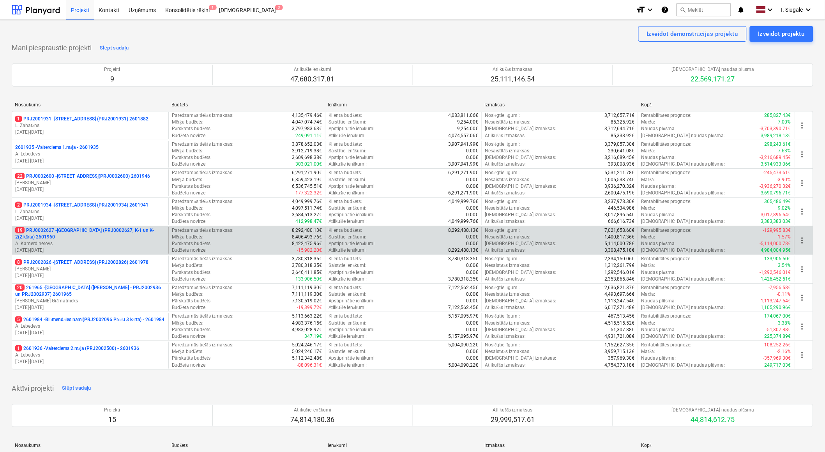
click at [70, 240] on p "19 PRJ0002627 - [GEOGRAPHIC_DATA] (PRJ0002627, K-1 un K-2(2.kārta) 2601960" at bounding box center [90, 233] width 150 height 13
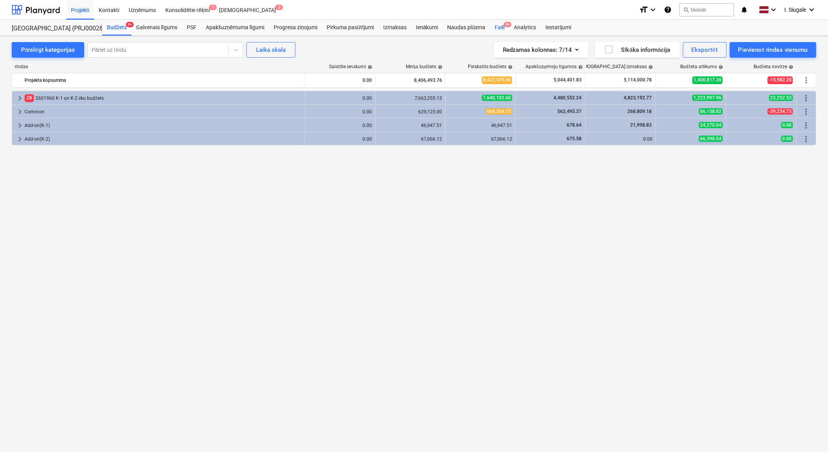
click at [501, 26] on div "Faili 9+" at bounding box center [499, 28] width 19 height 16
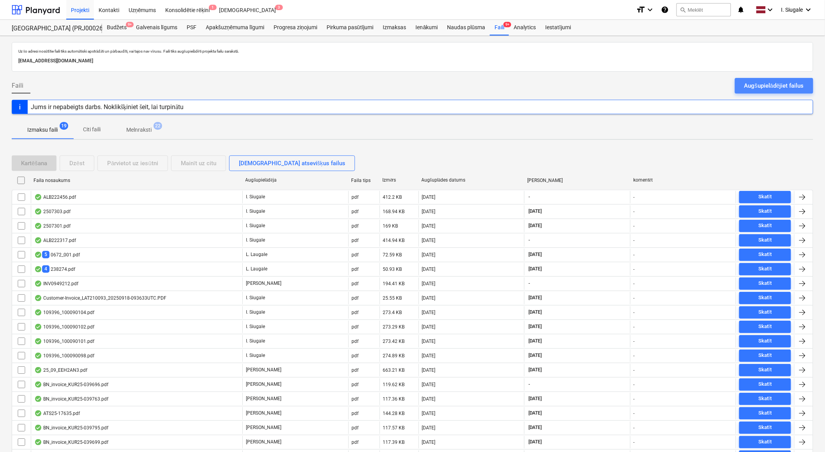
click at [761, 85] on div "Augšupielādējiet failus" at bounding box center [775, 86] width 60 height 10
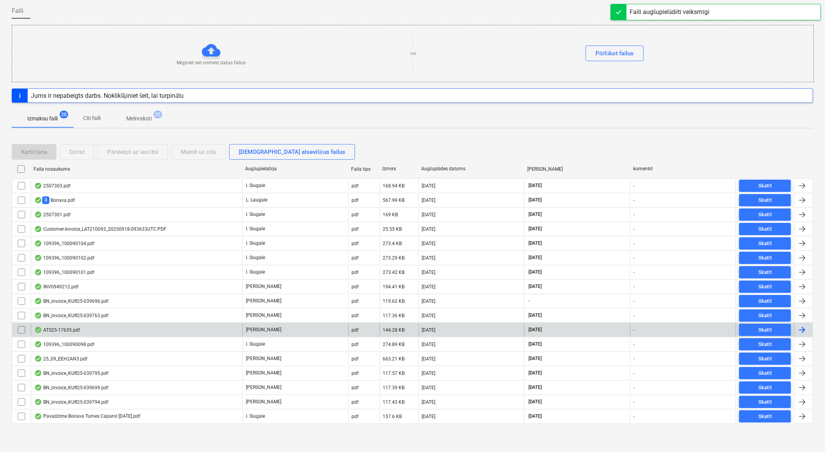
scroll to position [76, 0]
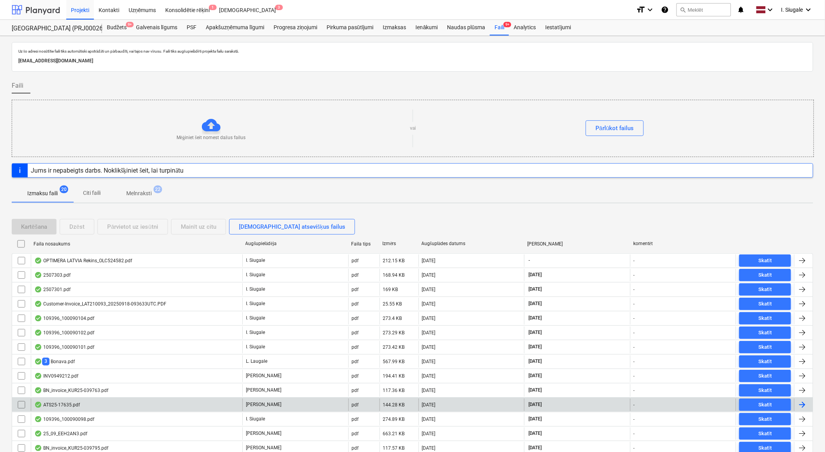
click at [40, 12] on div at bounding box center [36, 9] width 48 height 19
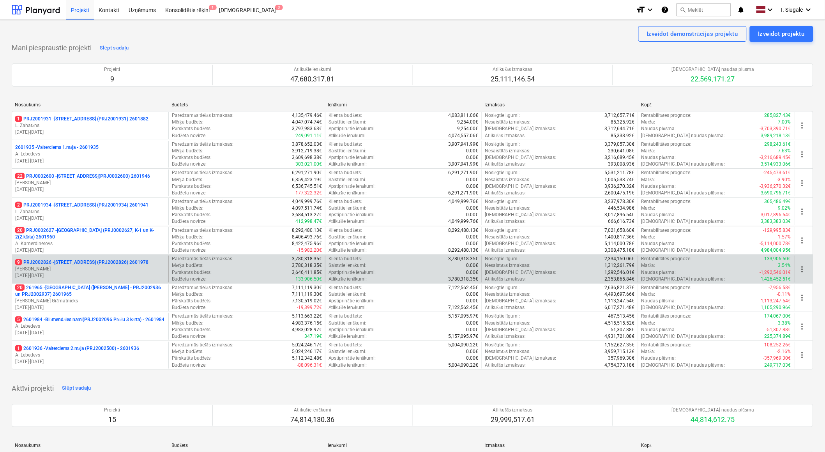
click at [78, 267] on p "[PERSON_NAME]" at bounding box center [90, 269] width 150 height 7
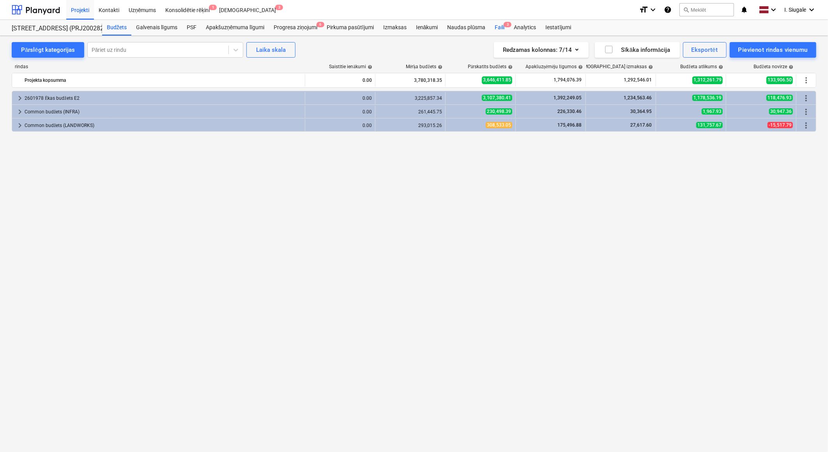
click at [501, 27] on div "Faili 3" at bounding box center [499, 28] width 19 height 16
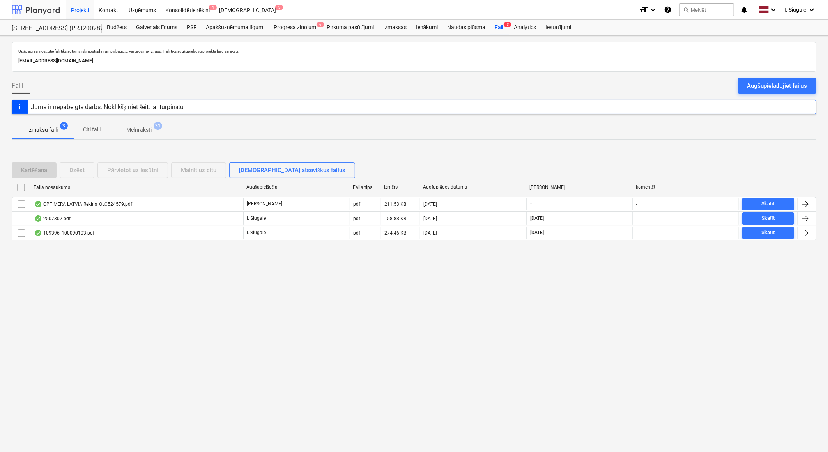
click at [36, 9] on div at bounding box center [36, 9] width 48 height 19
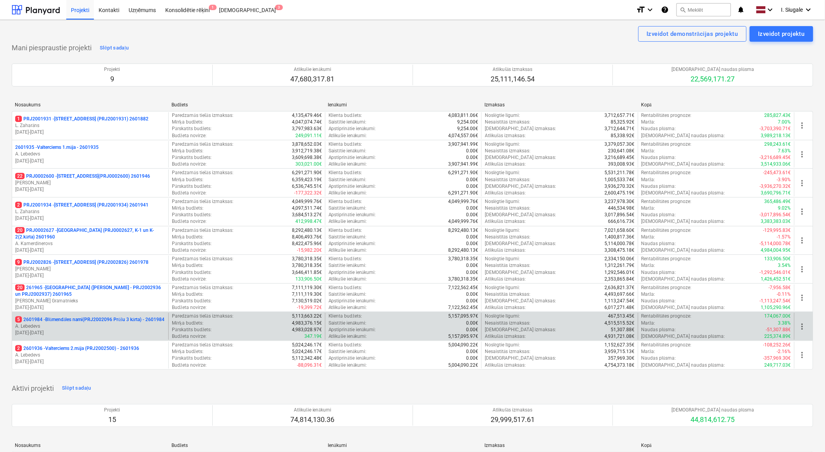
click at [98, 323] on p "5 2601984 - Blūmendāles nami(PRJ2002096 Prūšu 3 kārta) - 2601984" at bounding box center [89, 320] width 149 height 7
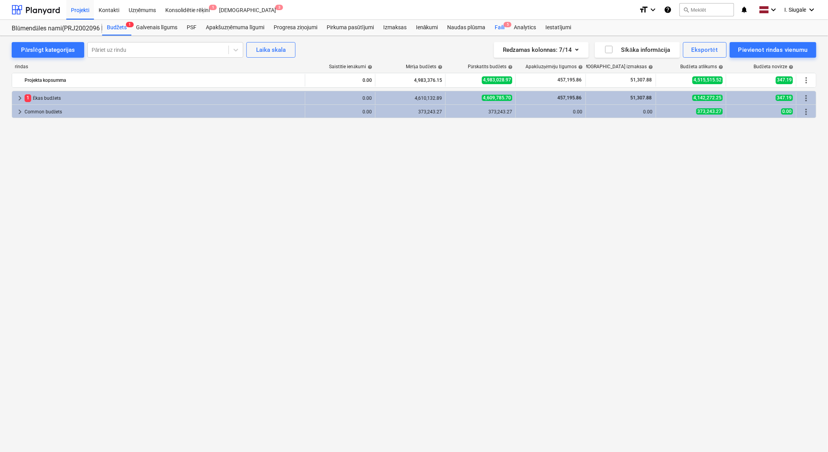
click at [504, 25] on span "5" at bounding box center [508, 24] width 8 height 5
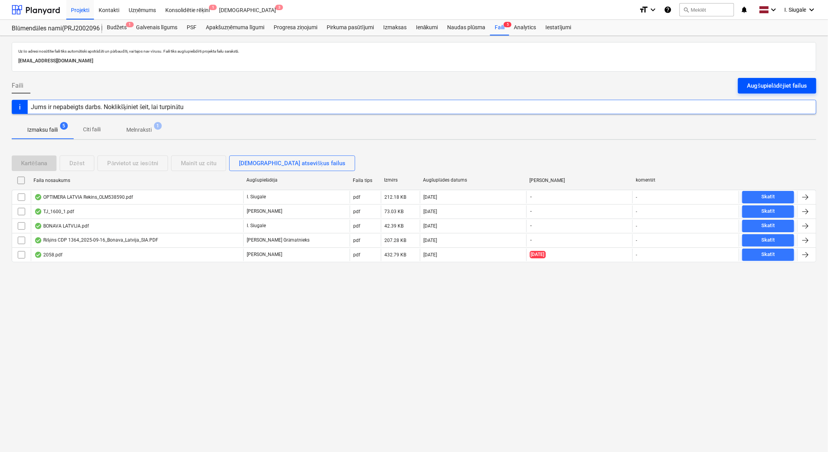
click at [757, 86] on div "Augšupielādējiet failus" at bounding box center [777, 86] width 60 height 10
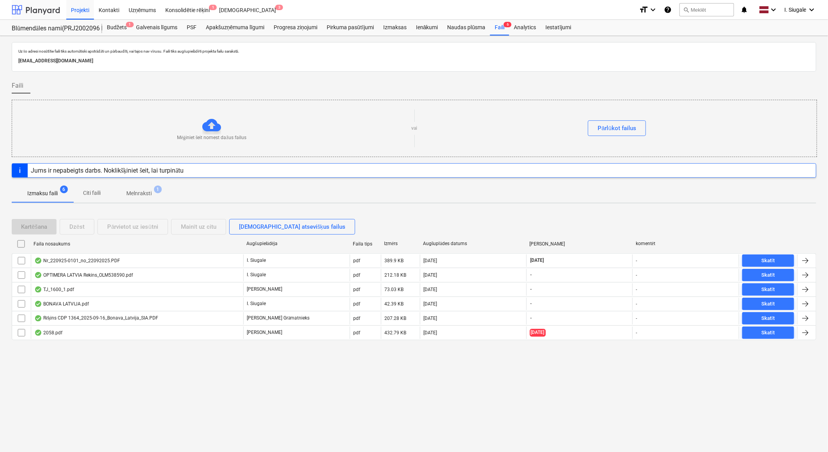
click at [43, 7] on div at bounding box center [36, 9] width 48 height 19
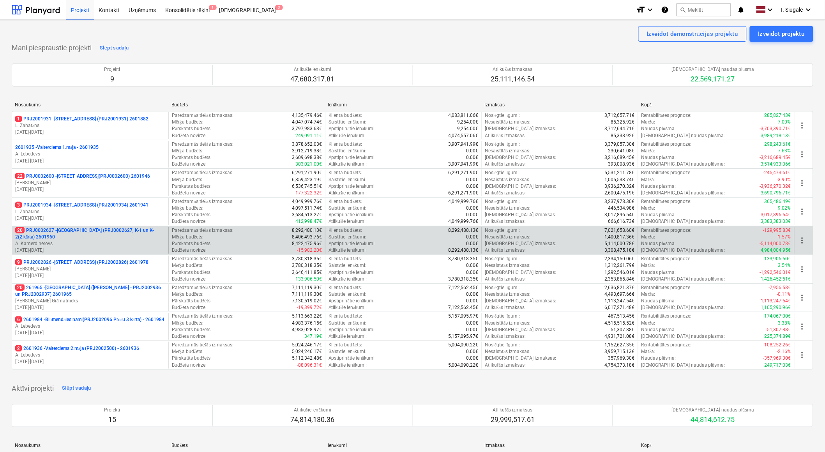
click at [88, 239] on p "20 PRJ0002627 - [GEOGRAPHIC_DATA] (PRJ0002627, K-1 un K-2(2.kārta) 2601960" at bounding box center [90, 233] width 150 height 13
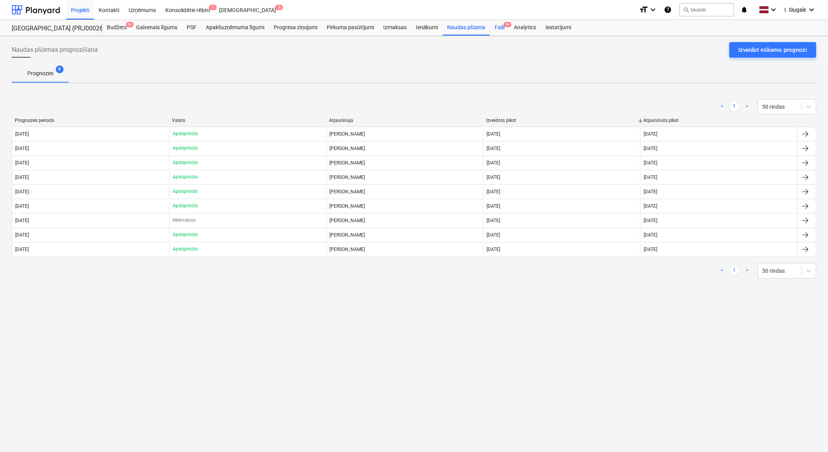
click at [504, 27] on div "Faili 9+" at bounding box center [499, 28] width 19 height 16
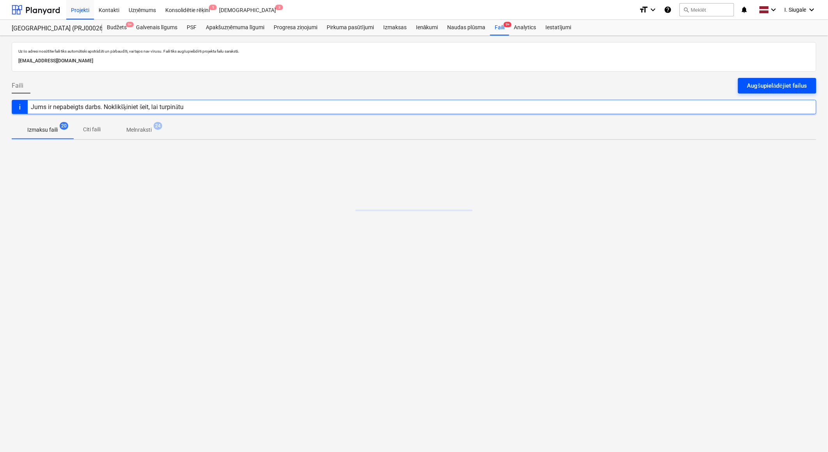
click at [773, 88] on div "Augšupielādējiet failus" at bounding box center [777, 86] width 60 height 10
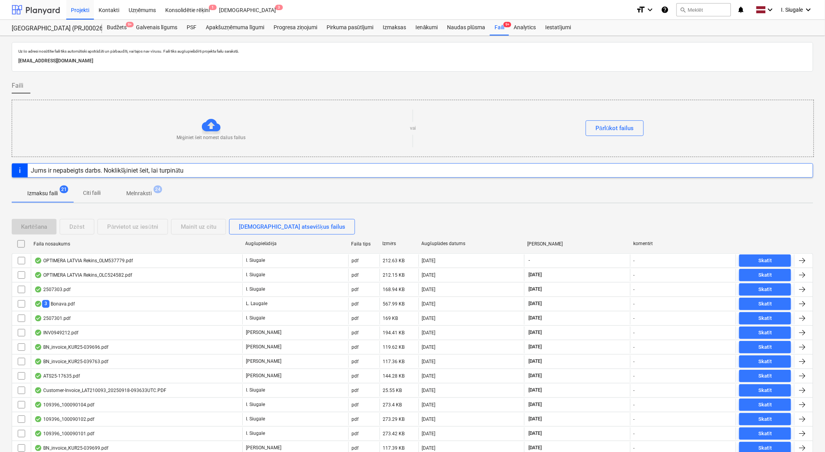
click at [34, 11] on div at bounding box center [36, 9] width 48 height 19
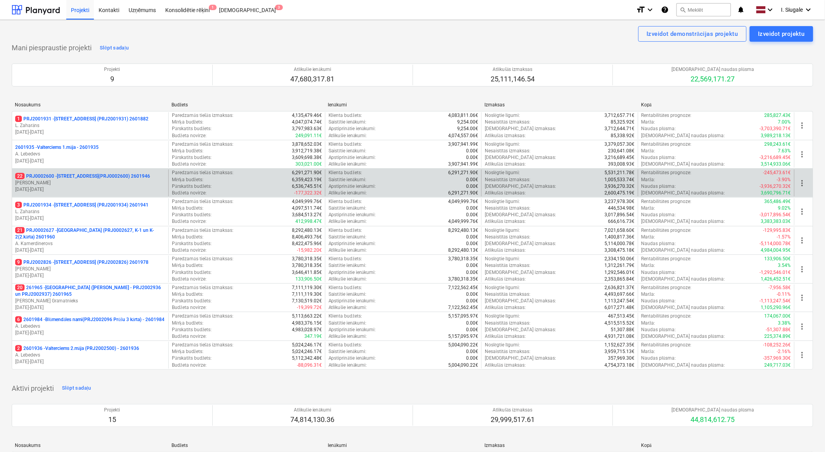
click at [85, 186] on p "[DATE] - [DATE]" at bounding box center [90, 189] width 150 height 7
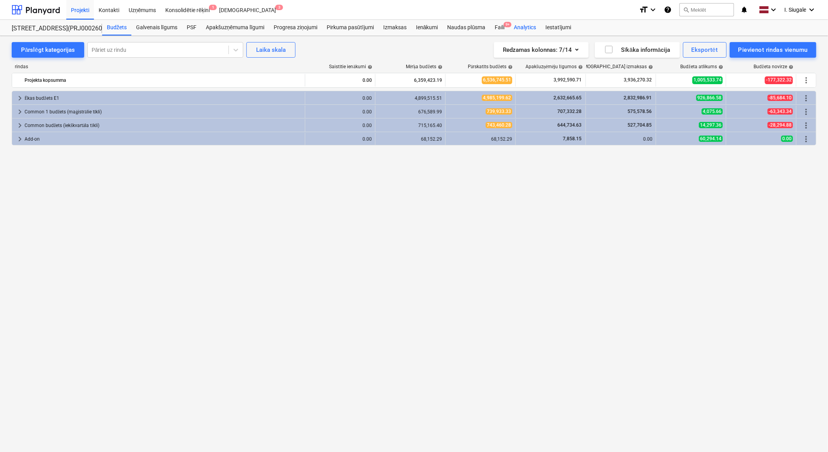
click at [502, 28] on div "Faili 9+" at bounding box center [499, 28] width 19 height 16
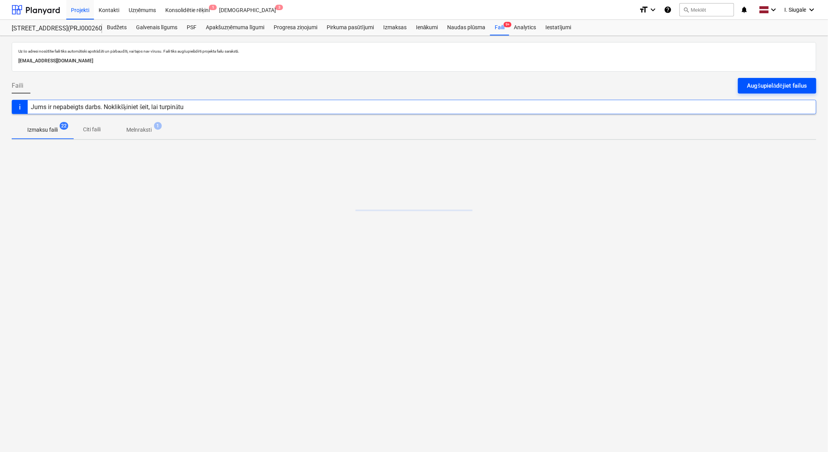
click at [759, 90] on div "Augšupielādējiet failus" at bounding box center [777, 86] width 60 height 10
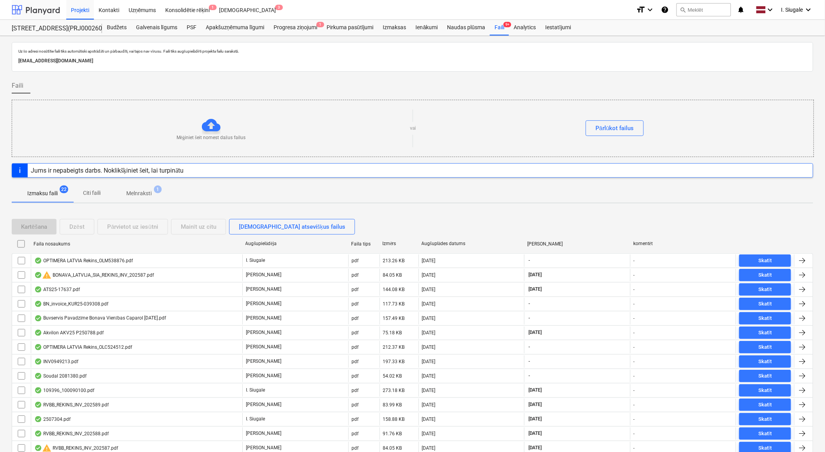
click at [42, 11] on div at bounding box center [36, 9] width 48 height 19
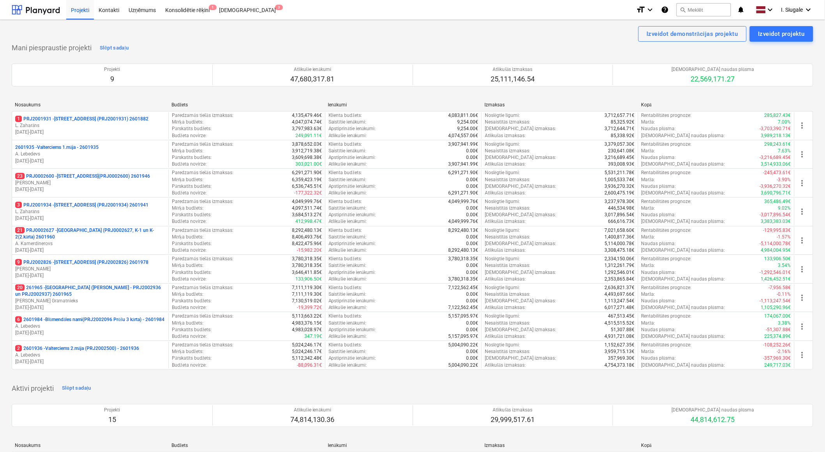
drag, startPoint x: 90, startPoint y: 154, endPoint x: 108, endPoint y: 154, distance: 17.9
click at [90, 154] on p "A. Lebedevs" at bounding box center [90, 154] width 150 height 7
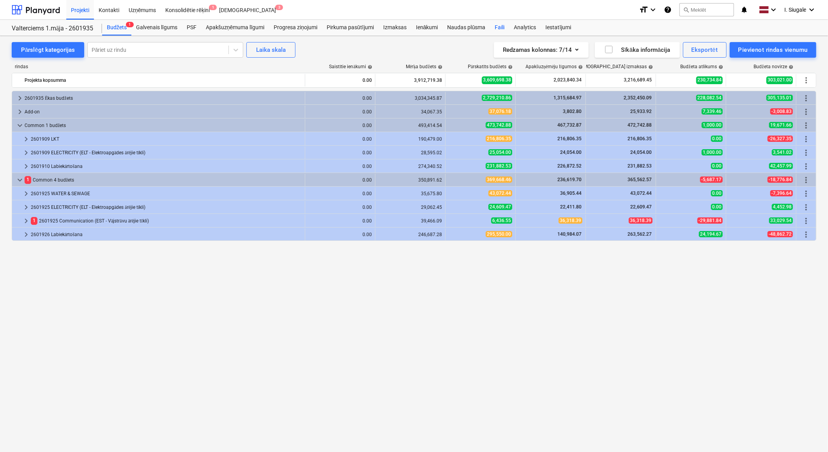
click at [502, 26] on div "Faili" at bounding box center [499, 28] width 19 height 16
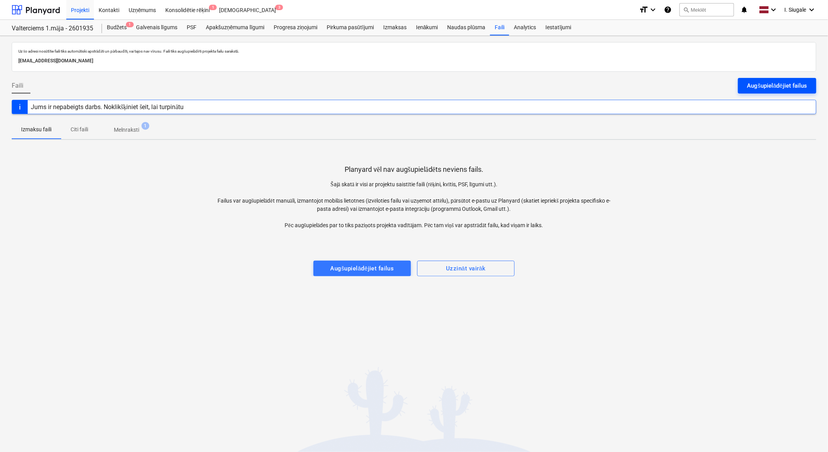
click at [761, 83] on div "Augšupielādējiet failus" at bounding box center [777, 86] width 60 height 10
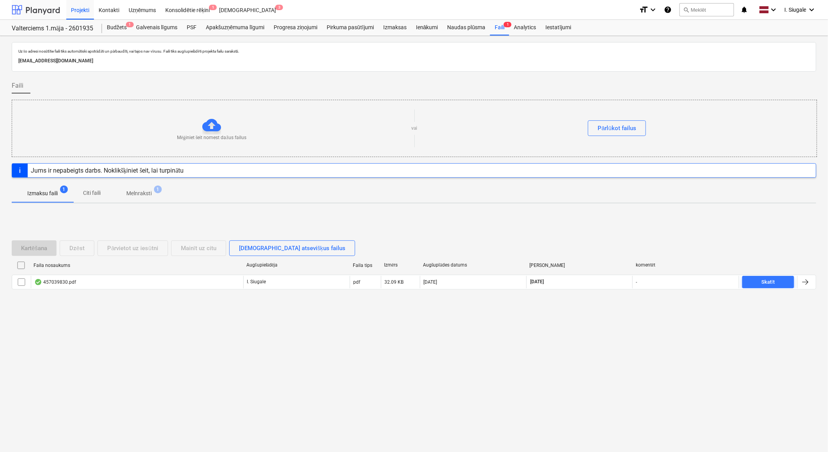
click at [44, 9] on div at bounding box center [36, 9] width 48 height 19
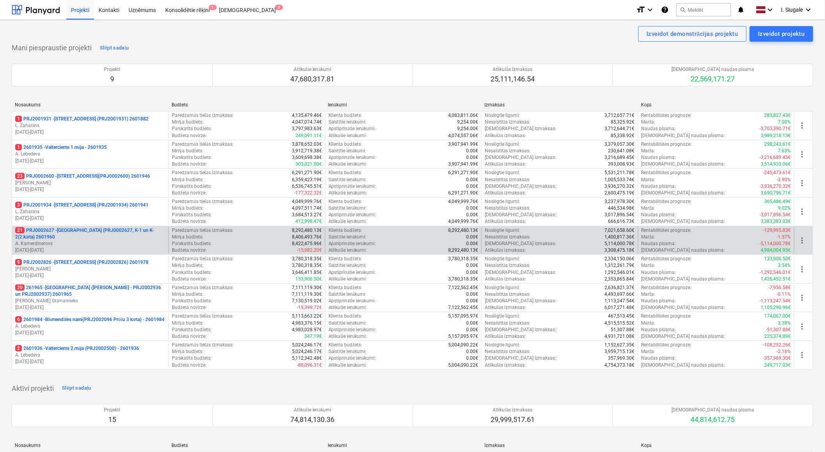
click at [80, 235] on p "21 PRJ0002627 - [GEOGRAPHIC_DATA] (PRJ0002627, K-1 un K-2(2.kārta) 2601960" at bounding box center [90, 233] width 150 height 13
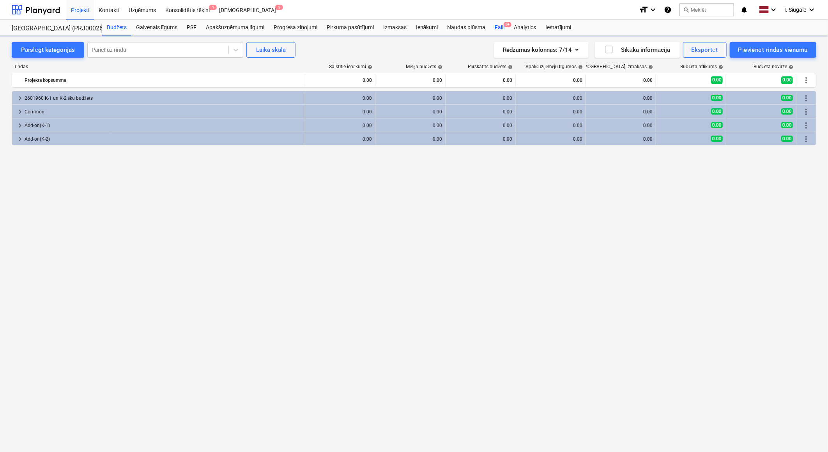
click at [498, 27] on div "Faili 9+" at bounding box center [499, 28] width 19 height 16
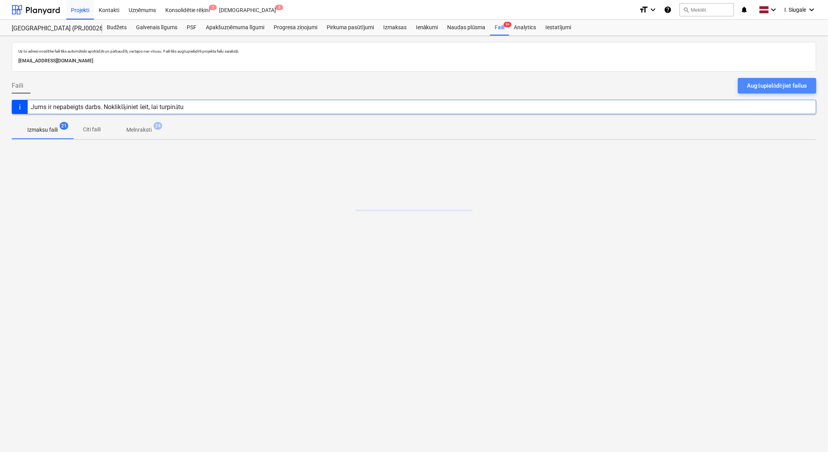
click at [763, 84] on div "Augšupielādējiet failus" at bounding box center [777, 86] width 60 height 10
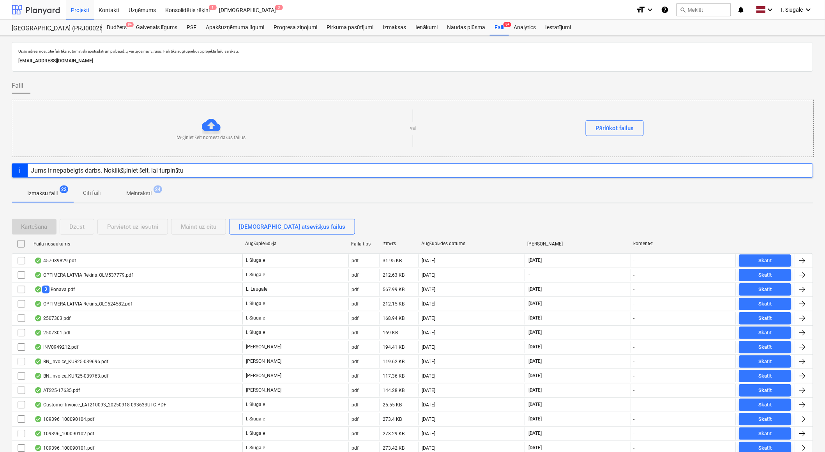
click at [46, 8] on div at bounding box center [36, 9] width 48 height 19
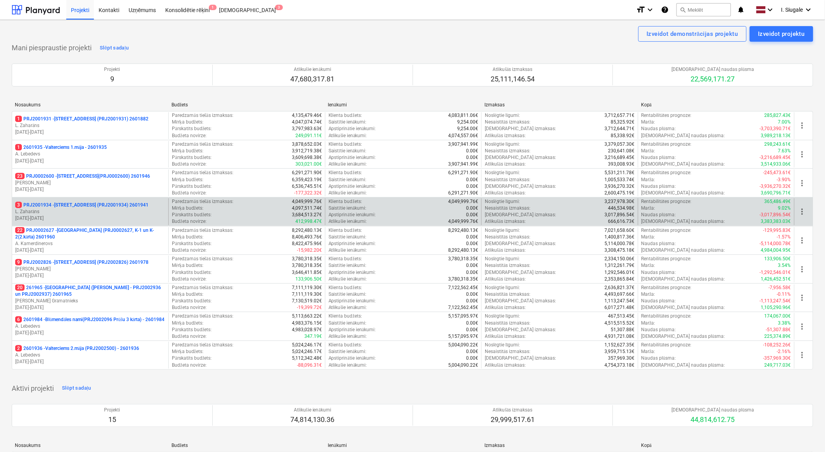
click at [96, 208] on p "3 PRJ2001934 - [STREET_ADDRESS] (PRJ2001934) 2601941" at bounding box center [81, 205] width 133 height 7
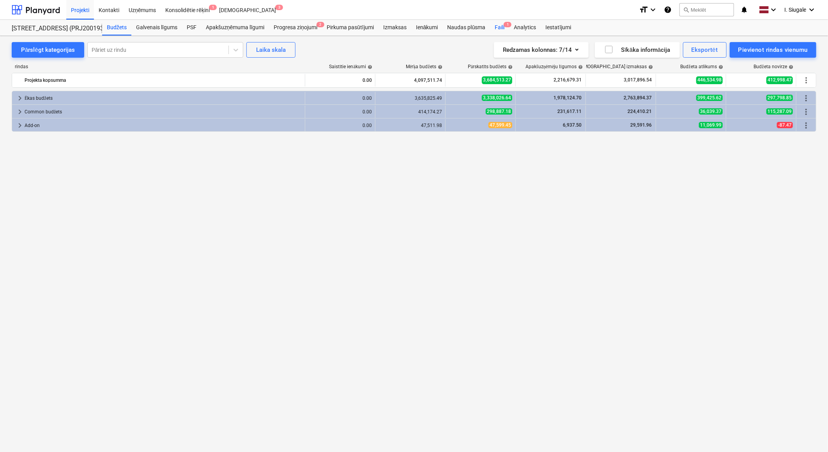
click at [505, 27] on span "1" at bounding box center [508, 24] width 8 height 5
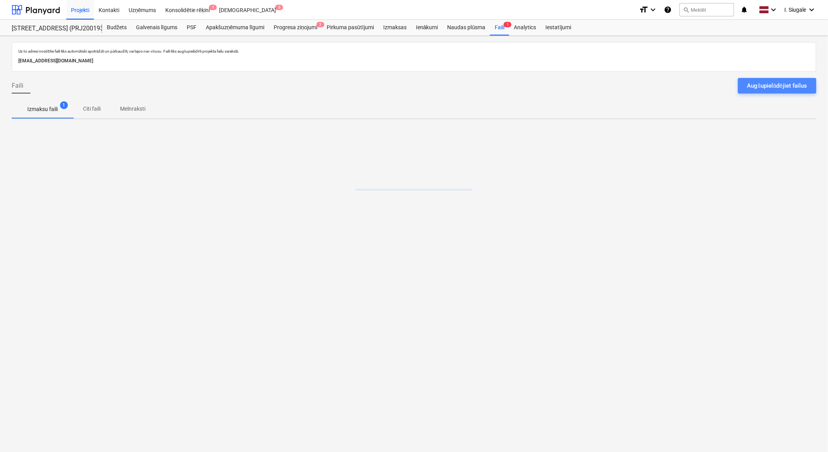
click at [764, 82] on div "Augšupielādējiet failus" at bounding box center [777, 86] width 60 height 10
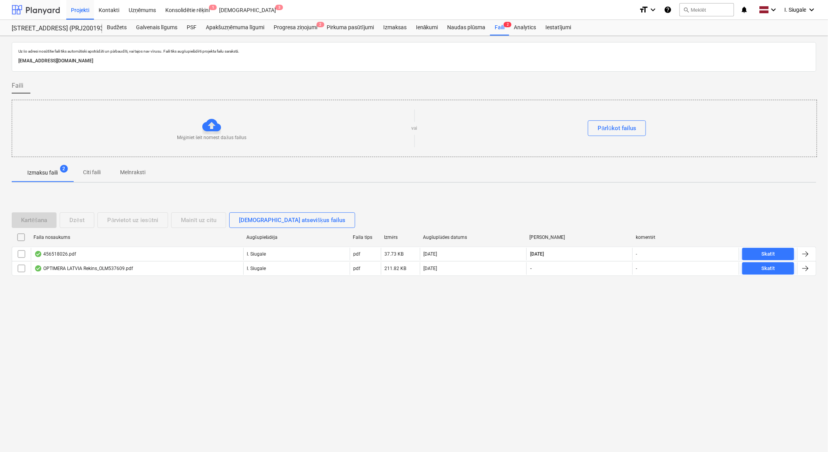
click at [48, 5] on div at bounding box center [36, 9] width 48 height 19
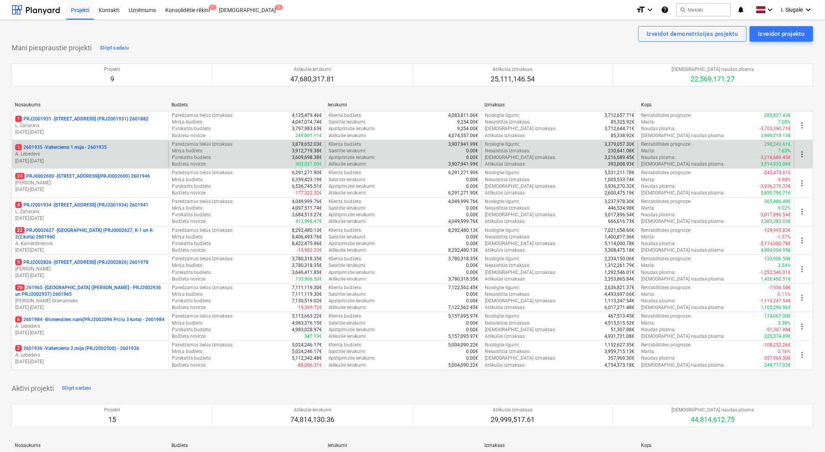
click at [92, 152] on p "A. Lebedevs" at bounding box center [90, 154] width 150 height 7
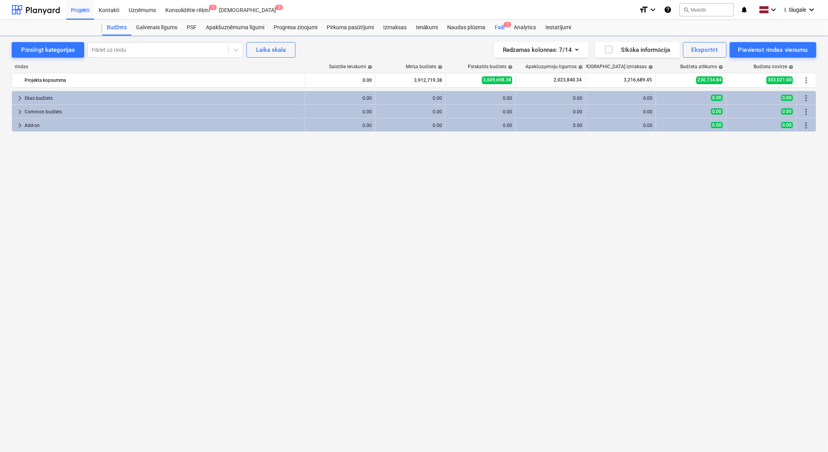
click at [497, 25] on div "Faili 1" at bounding box center [499, 28] width 19 height 16
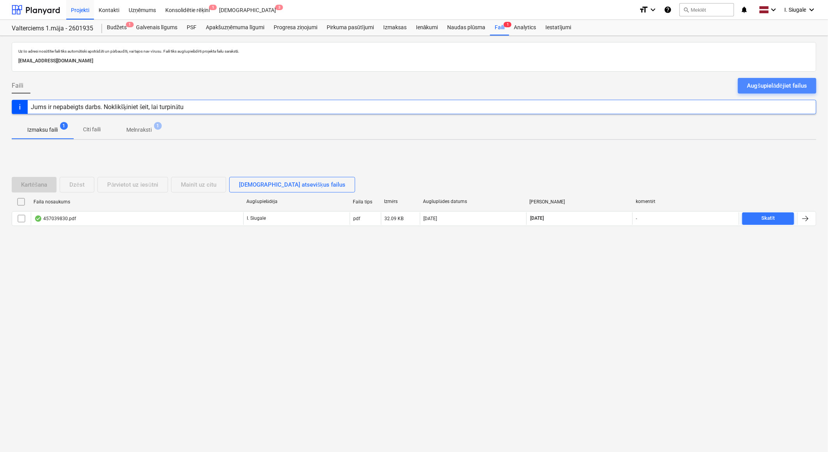
click at [774, 83] on div "Augšupielādējiet failus" at bounding box center [777, 86] width 60 height 10
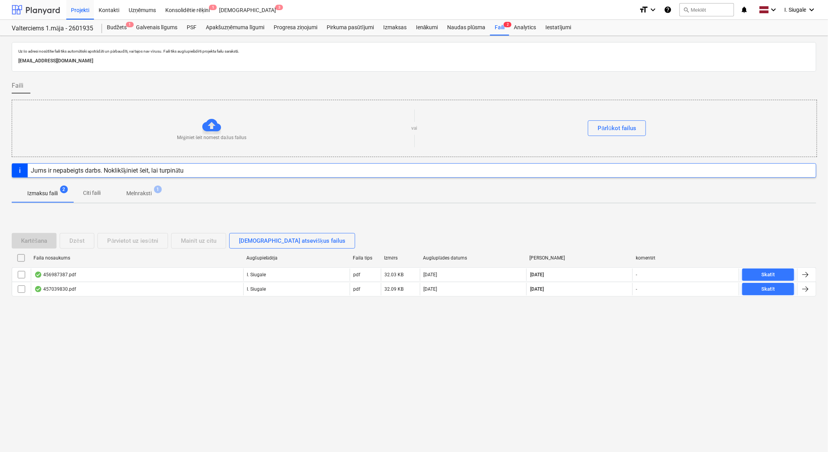
click at [36, 9] on div at bounding box center [36, 9] width 48 height 19
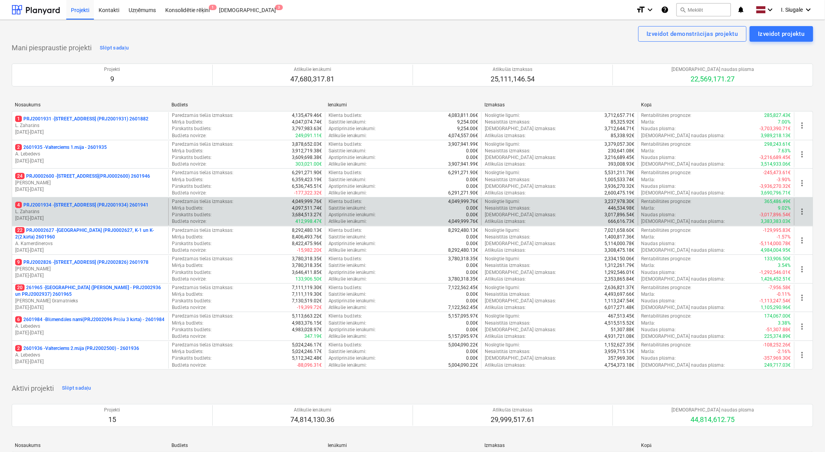
click at [99, 211] on p "L. Zaharāns" at bounding box center [90, 212] width 150 height 7
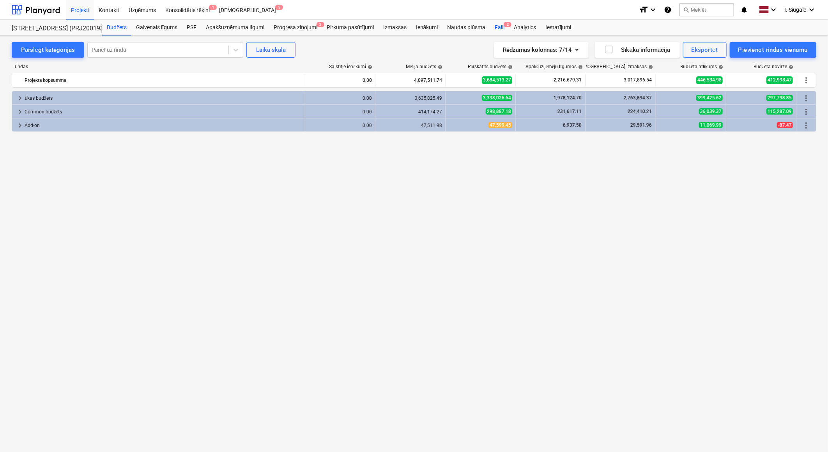
click at [500, 27] on div "Faili 2" at bounding box center [499, 28] width 19 height 16
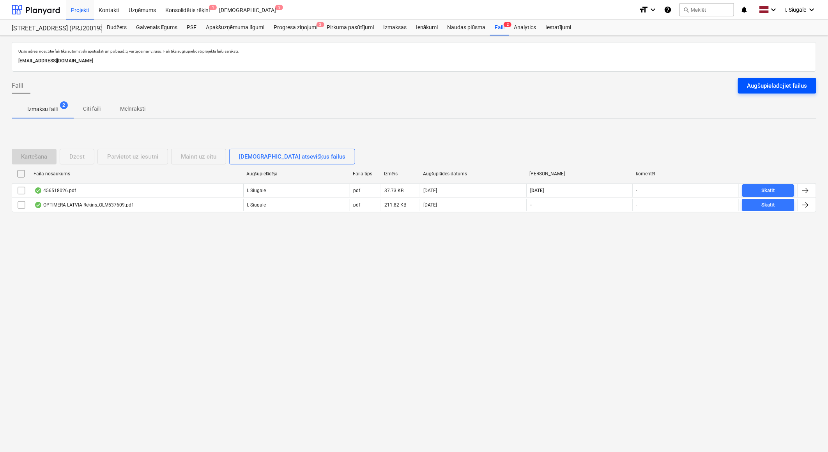
click at [794, 87] on div "Augšupielādējiet failus" at bounding box center [777, 86] width 60 height 10
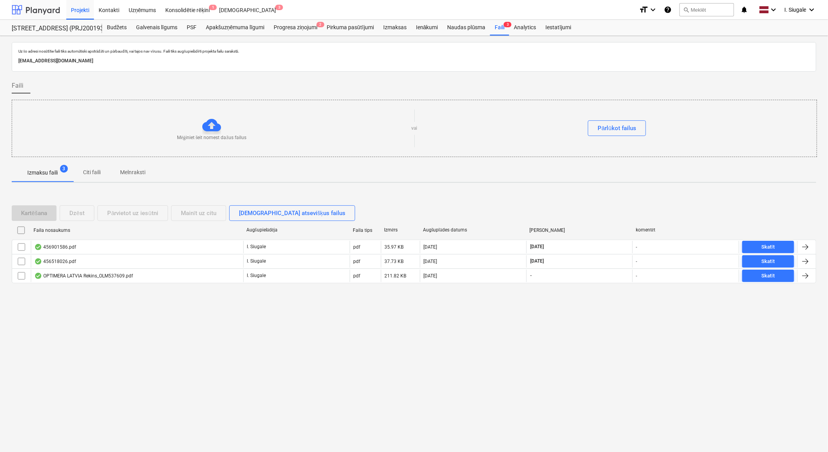
click at [33, 9] on div at bounding box center [36, 9] width 48 height 19
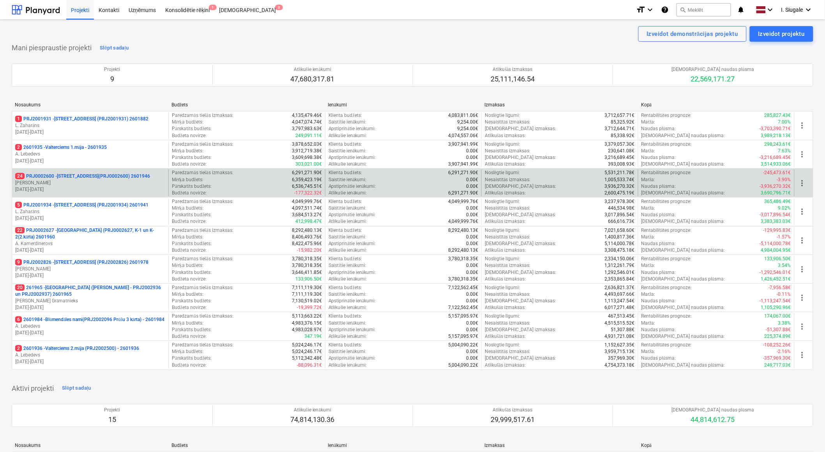
click at [90, 182] on p "[PERSON_NAME]" at bounding box center [90, 183] width 150 height 7
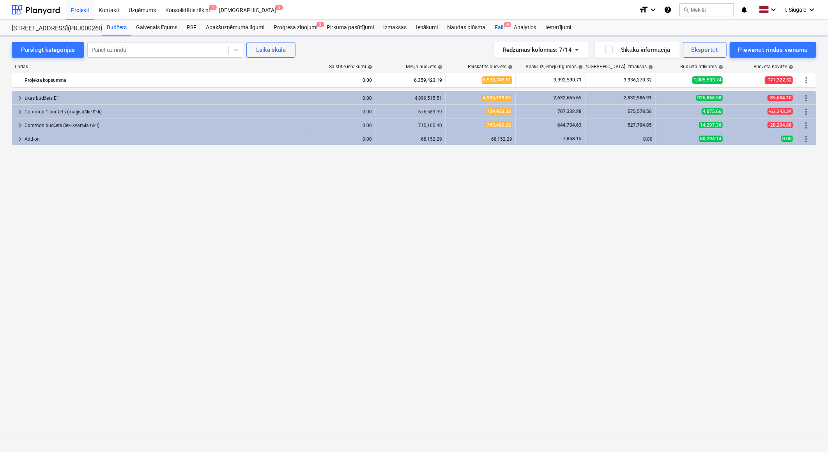
click at [502, 25] on div "Faili 9+" at bounding box center [499, 28] width 19 height 16
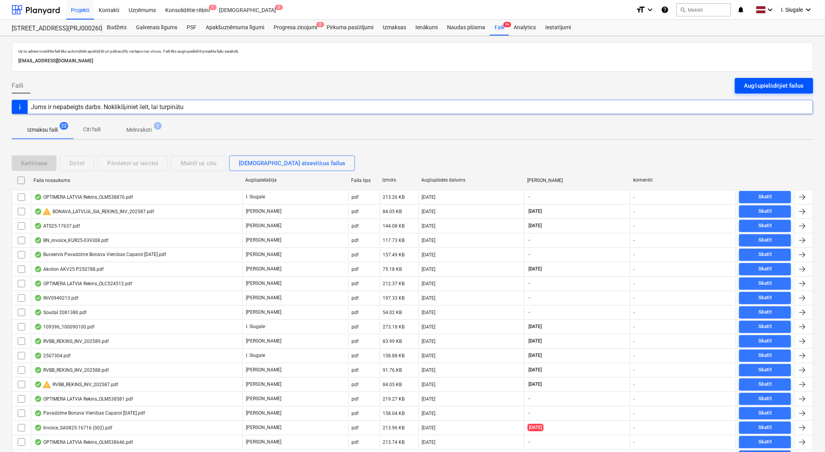
click at [751, 82] on div "Augšupielādējiet failus" at bounding box center [775, 86] width 60 height 10
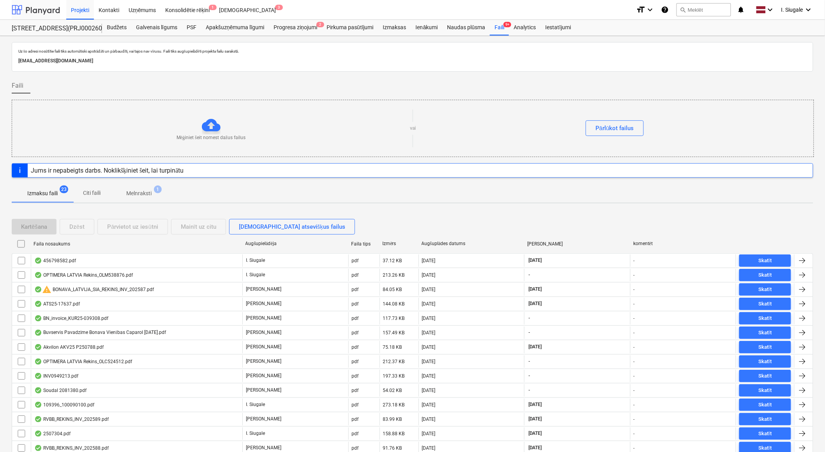
drag, startPoint x: 44, startPoint y: 12, endPoint x: 44, endPoint y: 16, distance: 4.4
click at [44, 12] on div at bounding box center [36, 9] width 48 height 19
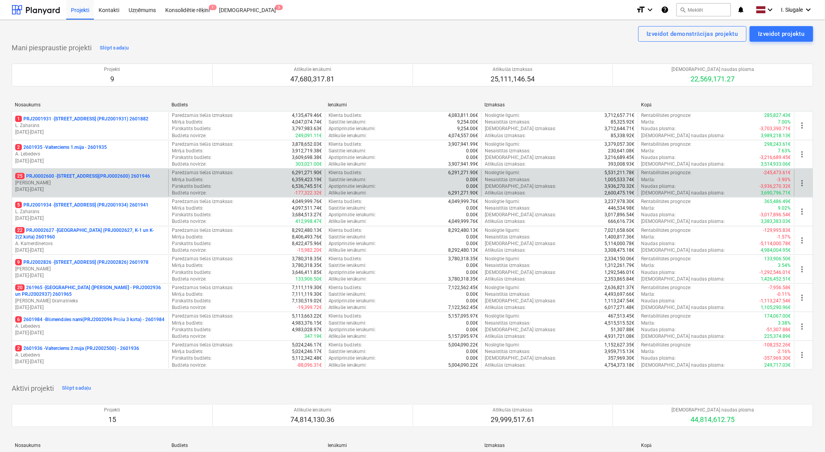
click at [98, 181] on p "[PERSON_NAME]" at bounding box center [90, 183] width 150 height 7
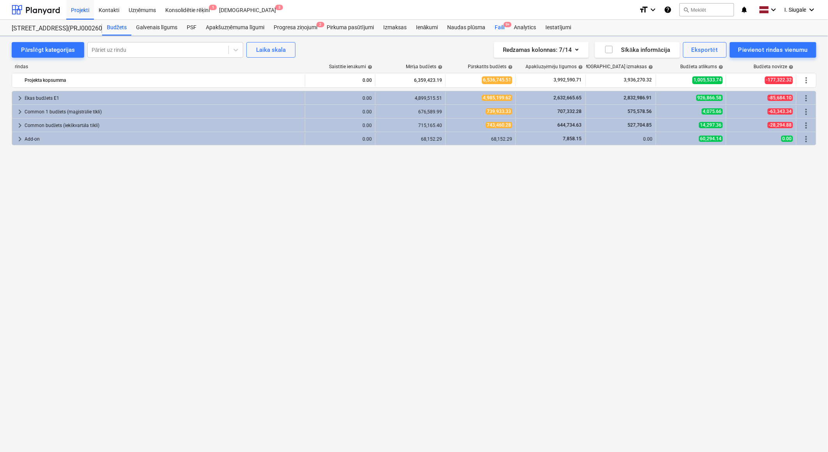
click at [501, 26] on div "Faili 9+" at bounding box center [499, 28] width 19 height 16
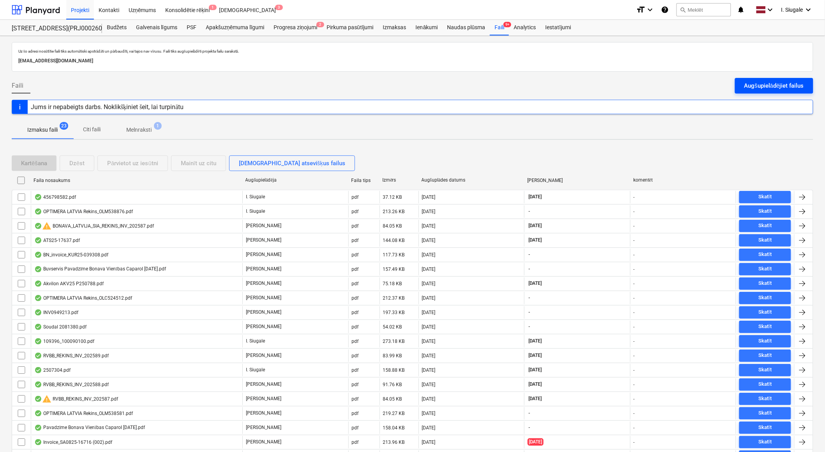
click at [757, 87] on div "Augšupielādējiet failus" at bounding box center [775, 86] width 60 height 10
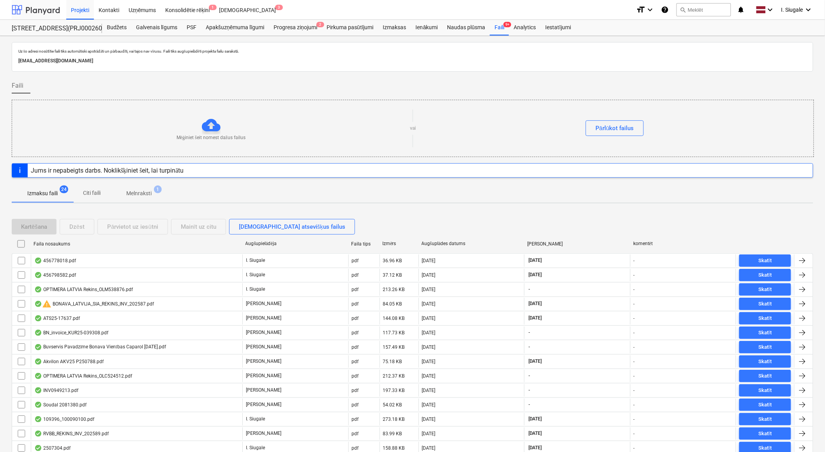
click at [50, 11] on div at bounding box center [36, 9] width 48 height 19
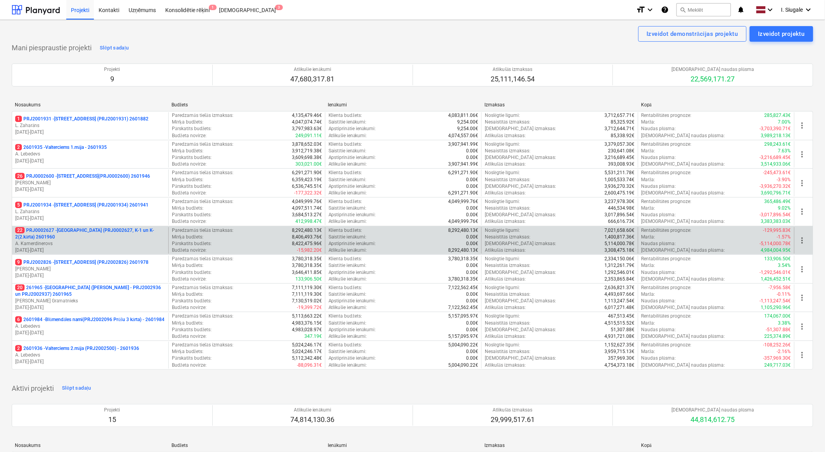
click at [80, 242] on p "A. Kamerdinerovs" at bounding box center [90, 244] width 150 height 7
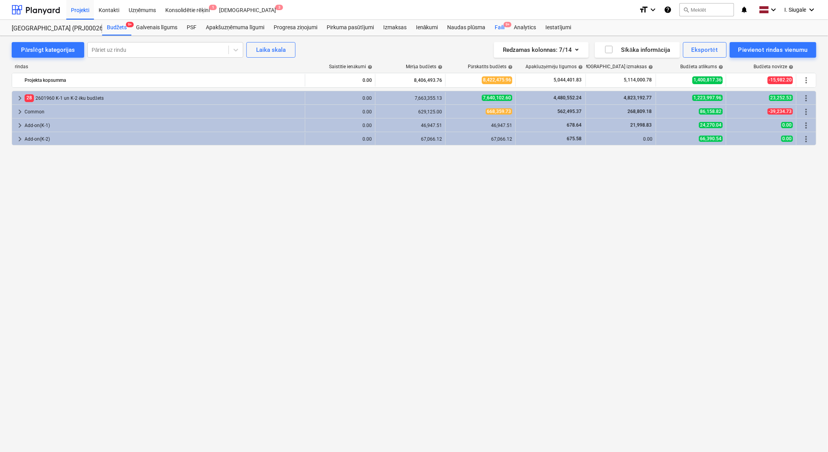
click at [501, 27] on div "Faili 9+" at bounding box center [499, 28] width 19 height 16
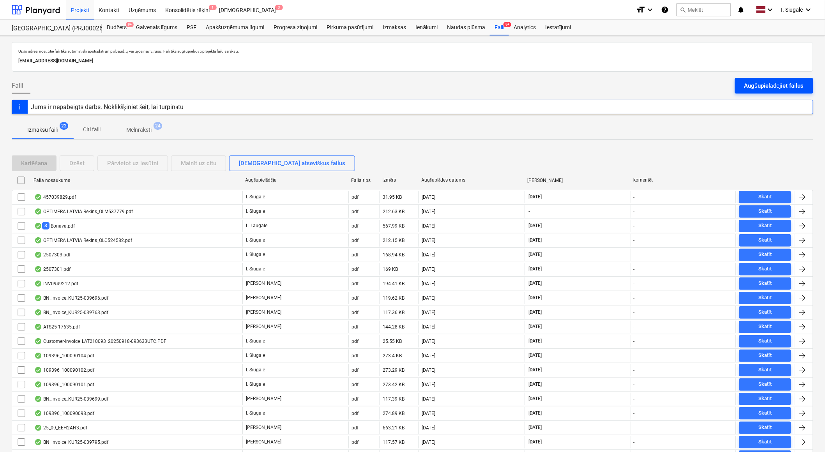
click at [763, 82] on div "Augšupielādējiet failus" at bounding box center [775, 86] width 60 height 10
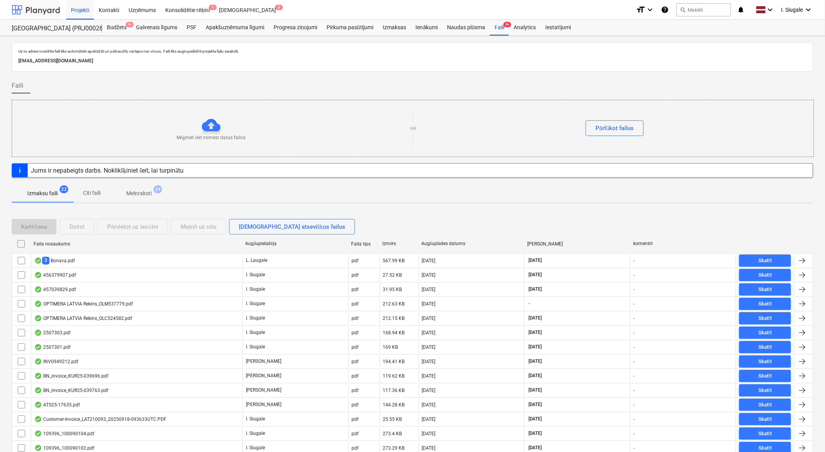
click at [44, 8] on div at bounding box center [36, 9] width 48 height 19
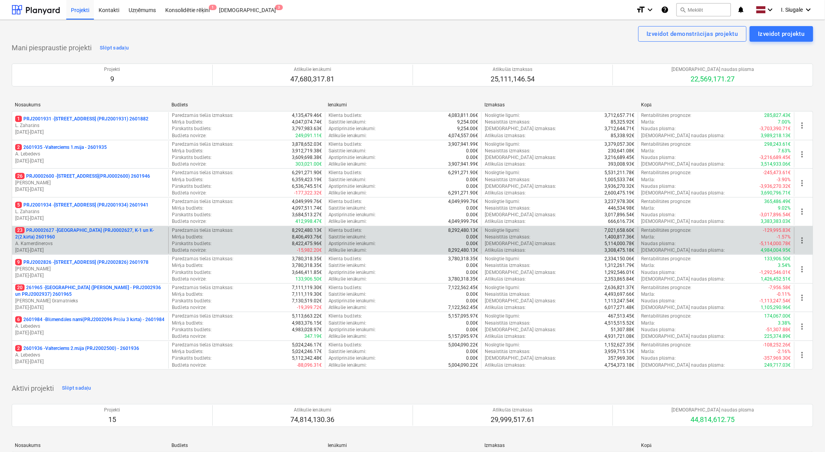
click at [81, 230] on p "23 PRJ0002627 - Tumes iela (PRJ0002627, K-1 un K-2(2.kārta) 2601960" at bounding box center [90, 233] width 150 height 13
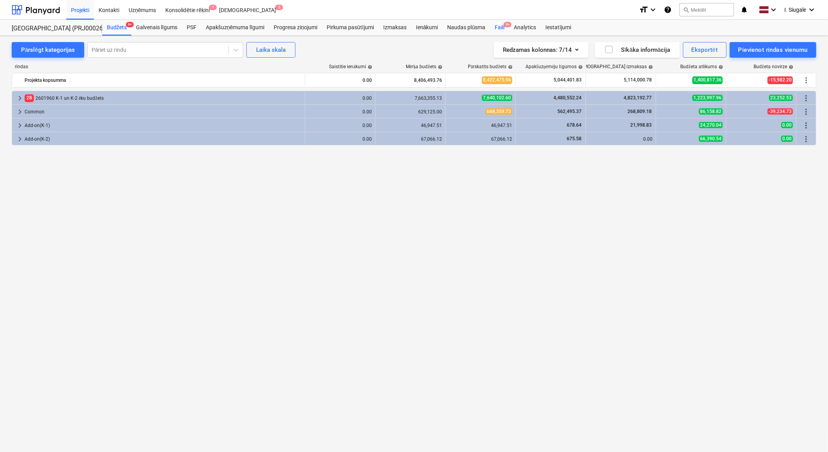
click at [504, 28] on div "Faili 9+" at bounding box center [499, 28] width 19 height 16
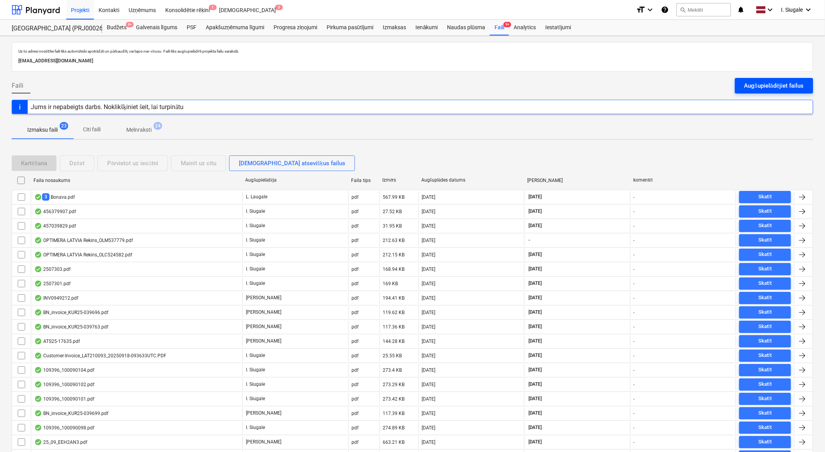
click at [769, 84] on div "Augšupielādējiet failus" at bounding box center [775, 86] width 60 height 10
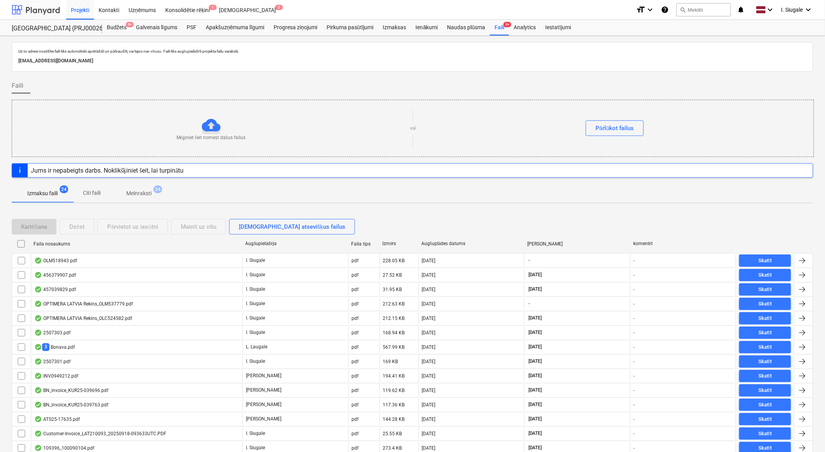
click at [41, 9] on div at bounding box center [36, 9] width 48 height 19
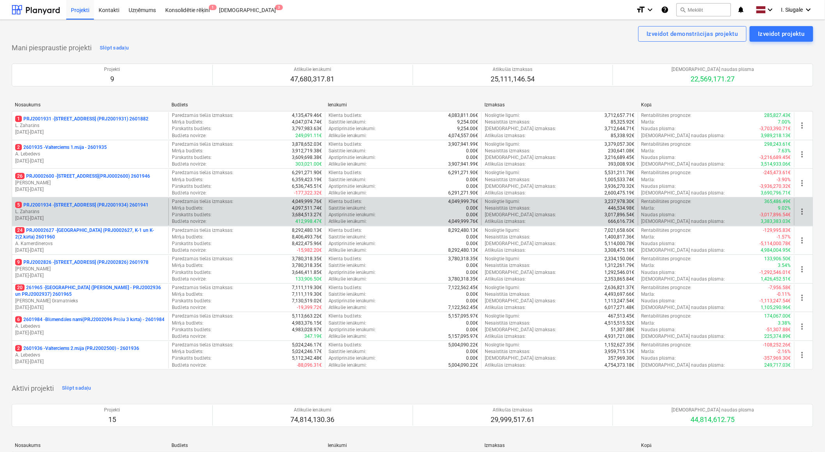
click at [108, 213] on p "L. Zaharāns" at bounding box center [90, 212] width 150 height 7
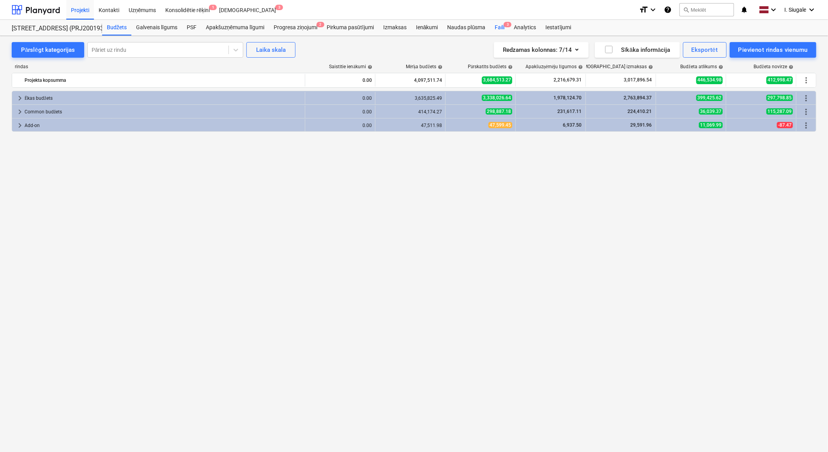
click at [503, 27] on div "Faili 3" at bounding box center [499, 28] width 19 height 16
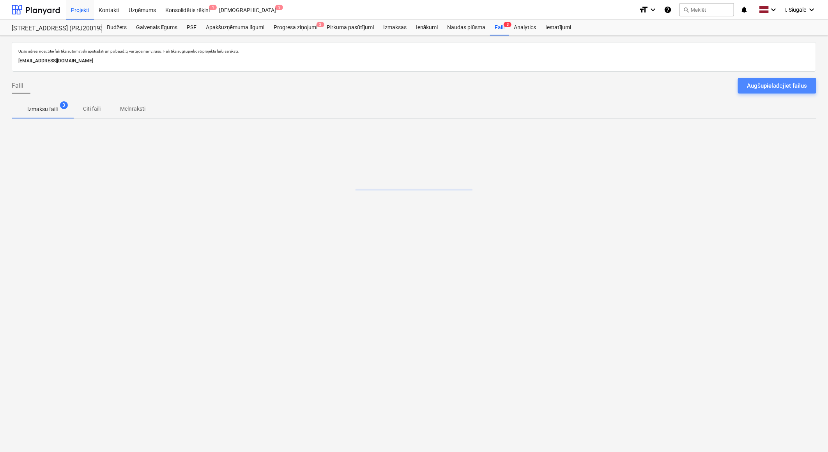
click at [747, 85] on div "Augšupielādējiet failus" at bounding box center [777, 86] width 60 height 10
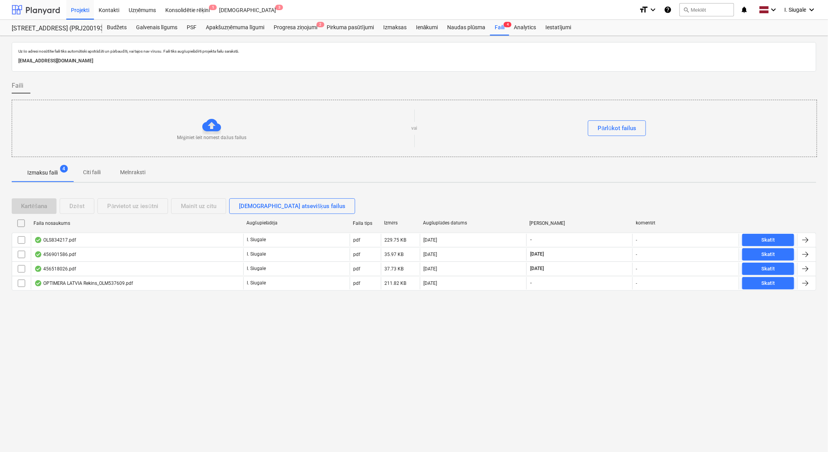
click at [44, 9] on div at bounding box center [36, 9] width 48 height 19
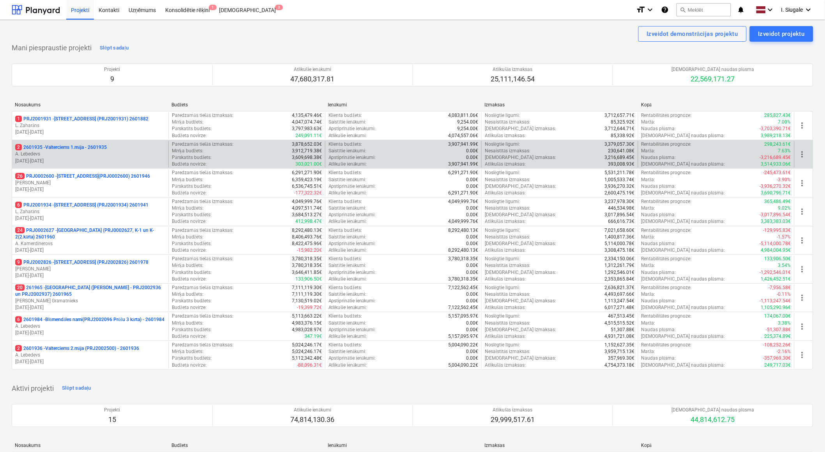
click at [97, 157] on p "A. Lebedevs" at bounding box center [90, 154] width 150 height 7
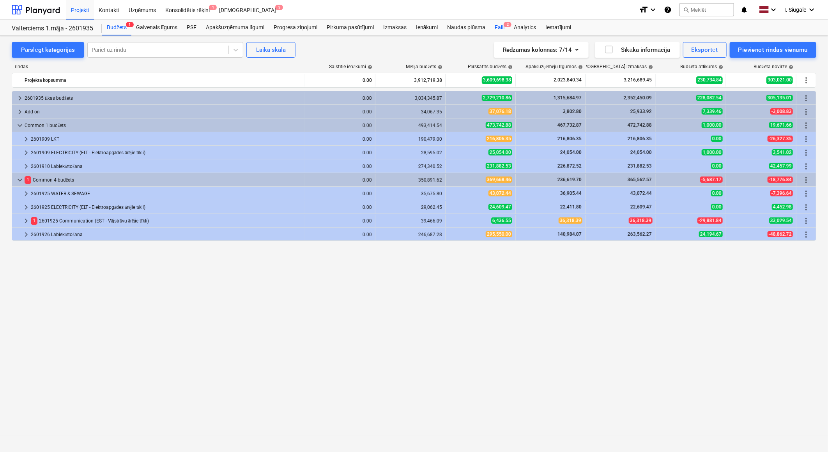
click at [501, 25] on div "Faili 2" at bounding box center [499, 28] width 19 height 16
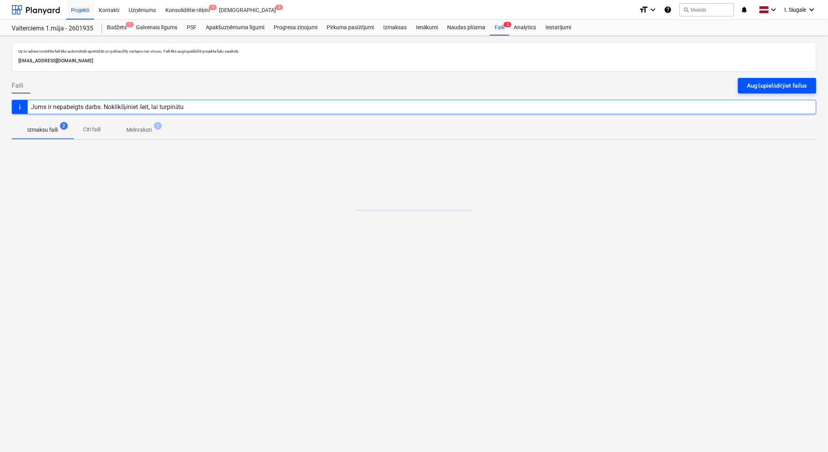
click at [757, 85] on div "Augšupielādējiet failus" at bounding box center [777, 86] width 60 height 10
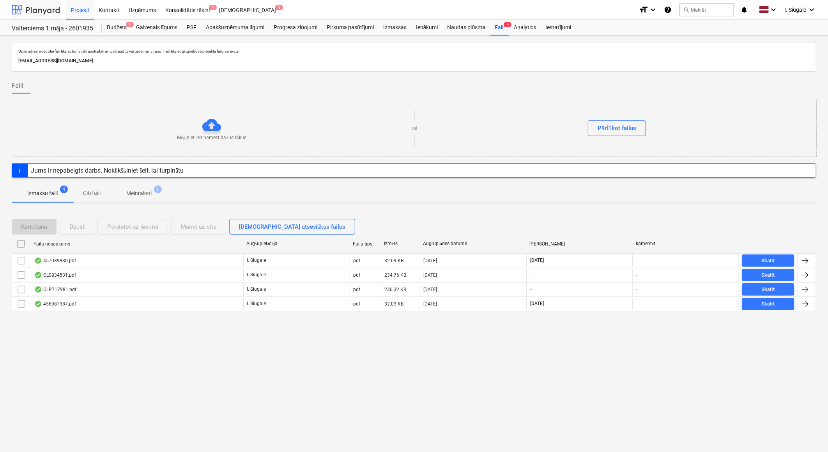
click at [43, 8] on div at bounding box center [36, 9] width 48 height 19
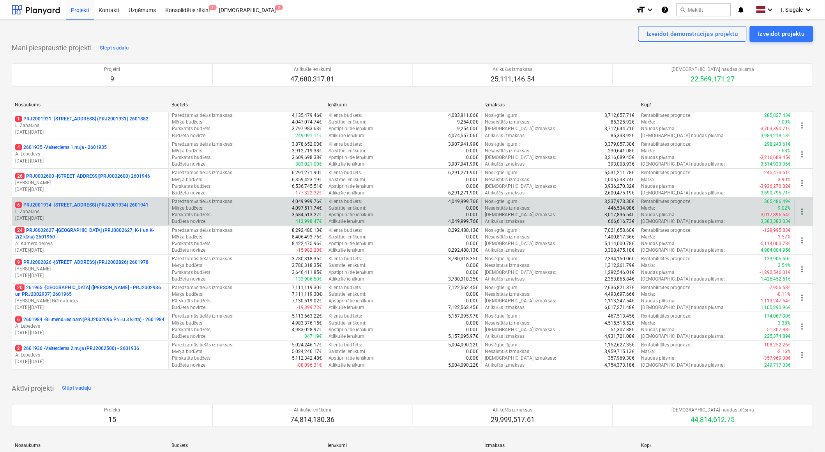
click at [91, 211] on p "L. Zaharāns" at bounding box center [90, 212] width 150 height 7
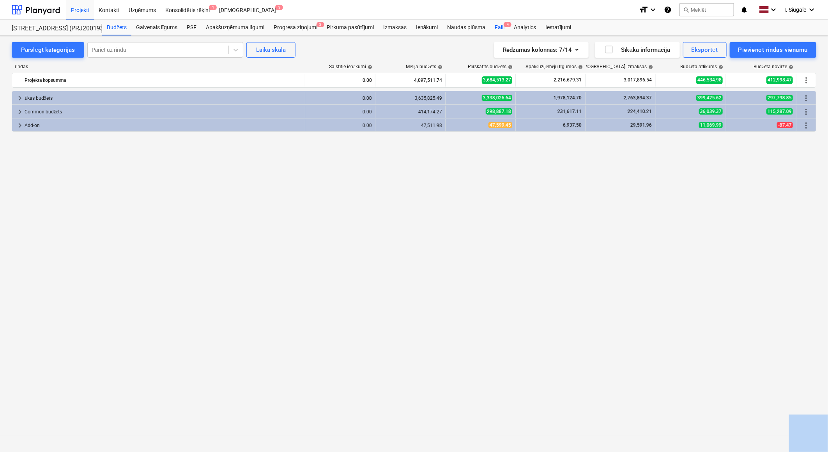
click at [503, 32] on div "Faili 4" at bounding box center [499, 28] width 19 height 16
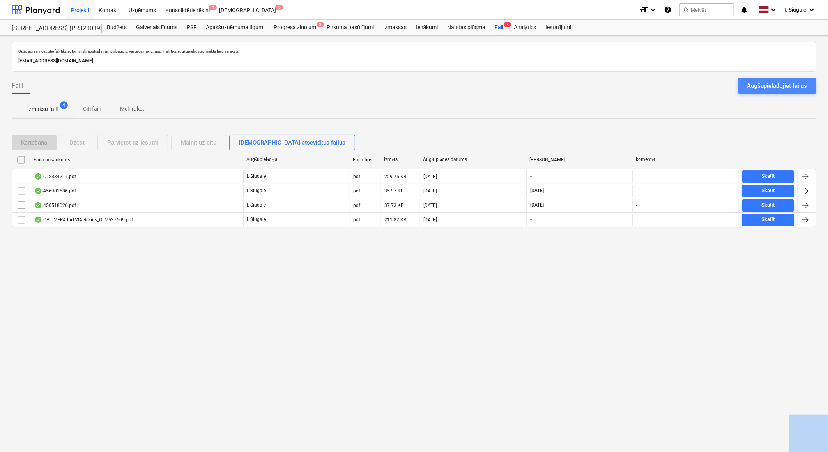
click at [759, 84] on div "Augšupielādējiet failus" at bounding box center [777, 86] width 60 height 10
